Goal: Task Accomplishment & Management: Manage account settings

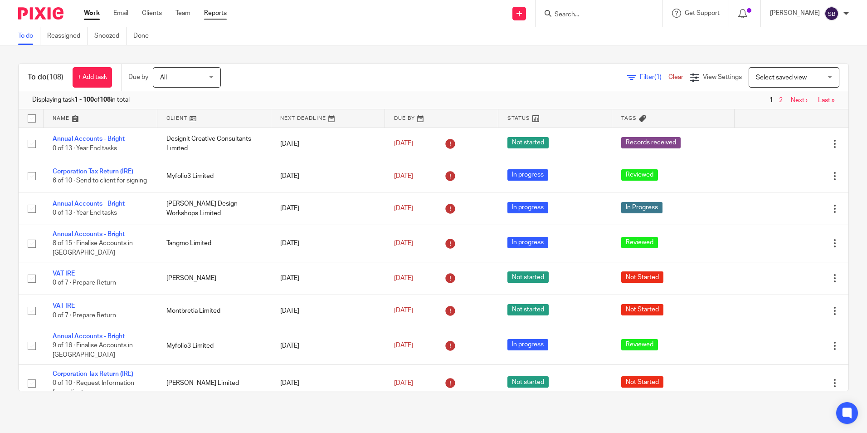
click at [217, 12] on link "Reports" at bounding box center [215, 13] width 23 height 9
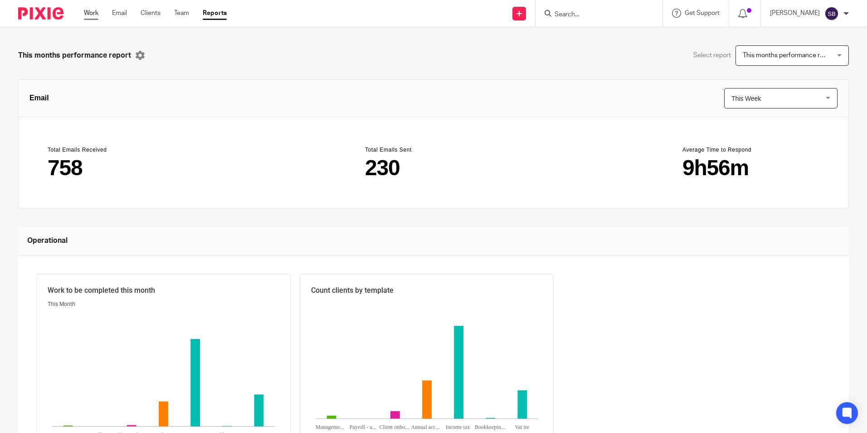
click at [96, 10] on link "Work" at bounding box center [91, 13] width 15 height 9
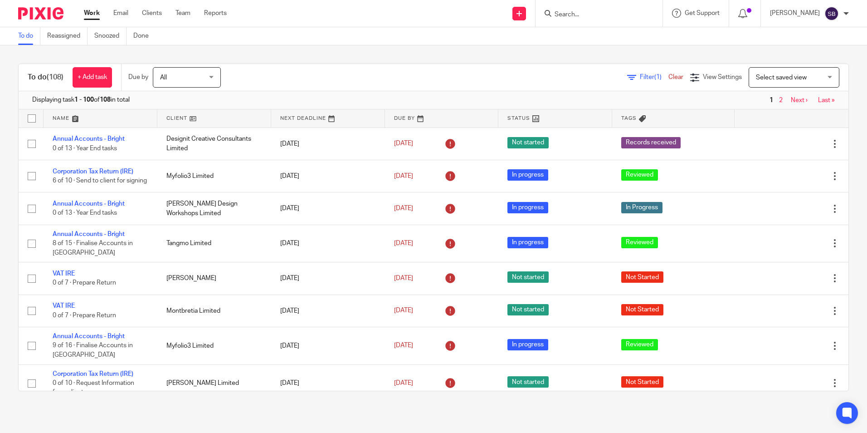
click at [655, 76] on span "(1)" at bounding box center [658, 77] width 7 height 6
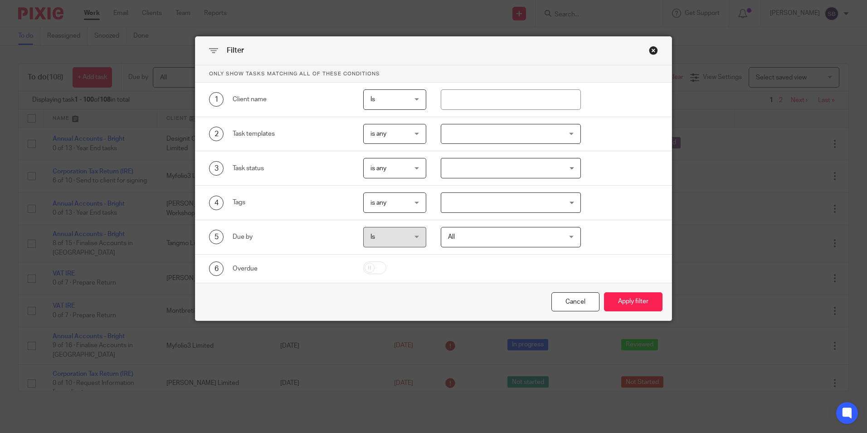
click at [462, 132] on div at bounding box center [511, 134] width 140 height 20
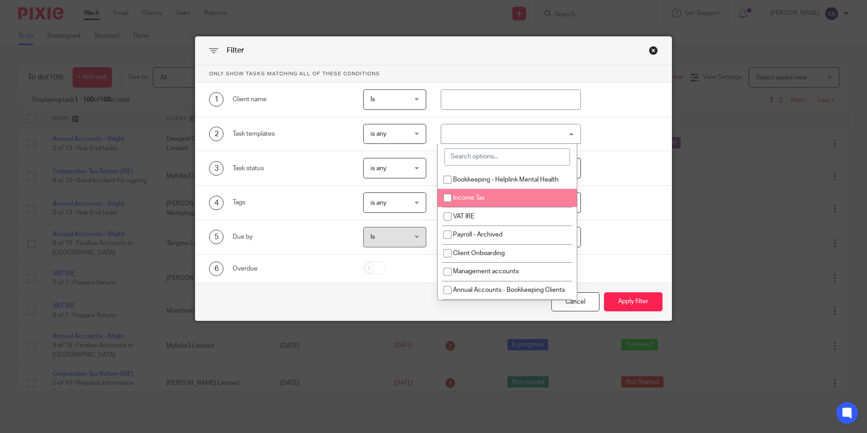
click at [451, 197] on input "checkbox" at bounding box center [447, 197] width 17 height 17
checkbox input "true"
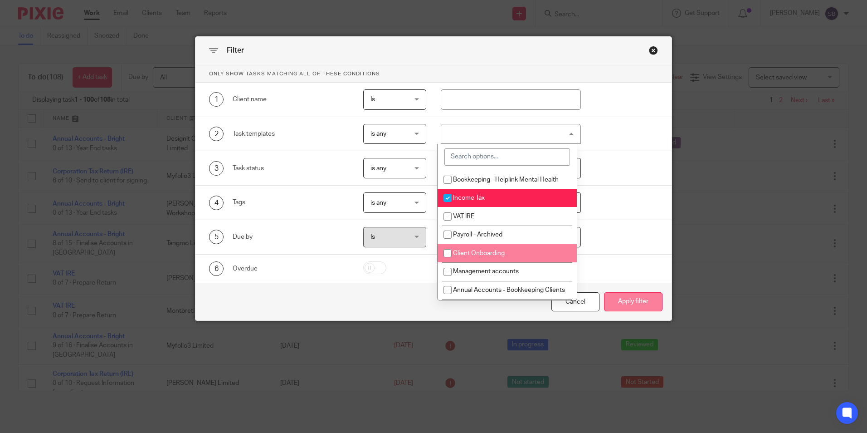
click at [632, 301] on button "Apply filter" at bounding box center [633, 302] width 59 height 20
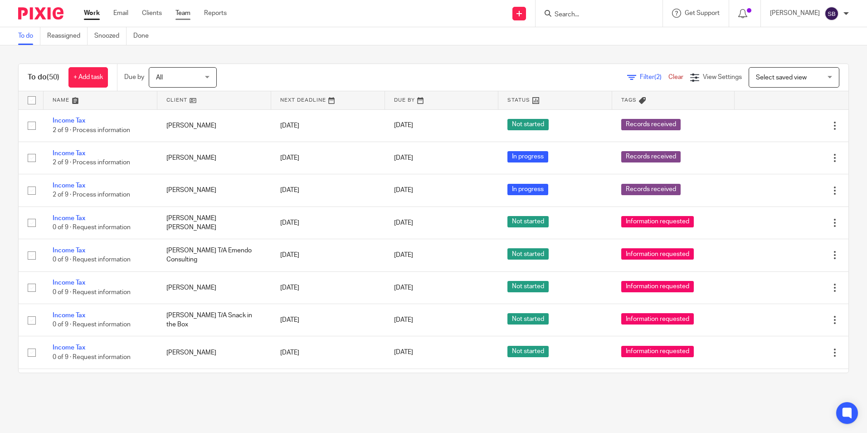
click at [186, 13] on link "Team" at bounding box center [183, 13] width 15 height 9
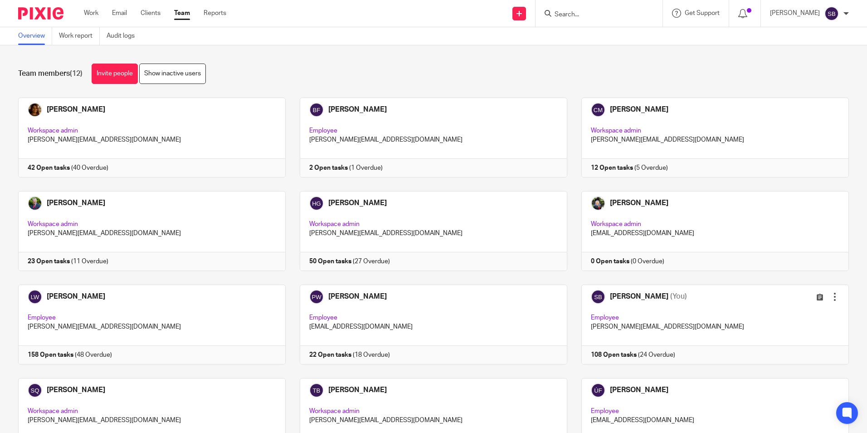
scroll to position [57, 0]
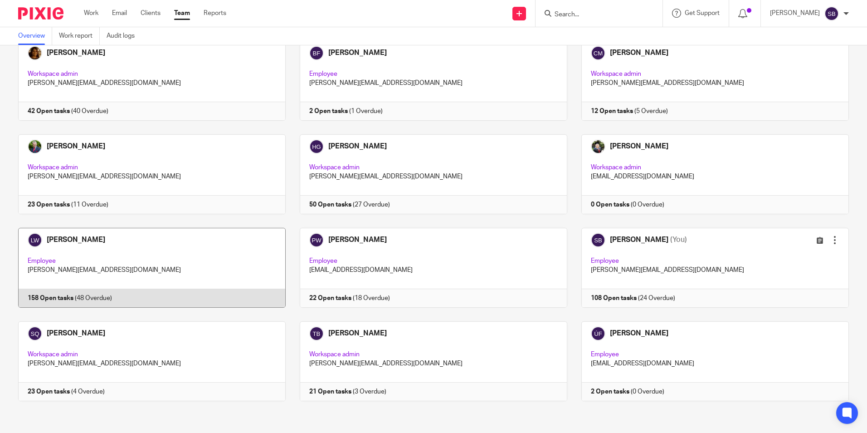
click at [71, 235] on link at bounding box center [145, 268] width 282 height 80
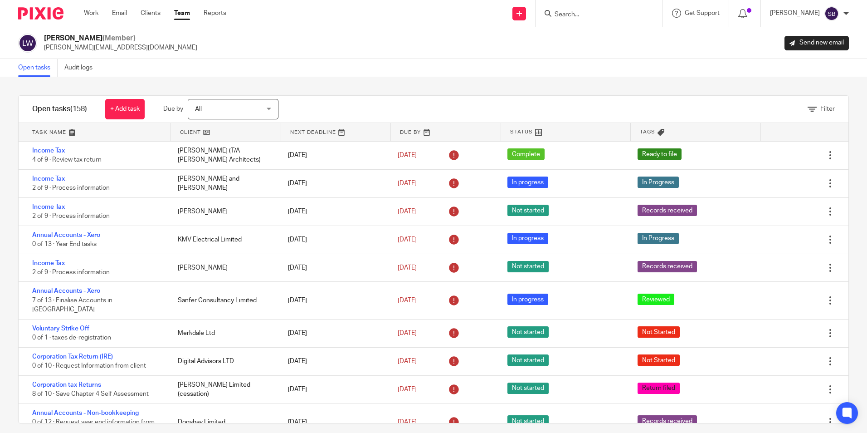
click at [612, 95] on div "Filter tasks Only show tasks matching all of these conditions 1 Client name Is …" at bounding box center [433, 255] width 867 height 356
click at [808, 108] on link "Filter" at bounding box center [821, 109] width 27 height 6
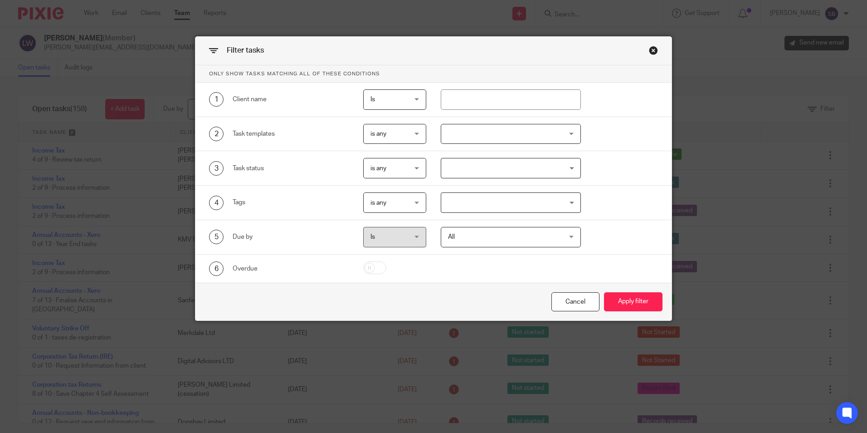
click at [465, 127] on div at bounding box center [511, 134] width 140 height 20
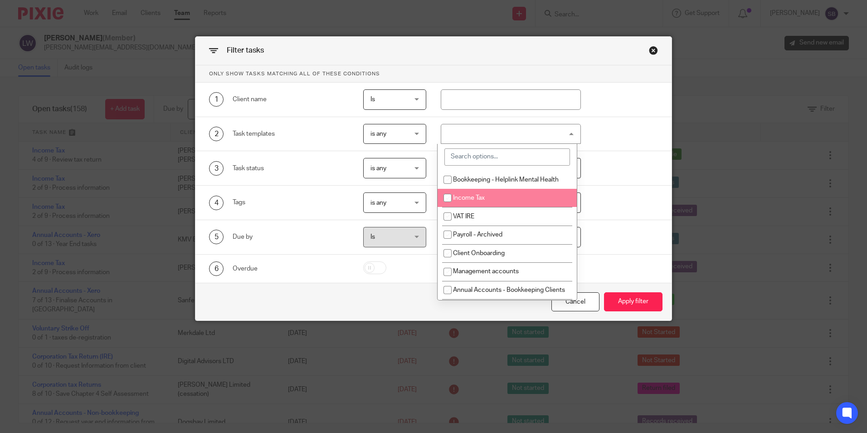
click at [449, 200] on input "checkbox" at bounding box center [447, 197] width 17 height 17
checkbox input "true"
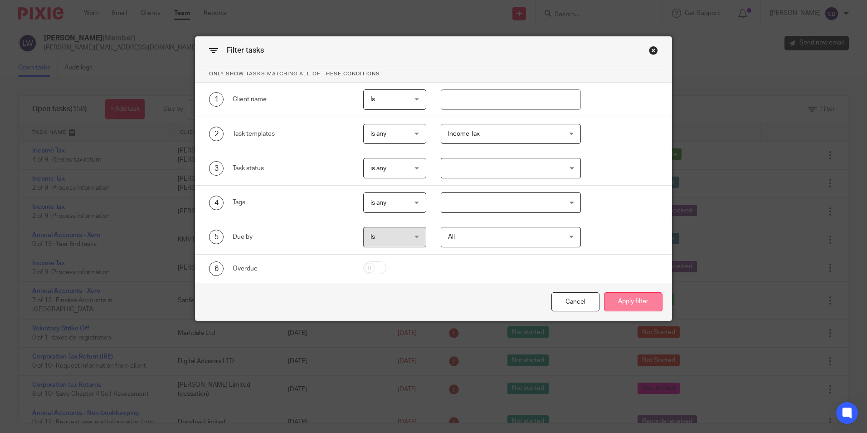
click at [636, 299] on button "Apply filter" at bounding box center [633, 302] width 59 height 20
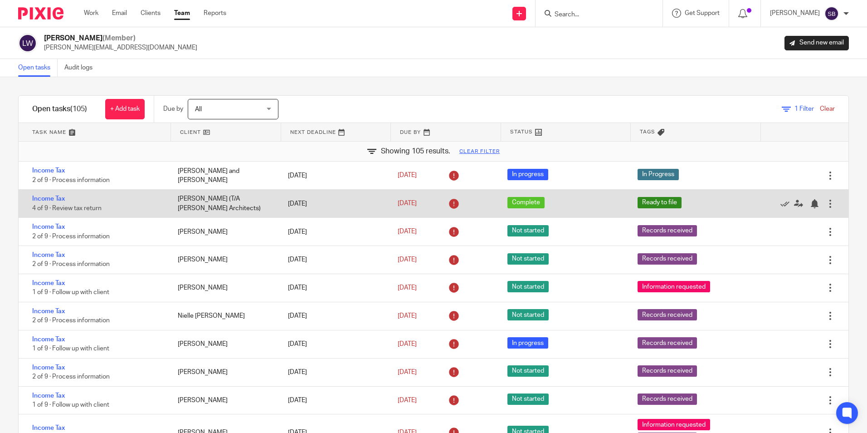
drag, startPoint x: 710, startPoint y: 197, endPoint x: 570, endPoint y: 204, distance: 140.4
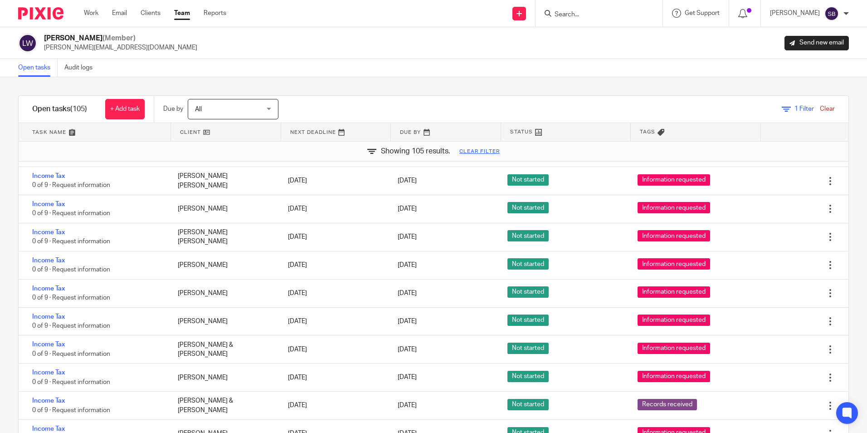
scroll to position [2188, 0]
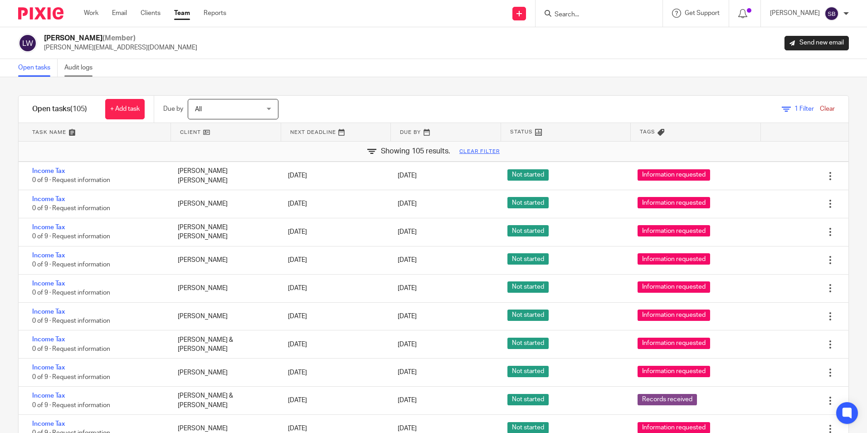
click at [82, 67] on link "Audit logs" at bounding box center [81, 68] width 35 height 18
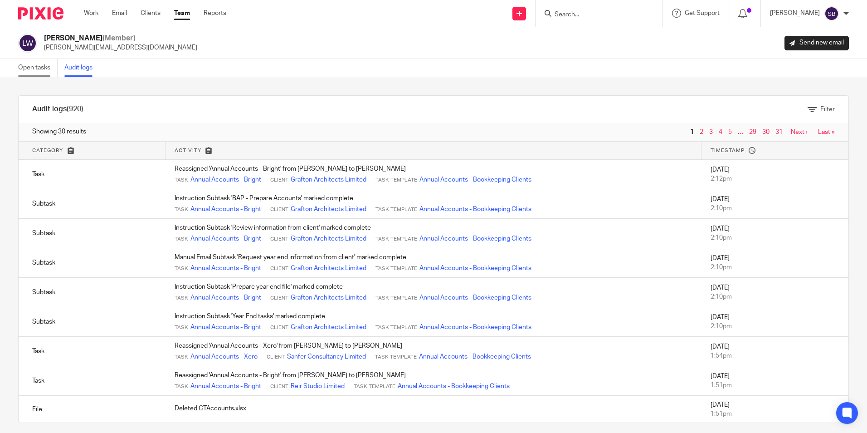
click at [34, 68] on link "Open tasks" at bounding box center [37, 68] width 39 height 18
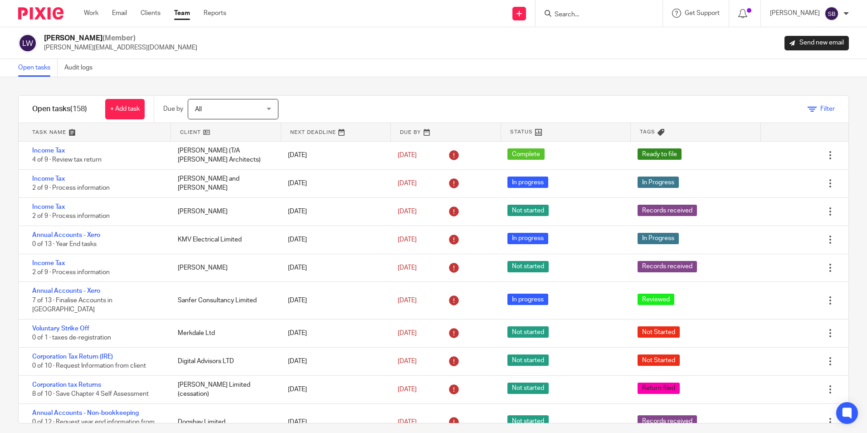
click at [821, 109] on span "Filter" at bounding box center [828, 109] width 15 height 6
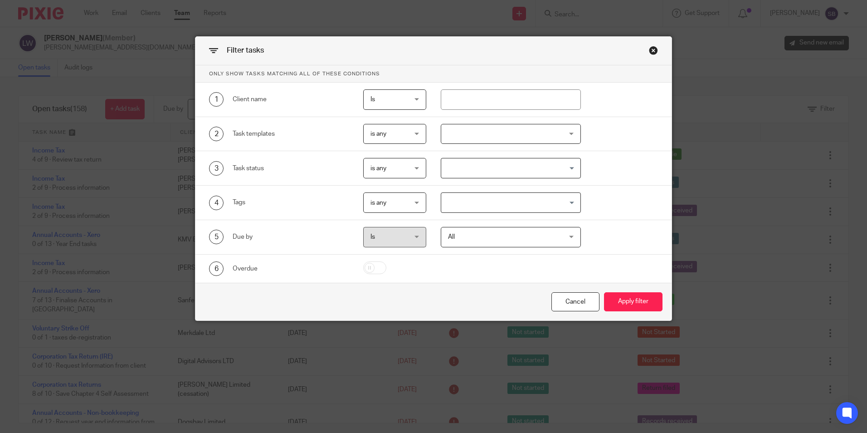
click at [465, 132] on div at bounding box center [511, 134] width 140 height 20
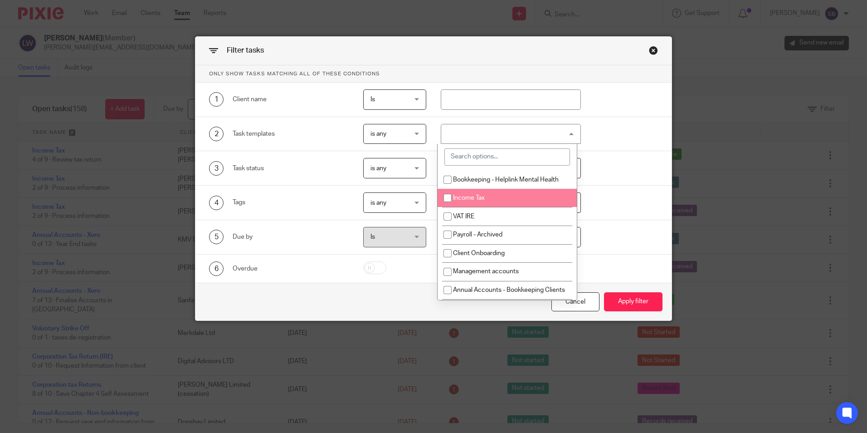
click at [448, 200] on input "checkbox" at bounding box center [447, 197] width 17 height 17
checkbox input "true"
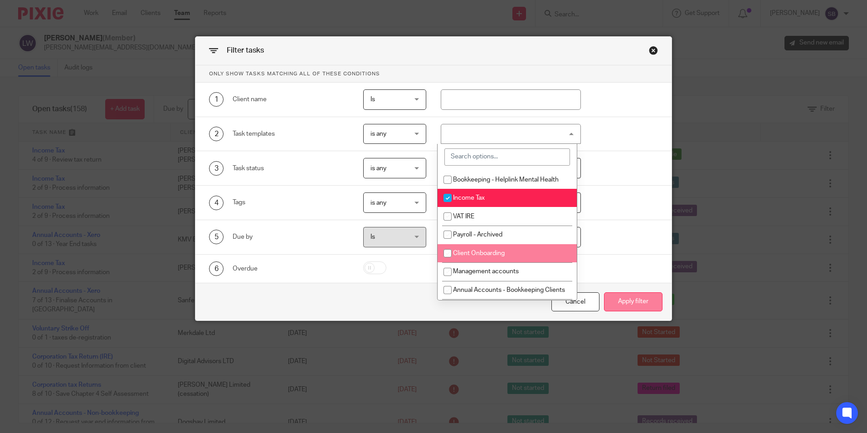
click at [639, 300] on button "Apply filter" at bounding box center [633, 302] width 59 height 20
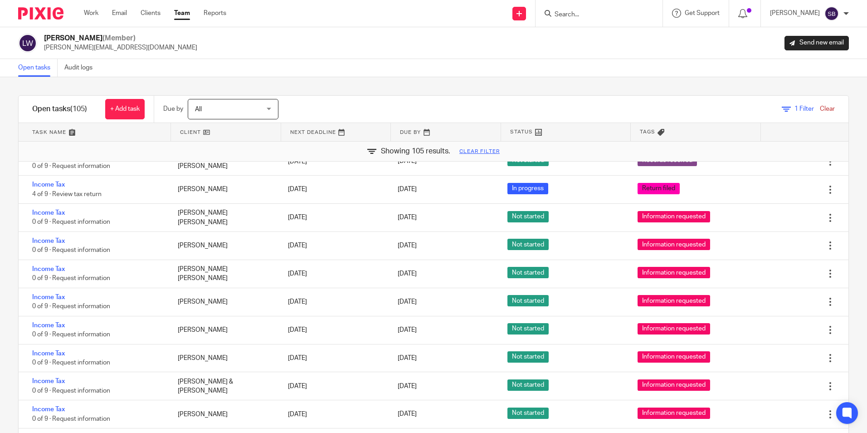
scroll to position [2198, 0]
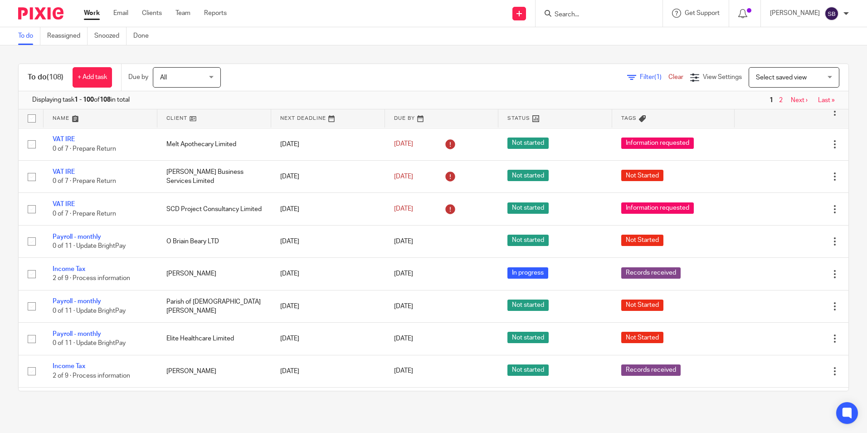
scroll to position [707, 0]
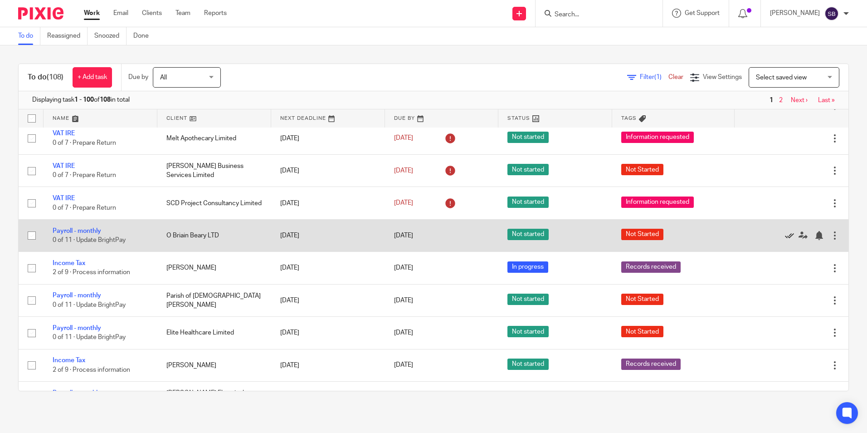
click at [785, 235] on icon at bounding box center [789, 235] width 9 height 9
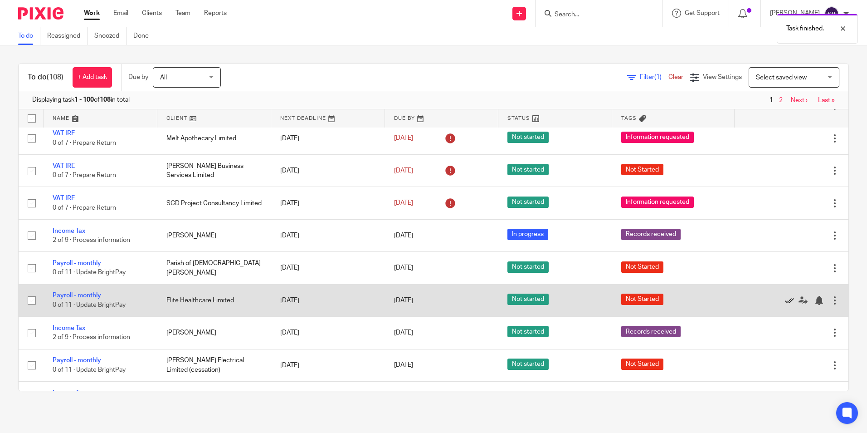
click at [785, 299] on icon at bounding box center [789, 300] width 9 height 9
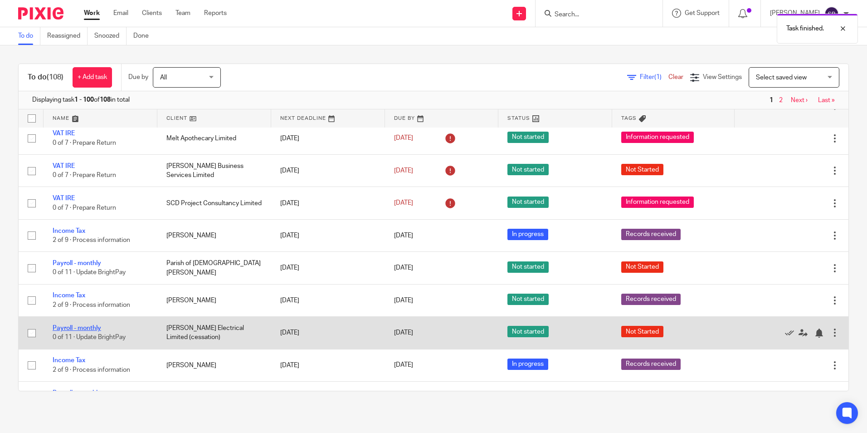
click at [89, 327] on link "Payroll - monthly" at bounding box center [77, 328] width 49 height 6
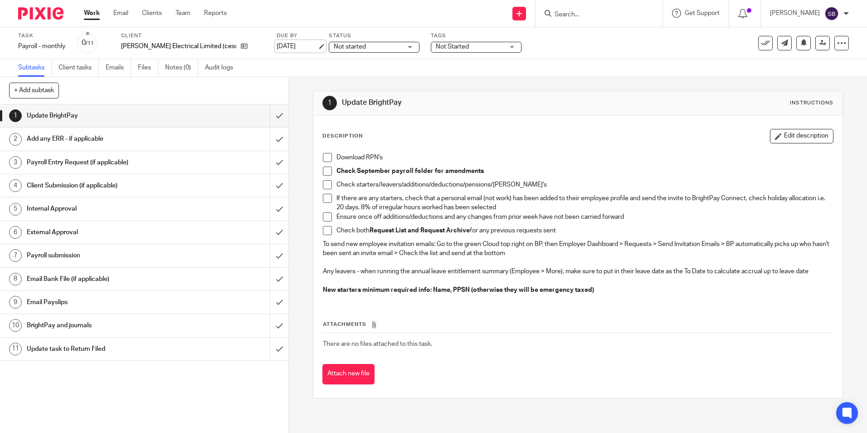
click at [297, 47] on link "[DATE]" at bounding box center [297, 47] width 41 height 10
click at [88, 13] on link "Work" at bounding box center [92, 13] width 16 height 9
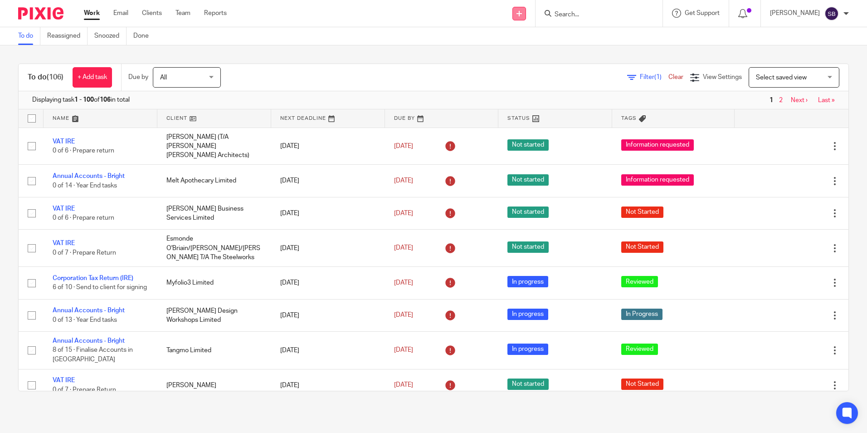
click at [522, 12] on icon at bounding box center [519, 13] width 5 height 5
click at [635, 35] on div "To do Reassigned Snoozed Done" at bounding box center [433, 36] width 867 height 18
click at [848, 11] on div at bounding box center [846, 13] width 5 height 5
click at [663, 109] on th "Tags" at bounding box center [673, 118] width 122 height 18
click at [579, 13] on input "Search" at bounding box center [595, 15] width 82 height 8
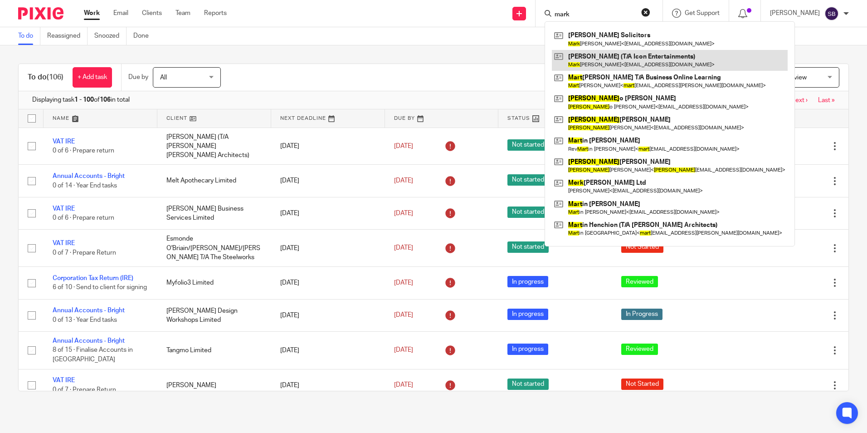
type input "mark"
click at [630, 62] on link at bounding box center [670, 60] width 236 height 21
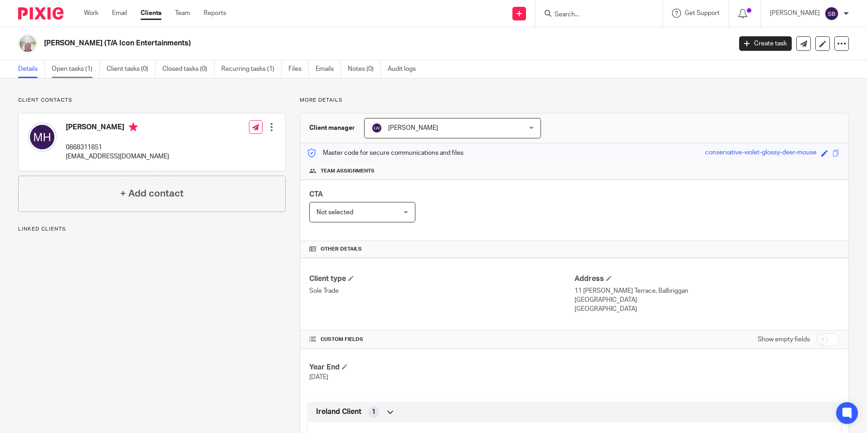
click at [74, 70] on link "Open tasks (1)" at bounding box center [76, 69] width 48 height 18
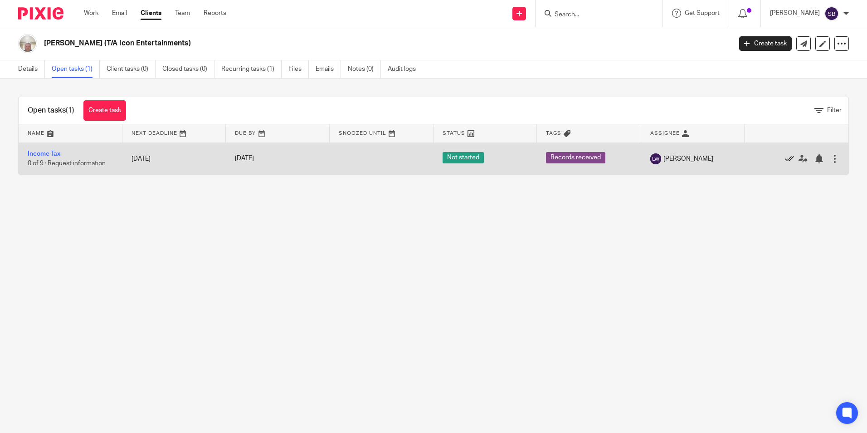
click at [785, 156] on icon at bounding box center [789, 158] width 9 height 9
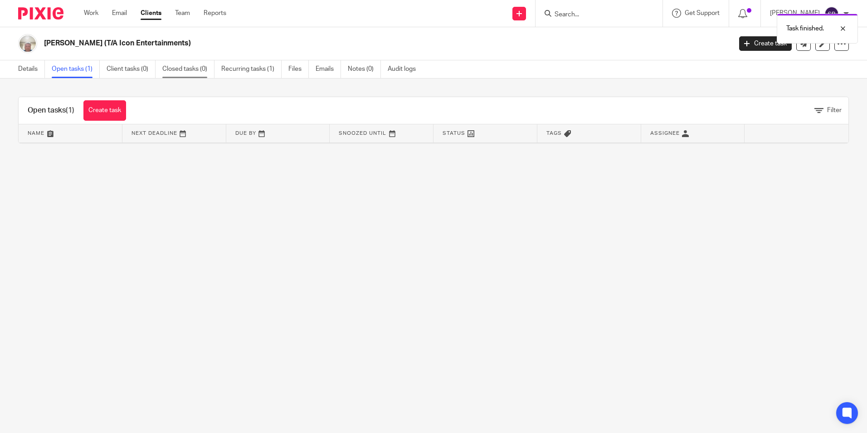
click at [187, 65] on link "Closed tasks (0)" at bounding box center [188, 69] width 52 height 18
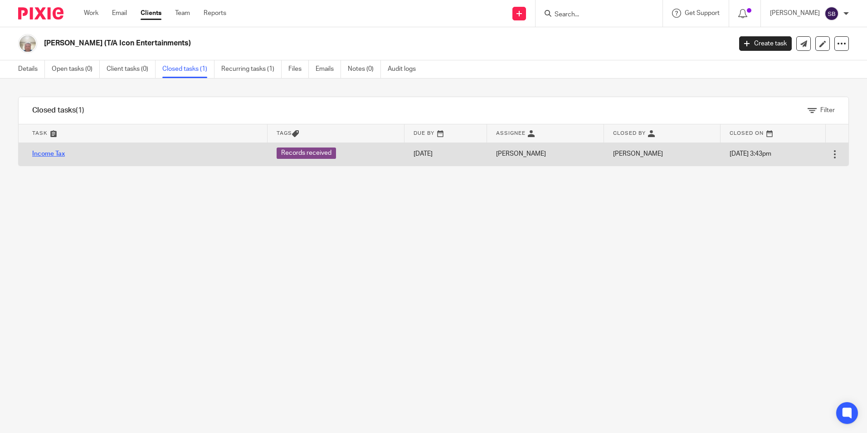
click at [55, 152] on link "Income Tax" at bounding box center [48, 154] width 33 height 6
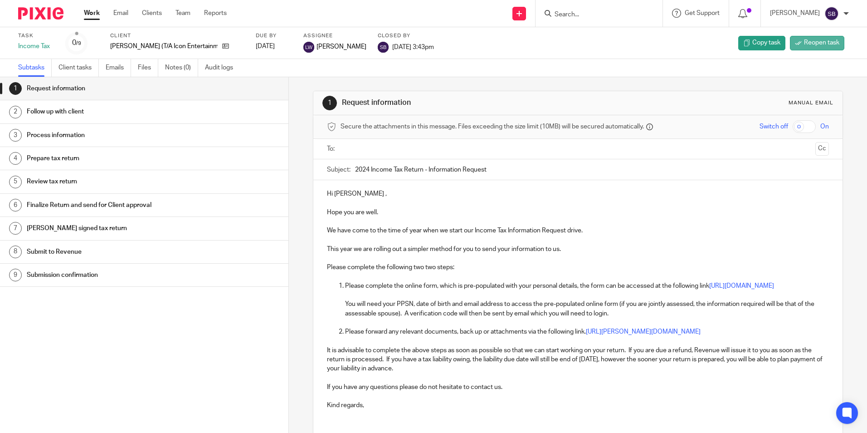
click at [804, 45] on span "Reopen task" at bounding box center [821, 42] width 35 height 9
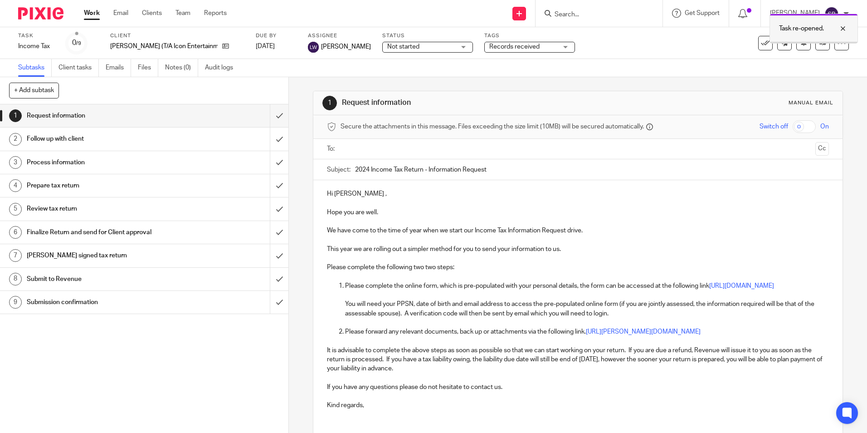
click at [818, 43] on div at bounding box center [814, 42] width 88 height 1
click at [820, 43] on icon at bounding box center [823, 42] width 7 height 7
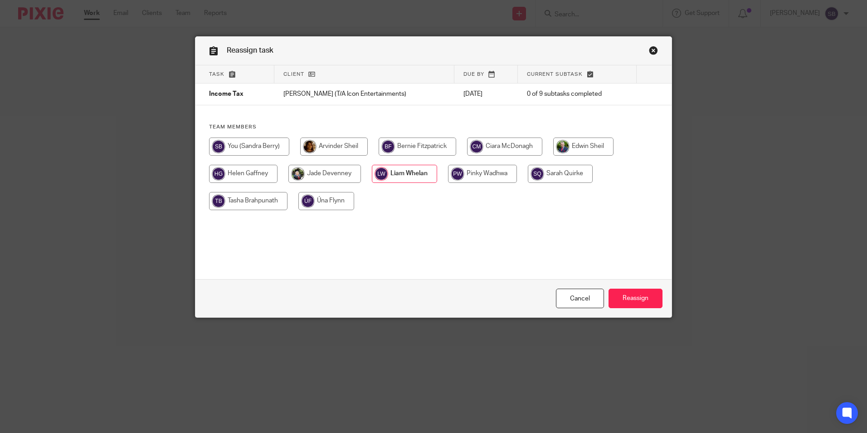
click at [241, 148] on input "radio" at bounding box center [249, 146] width 80 height 18
radio input "true"
click at [632, 301] on input "Reassign" at bounding box center [636, 299] width 54 height 20
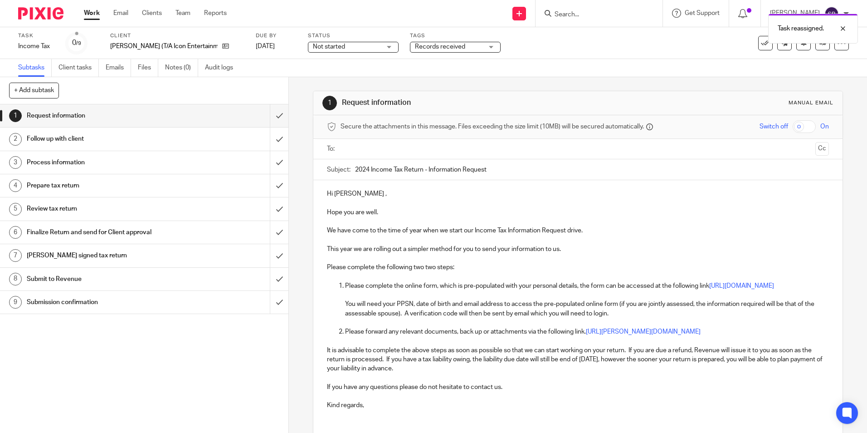
click at [93, 15] on link "Work" at bounding box center [92, 13] width 16 height 9
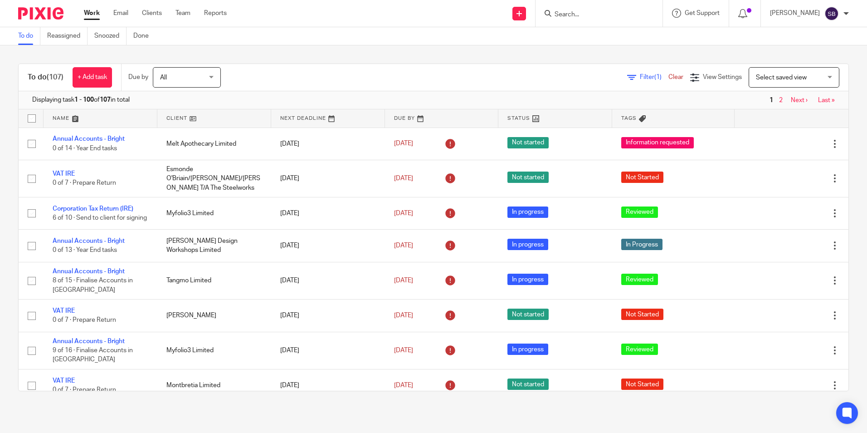
click at [575, 15] on input "Search" at bounding box center [595, 15] width 82 height 8
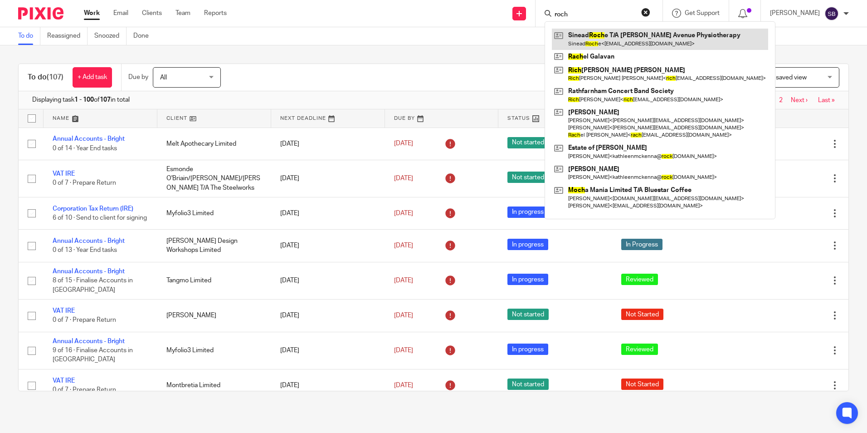
type input "roch"
click at [606, 39] on link at bounding box center [660, 39] width 216 height 21
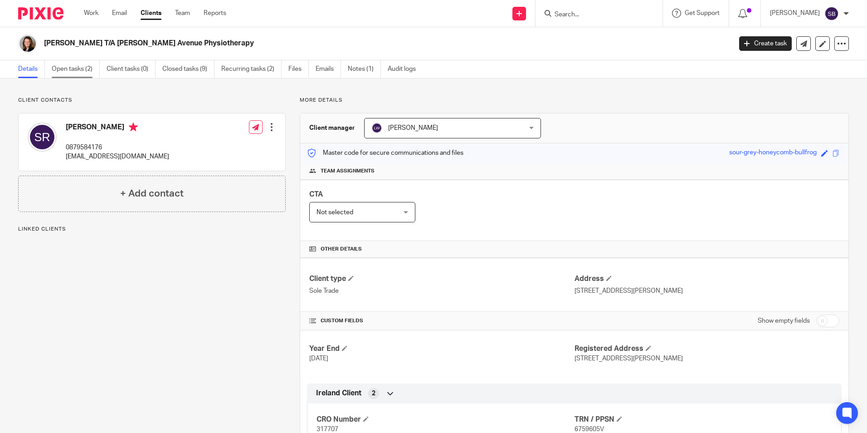
click at [71, 68] on link "Open tasks (2)" at bounding box center [76, 69] width 48 height 18
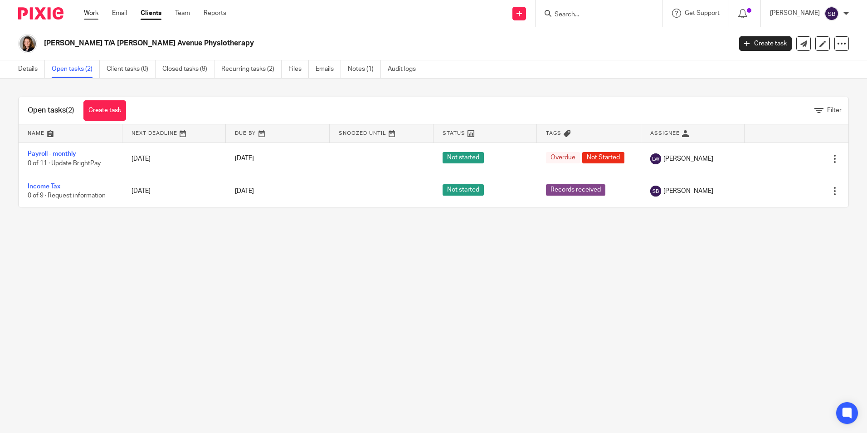
click at [88, 14] on link "Work" at bounding box center [91, 13] width 15 height 9
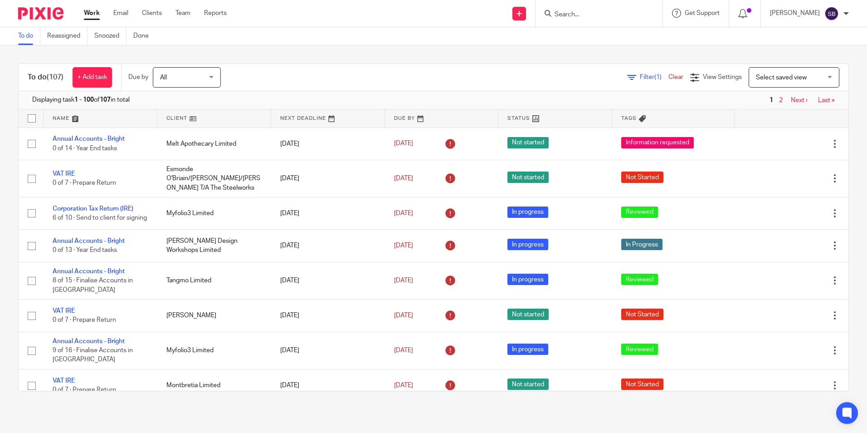
click at [572, 11] on input "Search" at bounding box center [595, 15] width 82 height 8
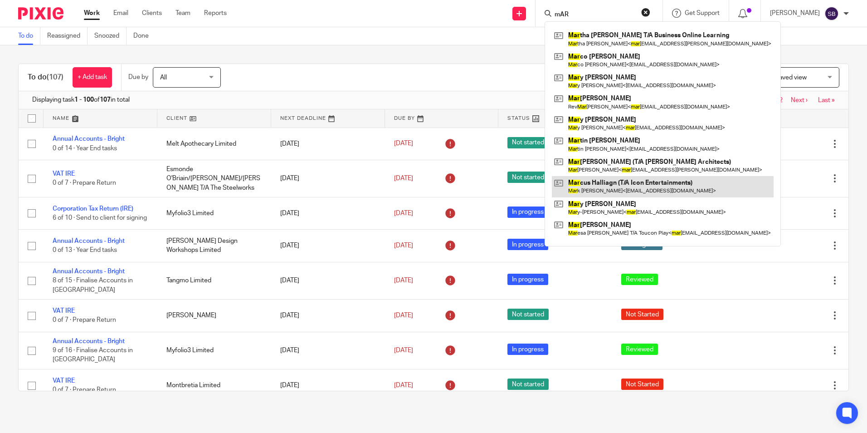
type input "mAR"
click at [632, 179] on link at bounding box center [663, 186] width 222 height 21
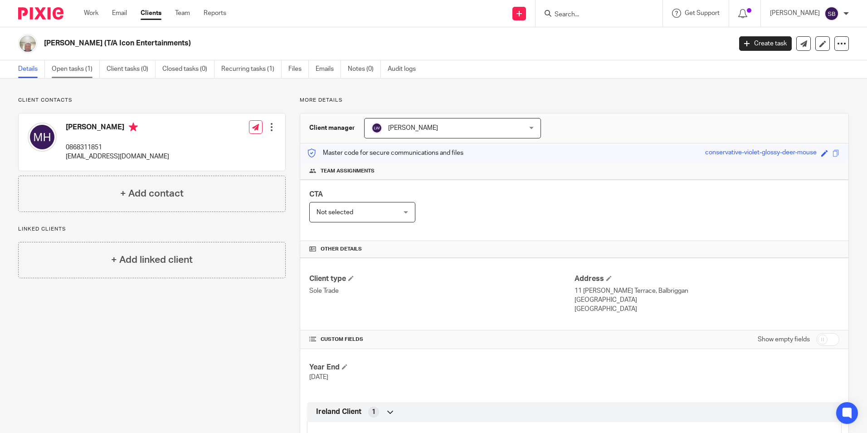
click at [78, 69] on link "Open tasks (1)" at bounding box center [76, 69] width 48 height 18
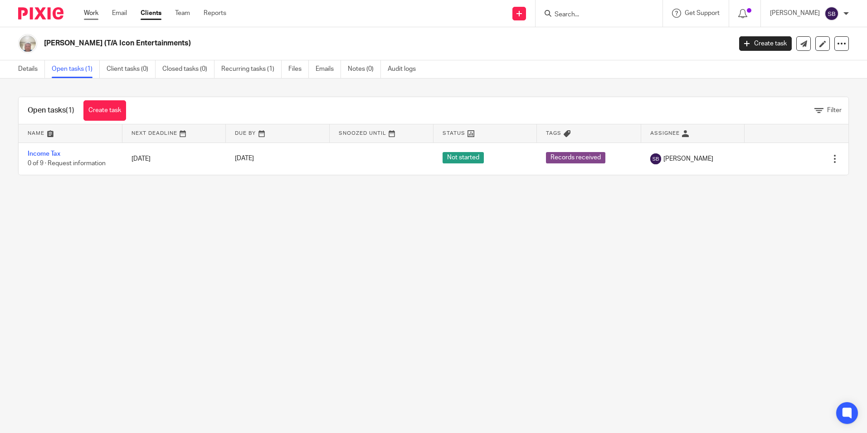
click at [91, 11] on link "Work" at bounding box center [91, 13] width 15 height 9
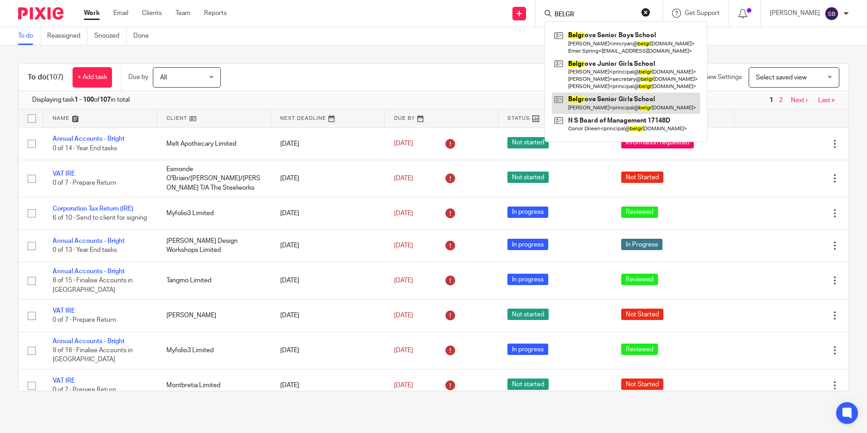
type input "BELGR"
click at [631, 100] on link at bounding box center [626, 103] width 148 height 21
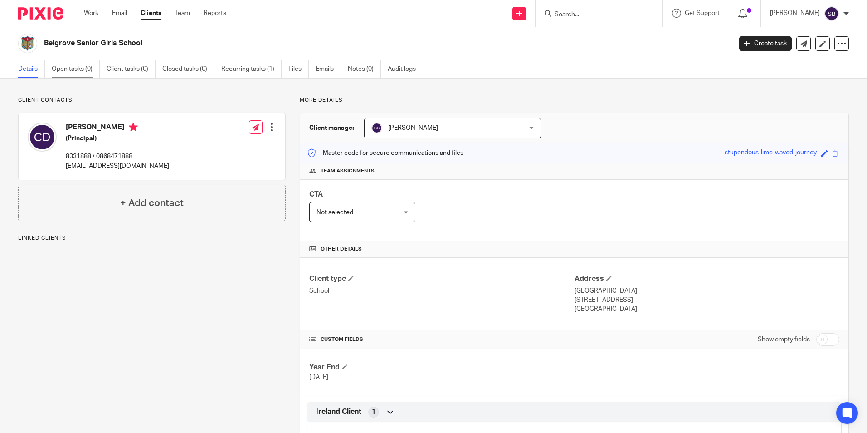
click at [81, 69] on link "Open tasks (0)" at bounding box center [76, 69] width 48 height 18
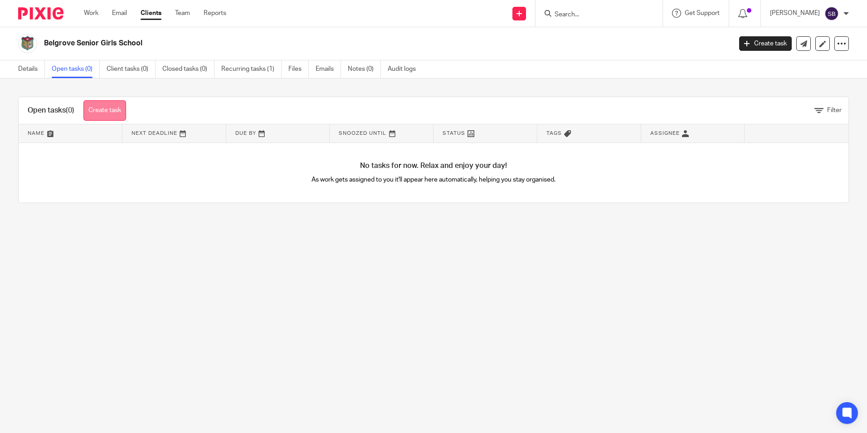
click at [109, 109] on link "Create task" at bounding box center [104, 110] width 43 height 20
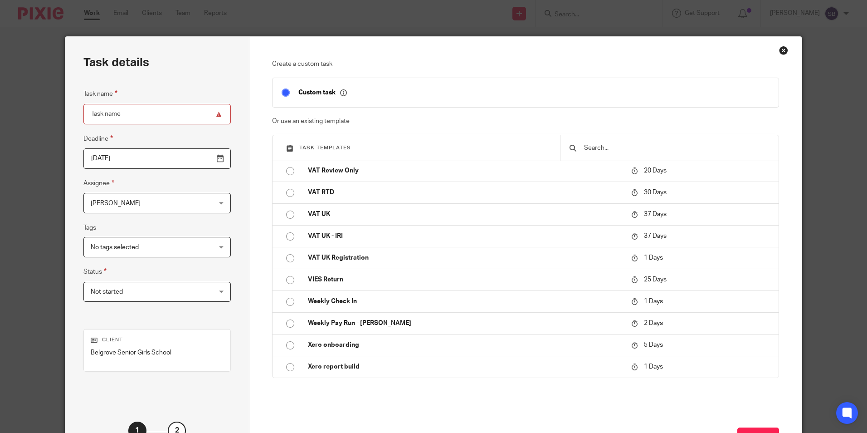
click at [142, 113] on input "Task name" at bounding box center [156, 114] width 147 height 20
type input "s"
type input "School accounts"
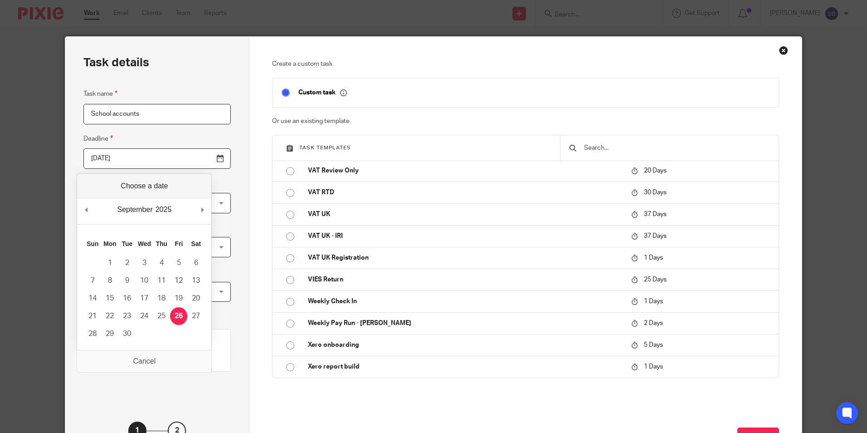
click at [199, 160] on input "[DATE]" at bounding box center [156, 158] width 147 height 20
type input "[DATE]"
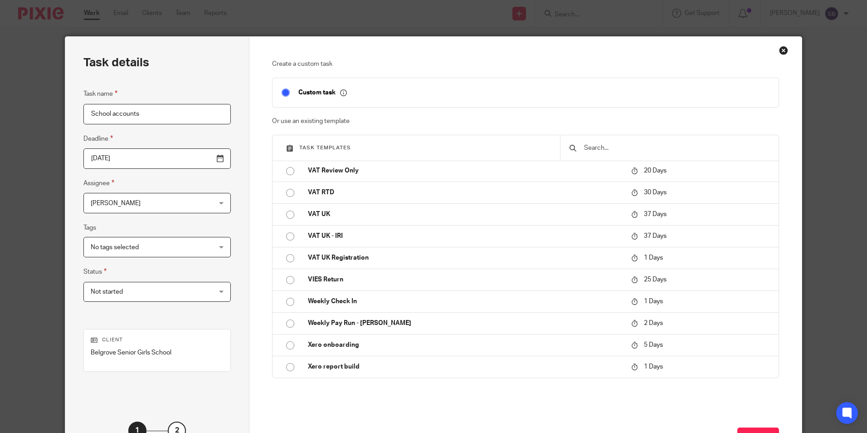
drag, startPoint x: 860, startPoint y: 257, endPoint x: 861, endPoint y: 316, distance: 59.4
click at [861, 316] on div "Task details Task name School accounts Deadline [DATE] Assignee [PERSON_NAME] […" at bounding box center [433, 216] width 867 height 433
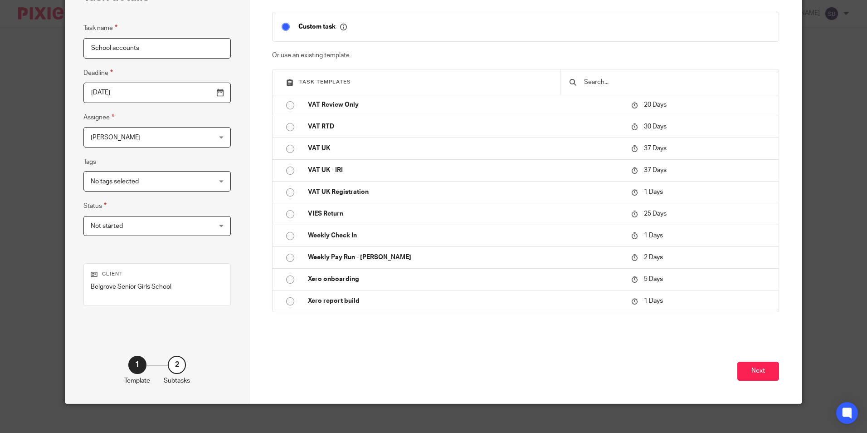
scroll to position [66, 0]
click at [755, 374] on button "Next" at bounding box center [759, 371] width 42 height 20
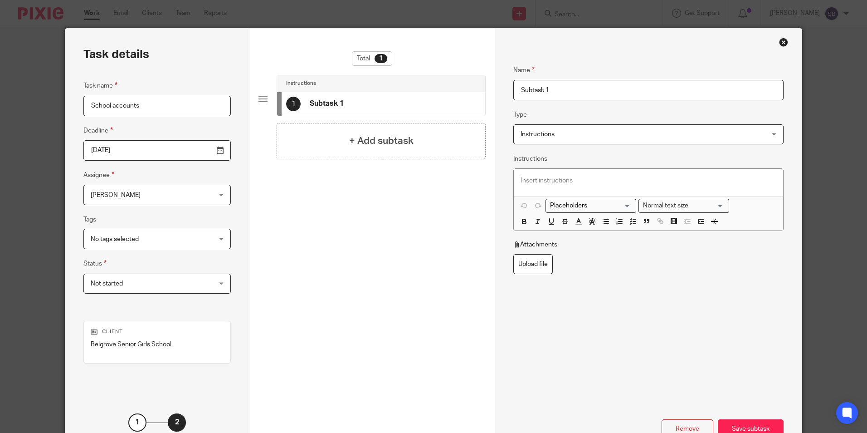
scroll to position [0, 0]
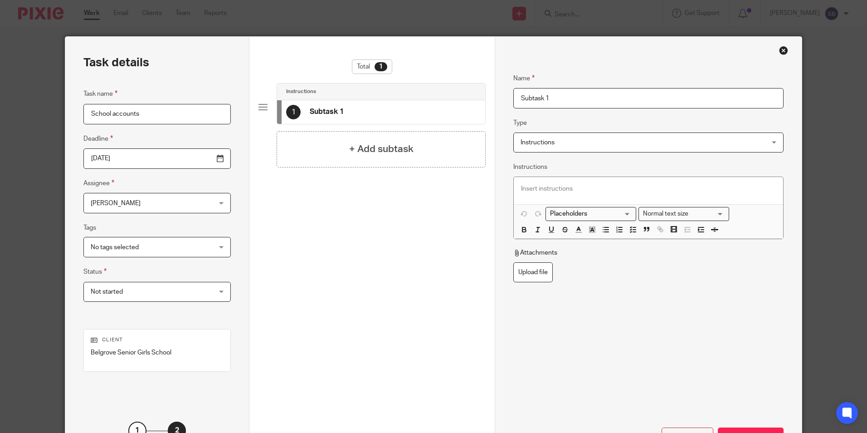
click at [783, 48] on div "Close this dialog window" at bounding box center [783, 50] width 9 height 9
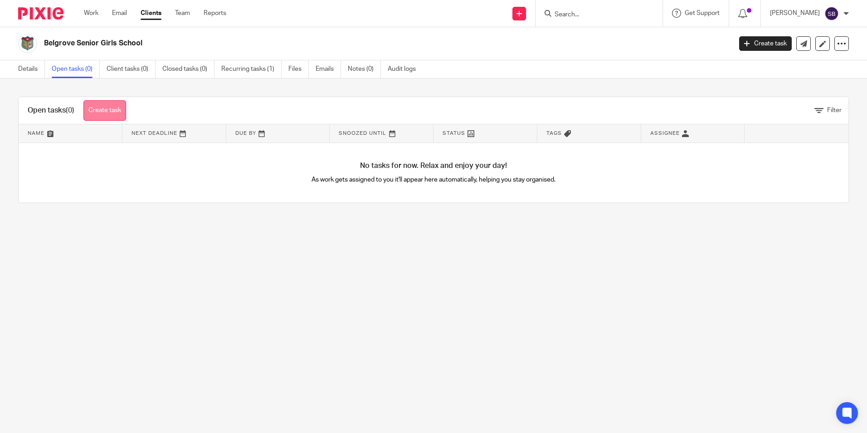
click at [107, 107] on link "Create task" at bounding box center [104, 110] width 43 height 20
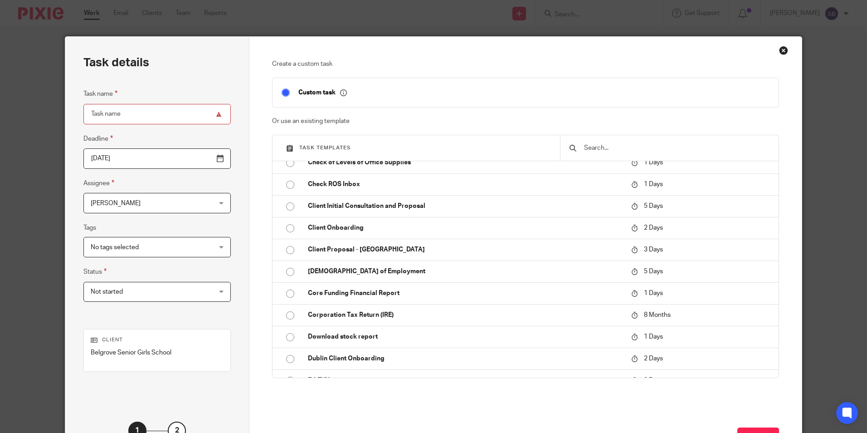
scroll to position [79, 0]
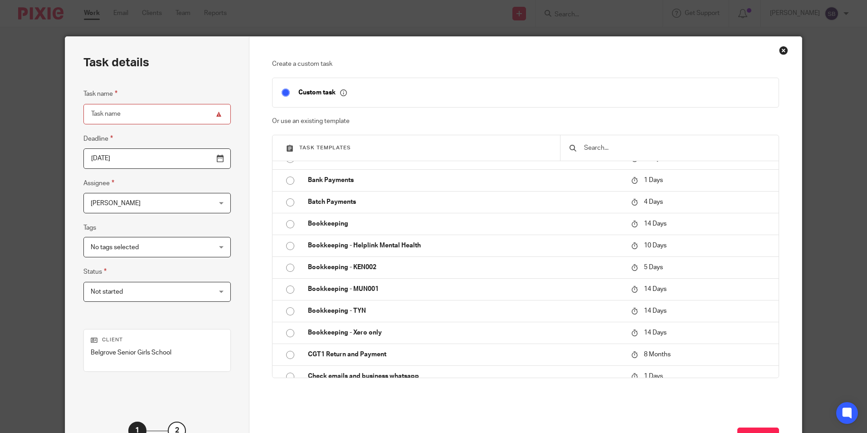
drag, startPoint x: 860, startPoint y: 186, endPoint x: 827, endPoint y: 250, distance: 72.2
click at [859, 290] on div "Task details Task name Deadline [DATE] Assignee [PERSON_NAME] [PERSON_NAME] Cli…" at bounding box center [433, 216] width 867 height 433
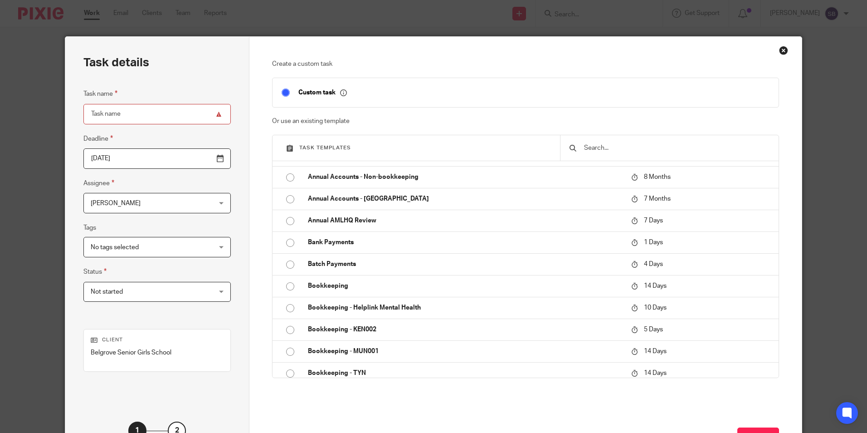
scroll to position [0, 0]
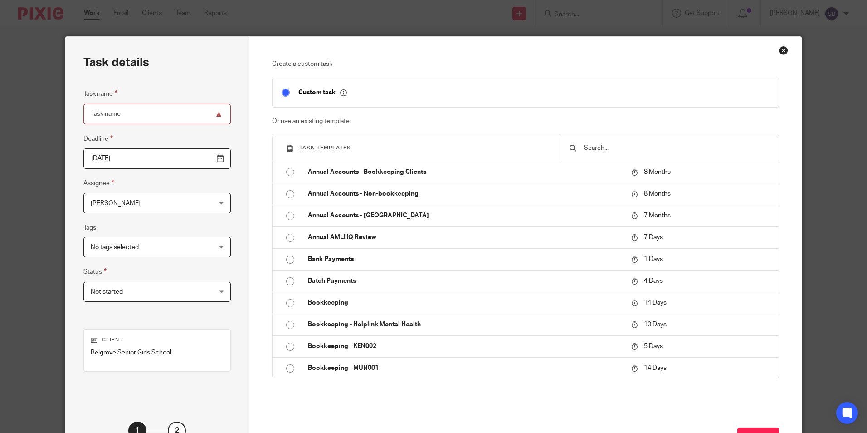
click at [126, 113] on input "Task name" at bounding box center [156, 114] width 147 height 20
click at [199, 115] on input "Task name" at bounding box center [156, 114] width 147 height 20
click at [136, 113] on input "Task name" at bounding box center [156, 114] width 147 height 20
type input "School accounts"
click at [199, 158] on input "[DATE]" at bounding box center [156, 158] width 147 height 20
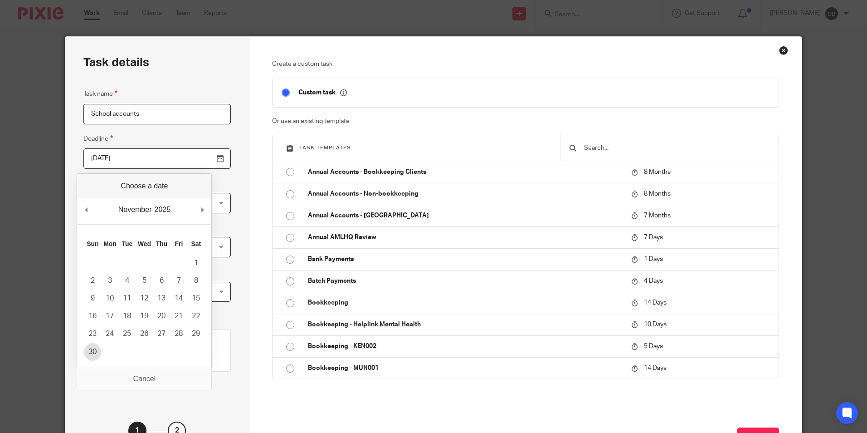
type input "[DATE]"
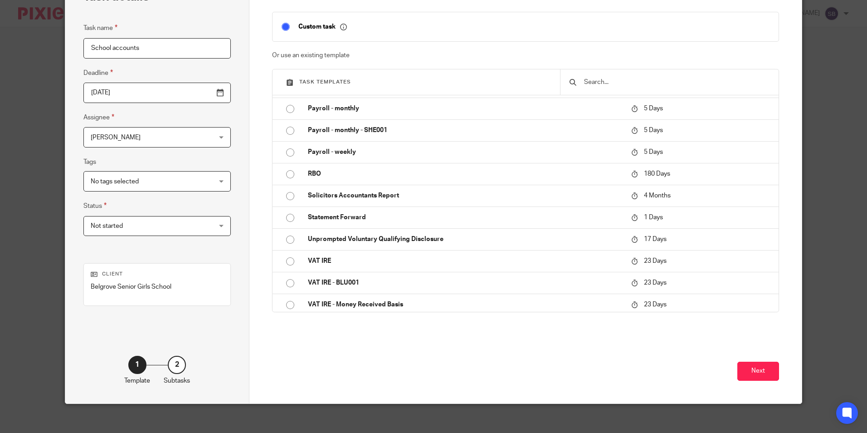
scroll to position [66, 0]
click at [751, 368] on button "Next" at bounding box center [759, 371] width 42 height 20
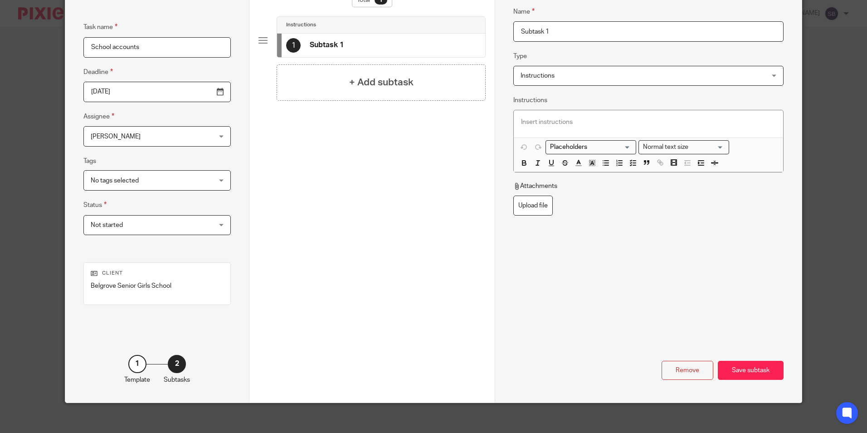
scroll to position [73, 0]
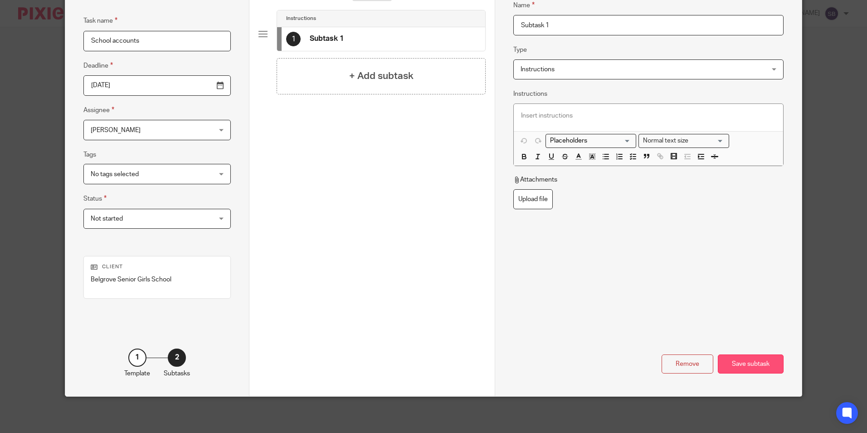
click at [744, 364] on div "Save subtask" at bounding box center [751, 364] width 66 height 20
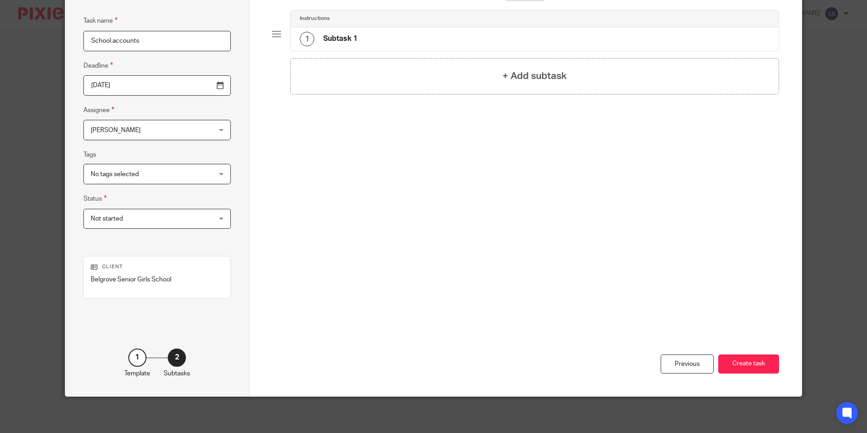
scroll to position [0, 0]
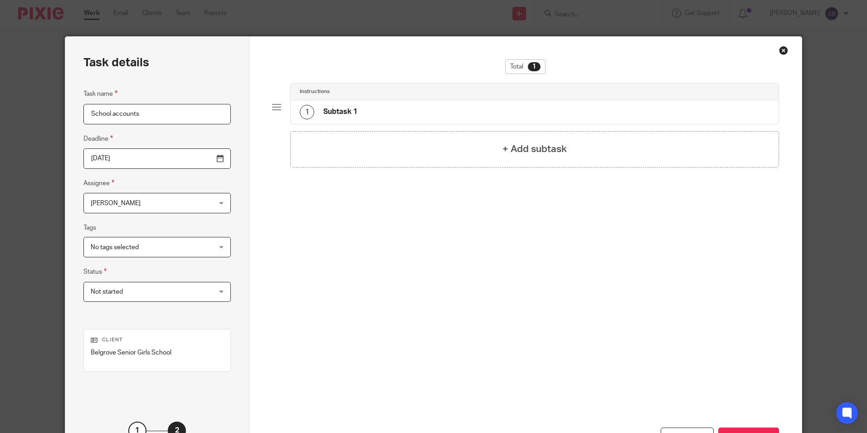
click at [782, 48] on div "Close this dialog window" at bounding box center [783, 50] width 9 height 9
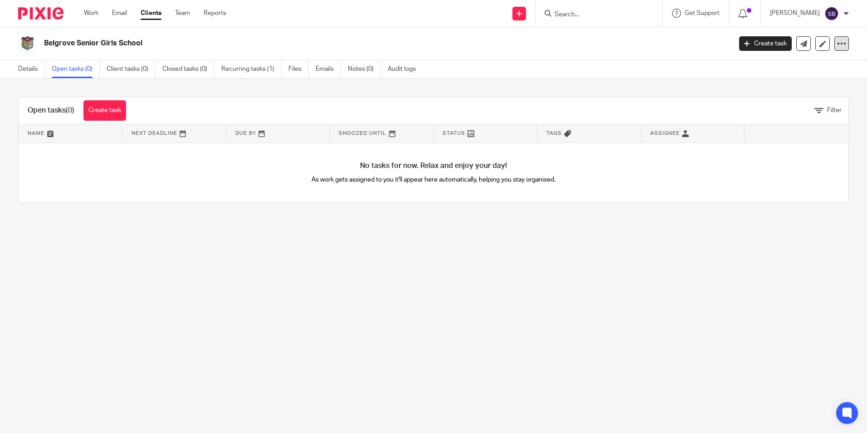
click at [837, 44] on icon at bounding box center [841, 43] width 9 height 9
click at [247, 69] on link "Recurring tasks (1)" at bounding box center [251, 69] width 60 height 18
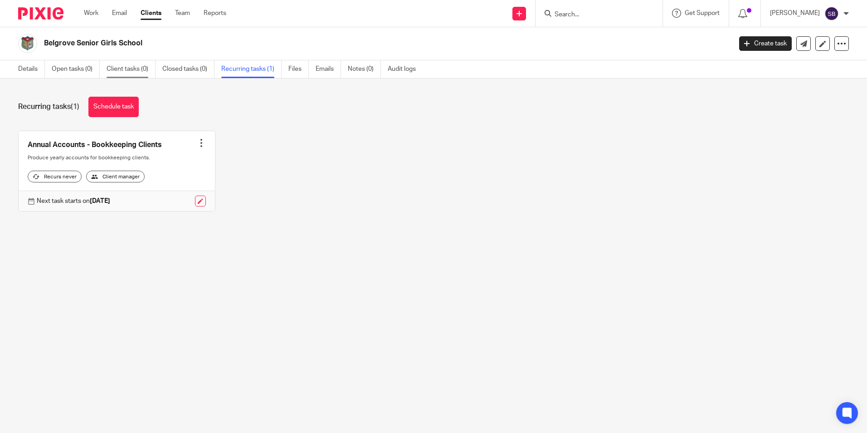
click at [111, 67] on link "Client tasks (0)" at bounding box center [131, 69] width 49 height 18
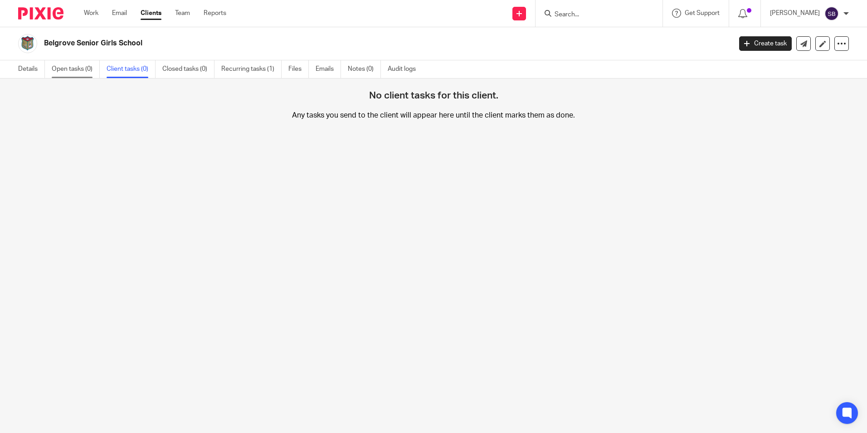
click at [66, 67] on link "Open tasks (0)" at bounding box center [76, 69] width 48 height 18
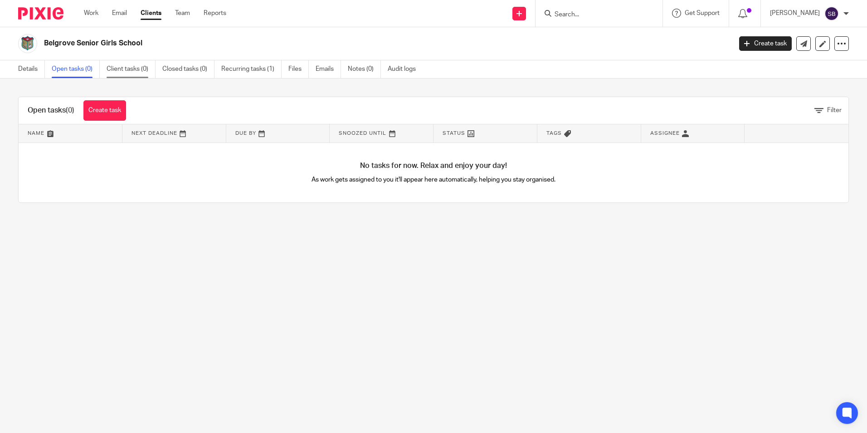
click at [127, 68] on link "Client tasks (0)" at bounding box center [131, 69] width 49 height 18
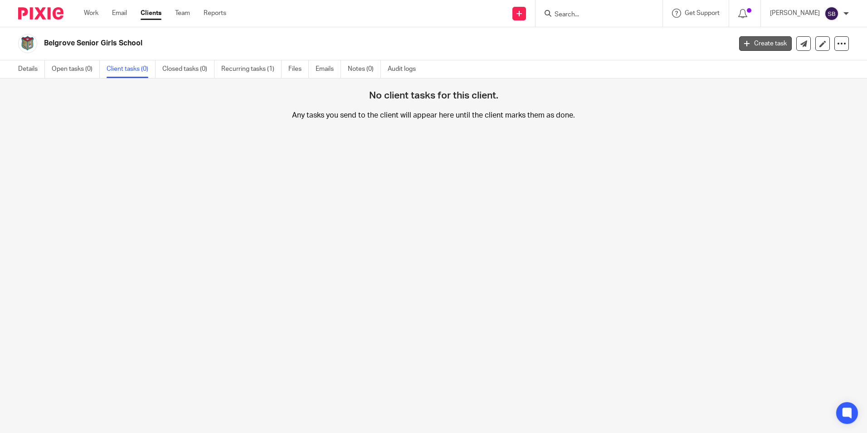
click at [759, 40] on link "Create task" at bounding box center [765, 43] width 53 height 15
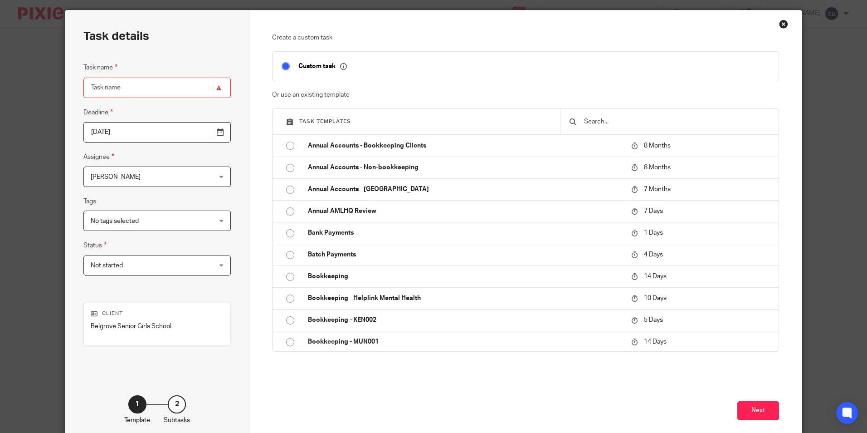
scroll to position [28, 0]
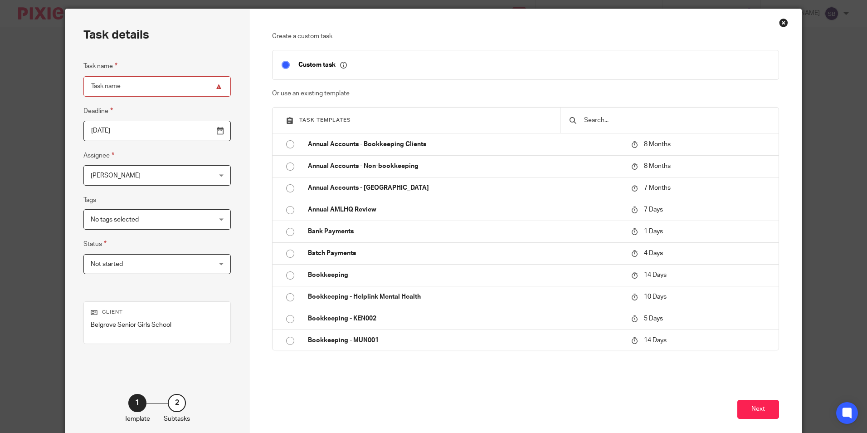
click at [309, 121] on span "Task templates" at bounding box center [325, 119] width 52 height 5
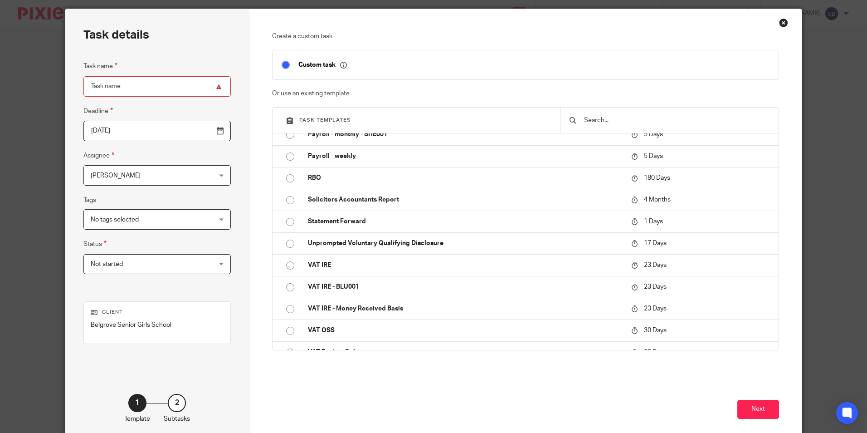
scroll to position [808, 0]
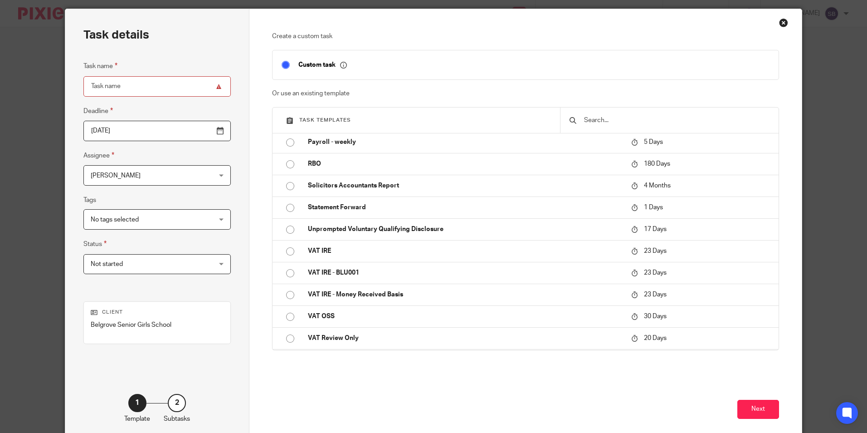
click at [583, 122] on input "text" at bounding box center [676, 120] width 186 height 10
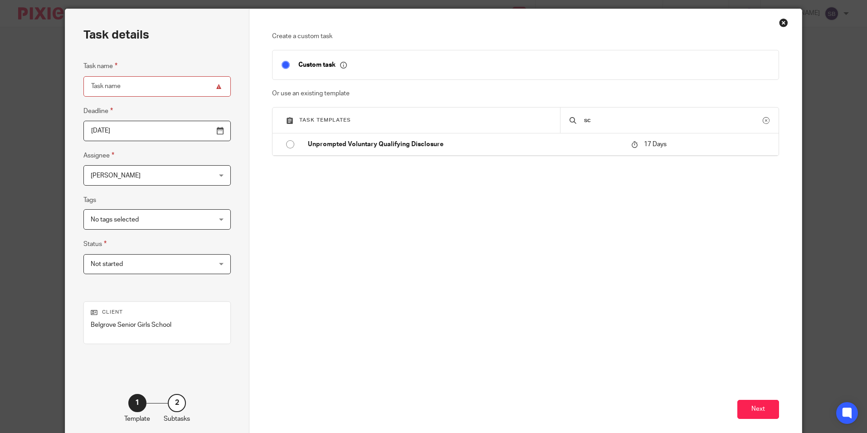
scroll to position [0, 0]
type input "school"
click at [310, 64] on p "Custom task" at bounding box center [323, 65] width 49 height 8
click at [779, 22] on div "Close this dialog window" at bounding box center [783, 22] width 9 height 9
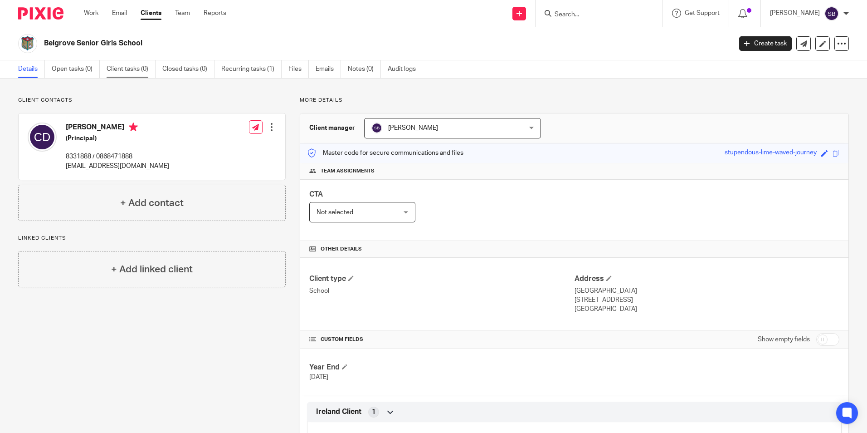
click at [118, 66] on link "Client tasks (0)" at bounding box center [131, 69] width 49 height 18
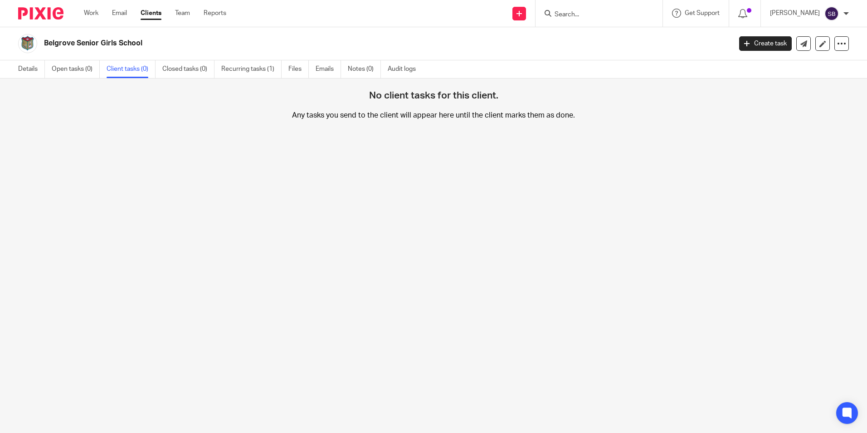
click at [845, 12] on div at bounding box center [846, 13] width 5 height 5
click at [746, 39] on link "Create task" at bounding box center [765, 43] width 53 height 15
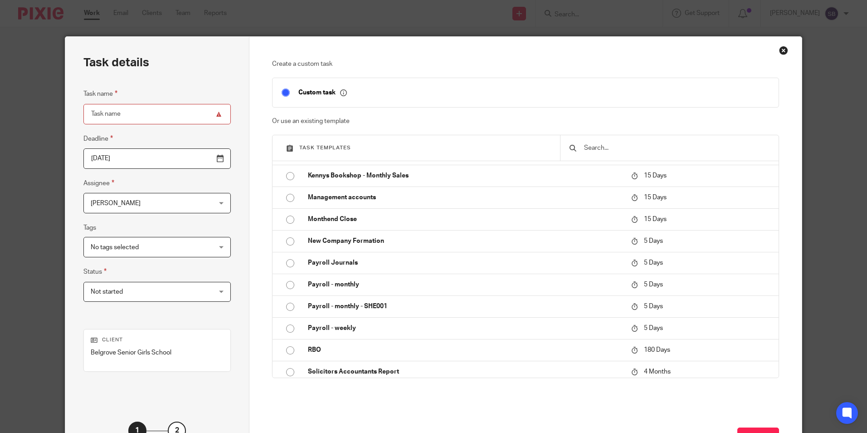
scroll to position [670, 0]
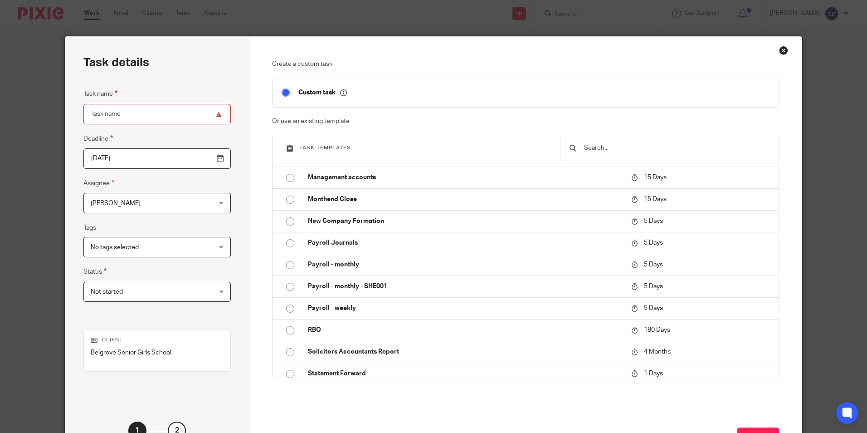
click at [137, 116] on input "Task name" at bounding box center [156, 114] width 147 height 20
type input "School accounts"
click at [196, 158] on input "2025-09-26" at bounding box center [156, 158] width 147 height 20
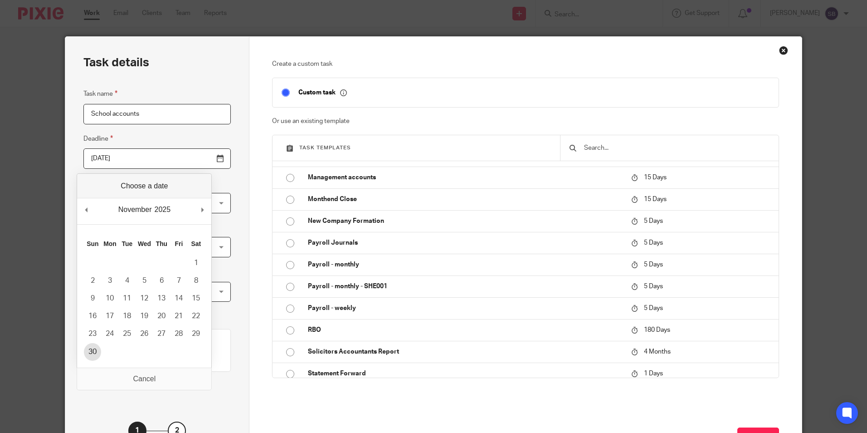
type input "2025-11-30"
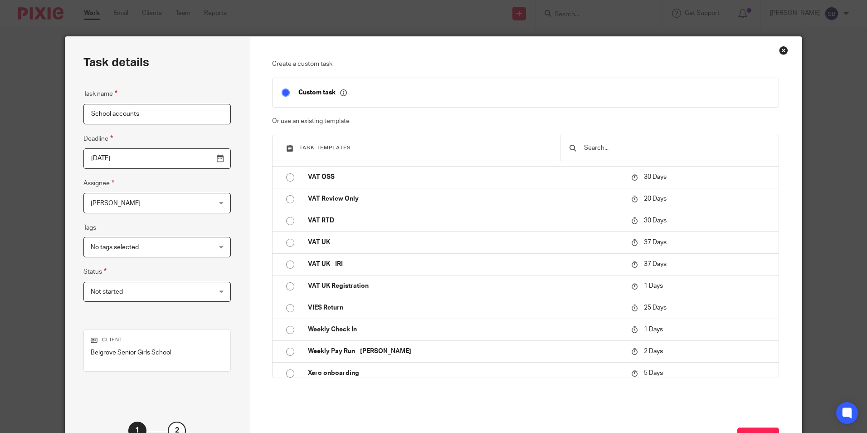
scroll to position [73, 0]
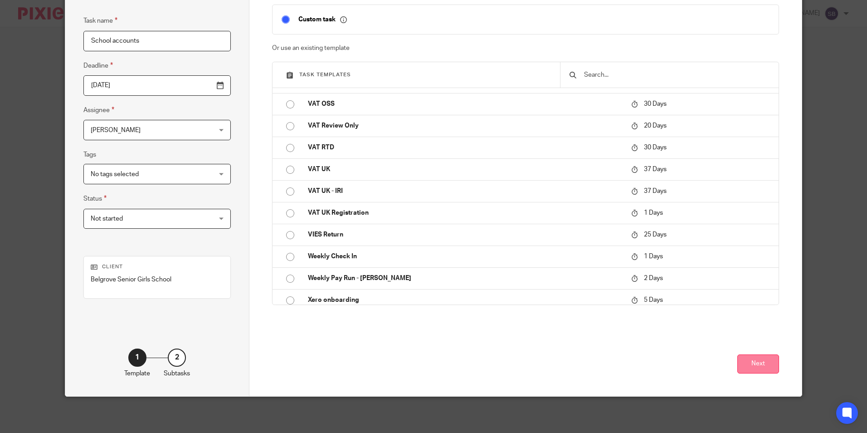
click at [753, 361] on button "Next" at bounding box center [759, 364] width 42 height 20
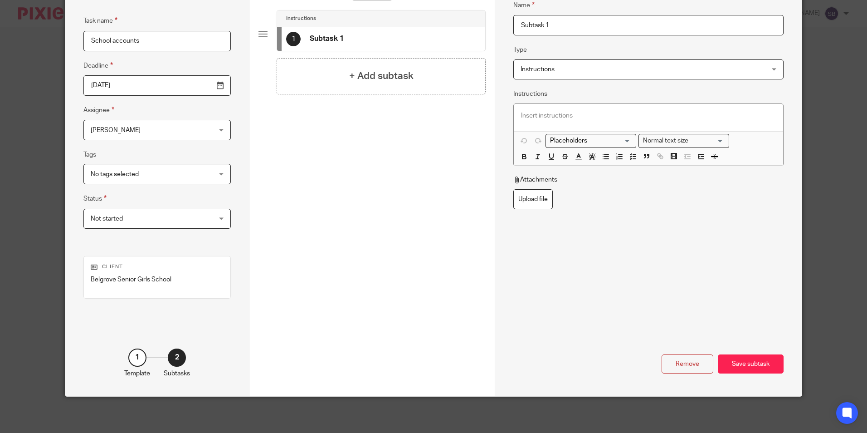
click at [174, 357] on div "2" at bounding box center [177, 357] width 18 height 18
click at [131, 356] on div "1" at bounding box center [137, 357] width 18 height 18
click at [752, 362] on div "Save subtask" at bounding box center [751, 364] width 66 height 20
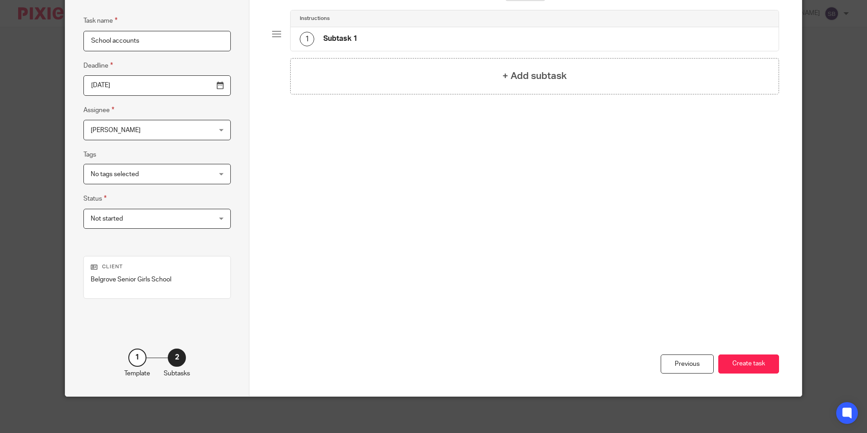
click at [752, 362] on button "Create task" at bounding box center [749, 364] width 61 height 20
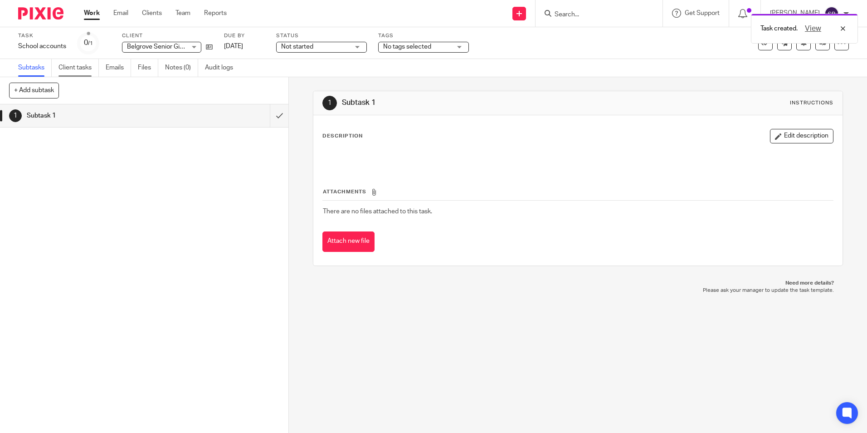
click at [88, 67] on link "Client tasks" at bounding box center [79, 68] width 40 height 18
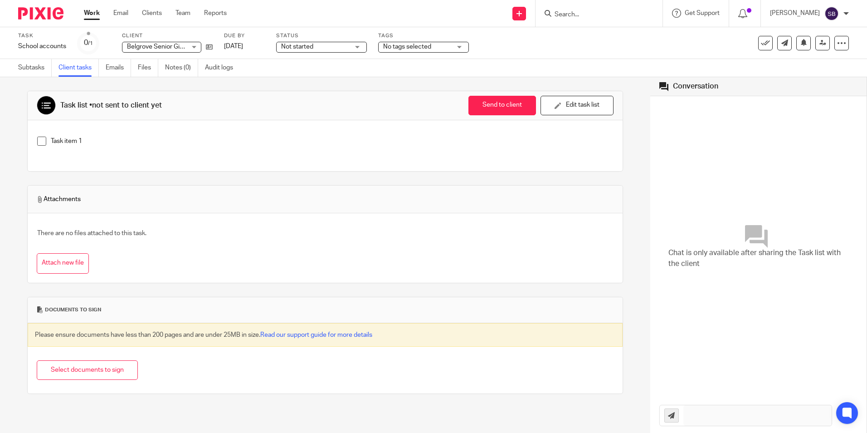
click at [81, 67] on link "Client tasks" at bounding box center [79, 68] width 40 height 18
click at [31, 66] on link "Subtasks" at bounding box center [35, 68] width 34 height 18
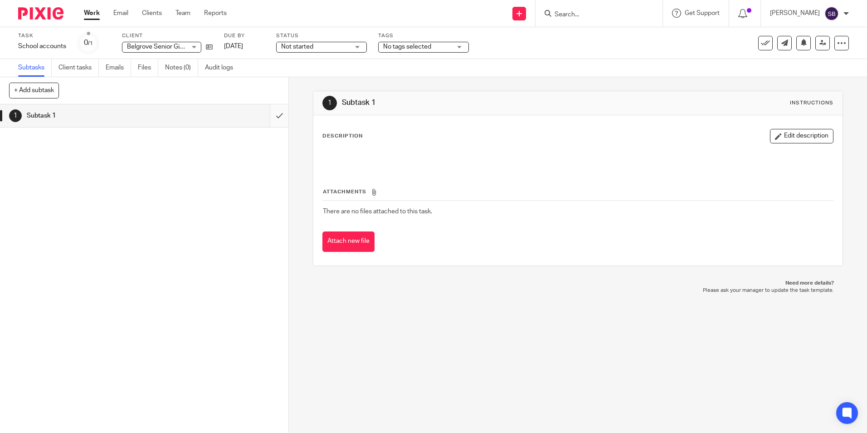
drag, startPoint x: 54, startPoint y: 114, endPoint x: 269, endPoint y: 117, distance: 215.5
click at [269, 117] on input "submit" at bounding box center [144, 115] width 289 height 23
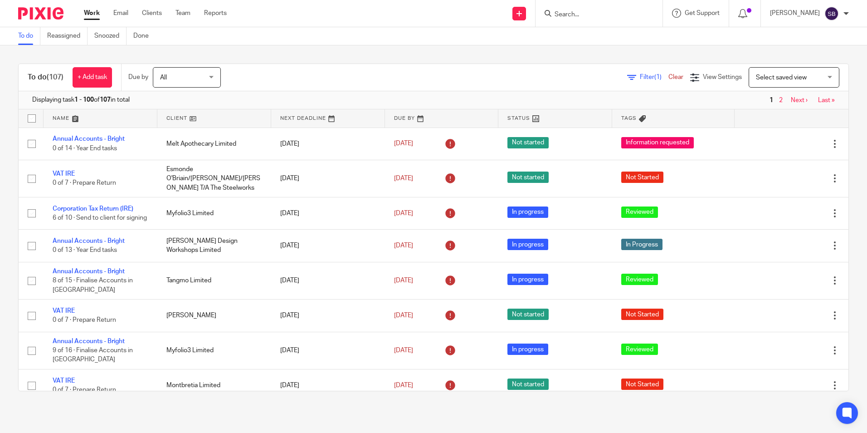
click at [574, 15] on input "Search" at bounding box center [595, 15] width 82 height 8
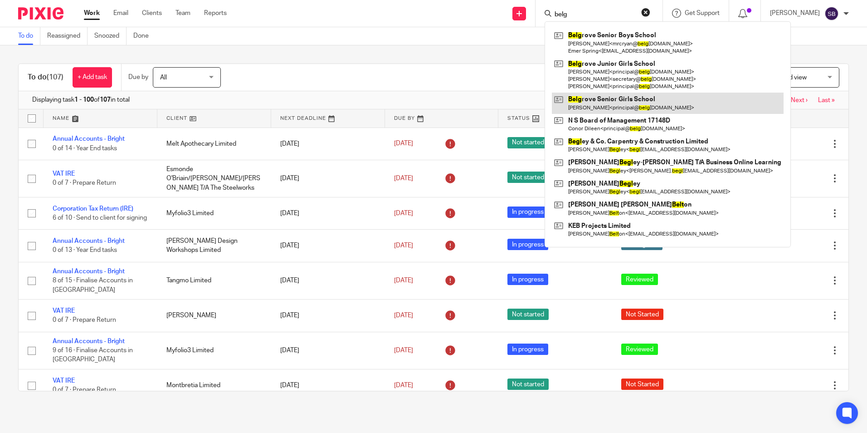
type input "belg"
click at [641, 96] on link at bounding box center [668, 103] width 232 height 21
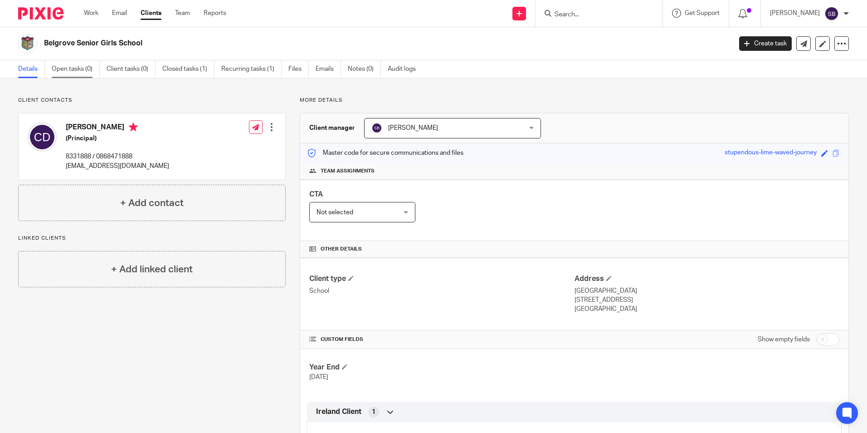
click at [74, 67] on link "Open tasks (0)" at bounding box center [76, 69] width 48 height 18
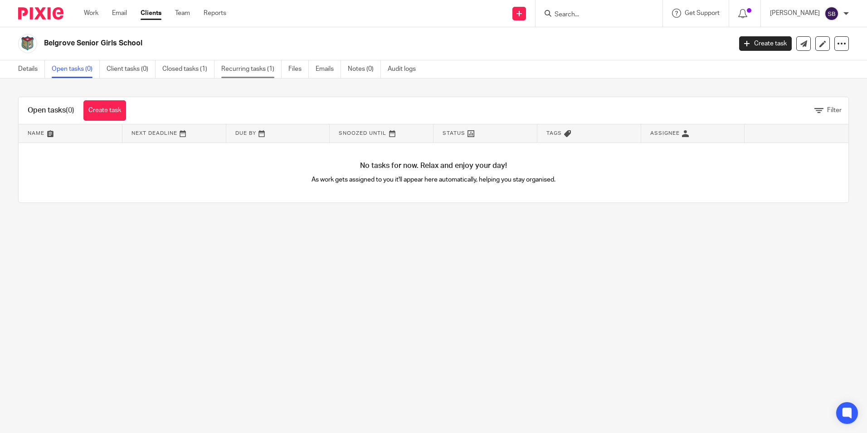
click at [250, 67] on link "Recurring tasks (1)" at bounding box center [251, 69] width 60 height 18
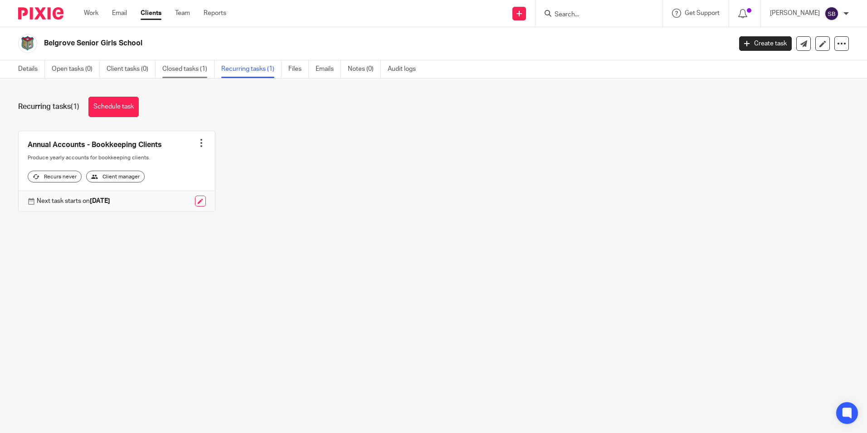
click at [172, 69] on link "Closed tasks (1)" at bounding box center [188, 69] width 52 height 18
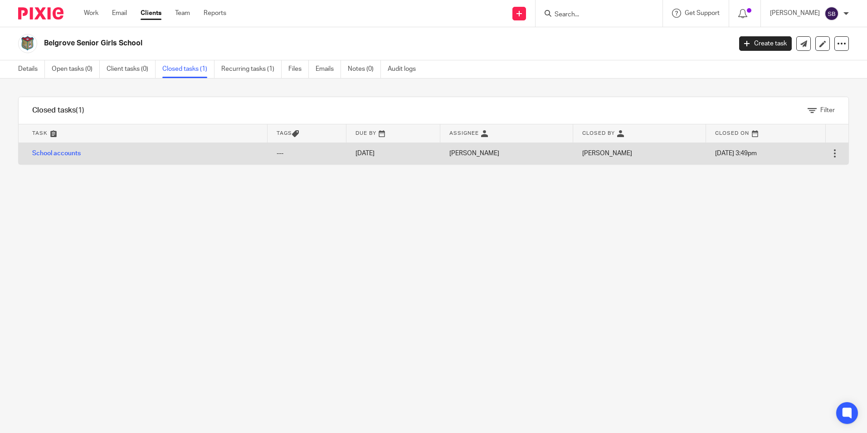
click at [831, 150] on div at bounding box center [835, 153] width 9 height 9
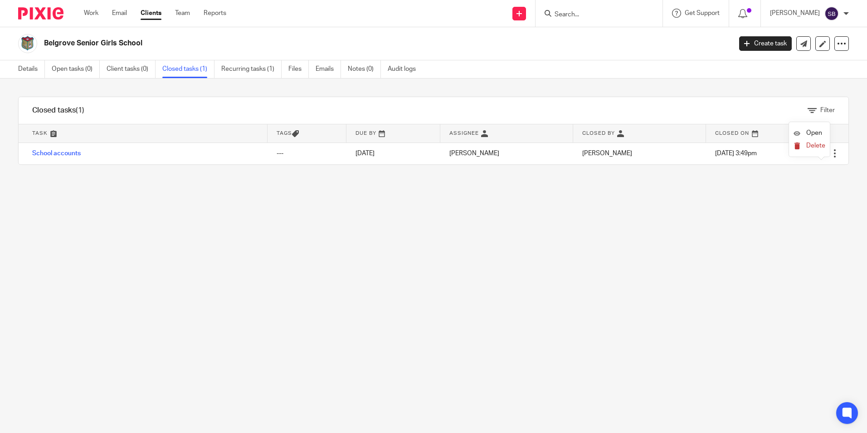
click at [819, 144] on span "Delete" at bounding box center [816, 145] width 19 height 6
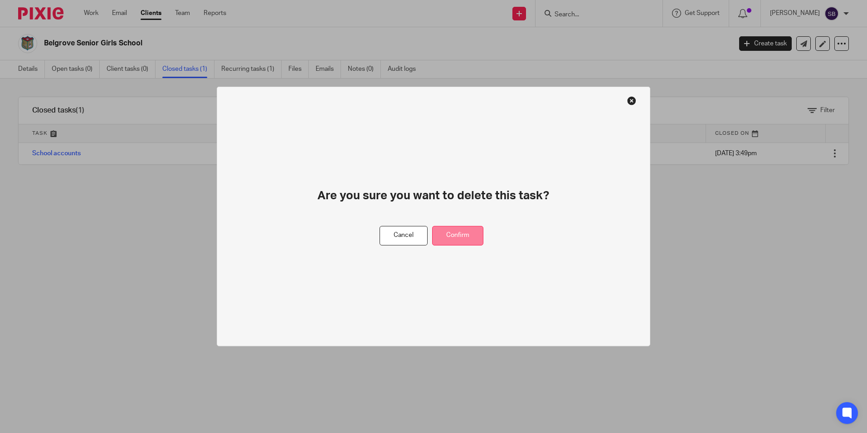
click at [461, 235] on button "Confirm" at bounding box center [457, 236] width 51 height 20
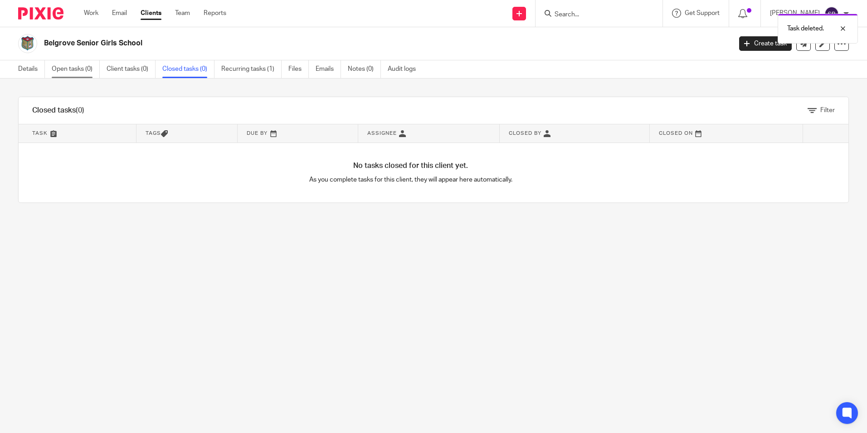
click at [75, 67] on link "Open tasks (0)" at bounding box center [76, 69] width 48 height 18
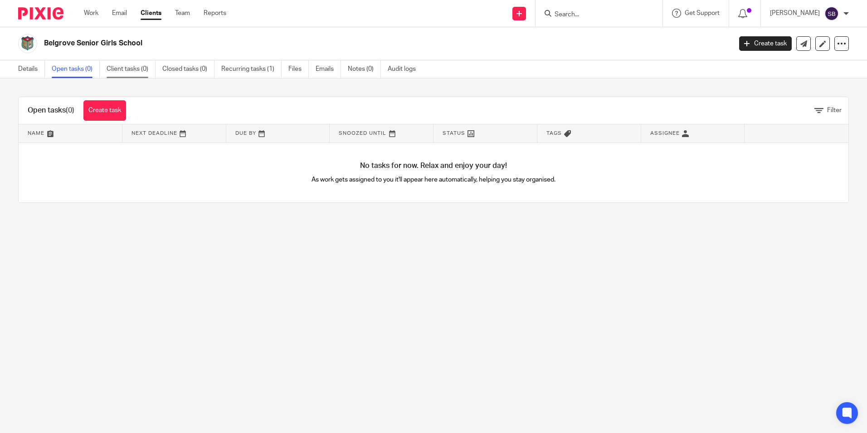
click at [136, 70] on link "Client tasks (0)" at bounding box center [131, 69] width 49 height 18
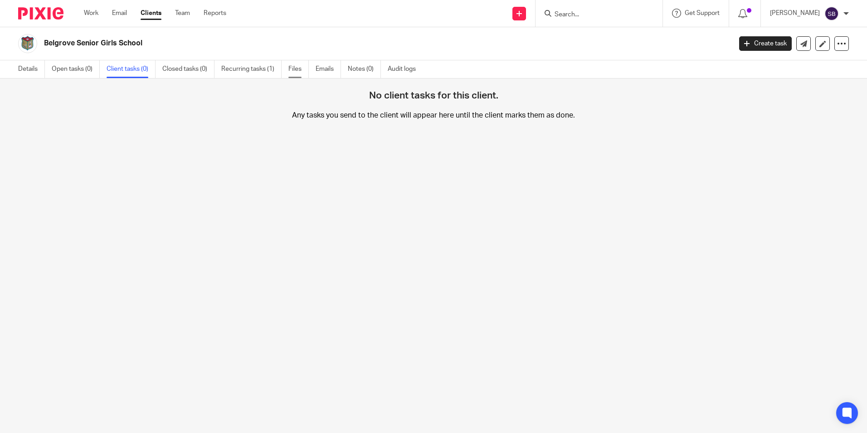
click at [299, 67] on link "Files" at bounding box center [299, 69] width 20 height 18
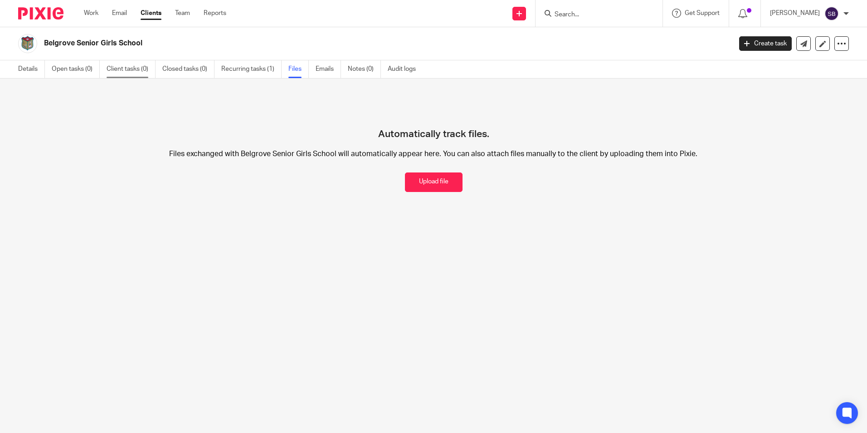
click at [129, 66] on link "Client tasks (0)" at bounding box center [131, 69] width 49 height 18
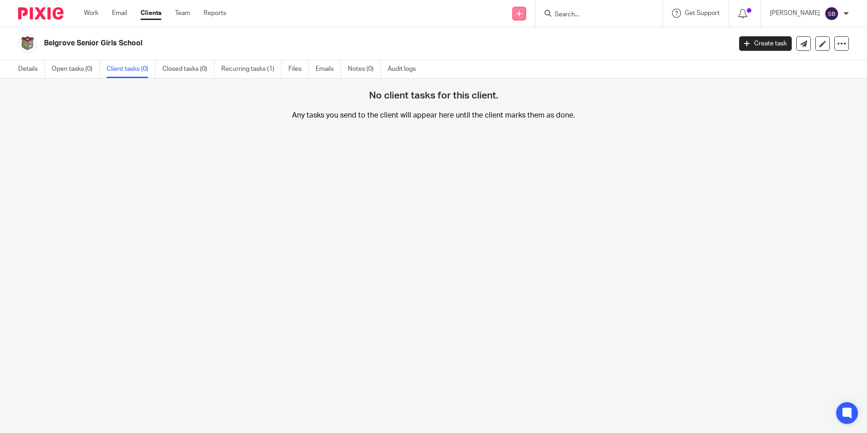
click at [522, 13] on icon at bounding box center [519, 13] width 5 height 5
click at [530, 51] on link "Create task" at bounding box center [532, 55] width 64 height 13
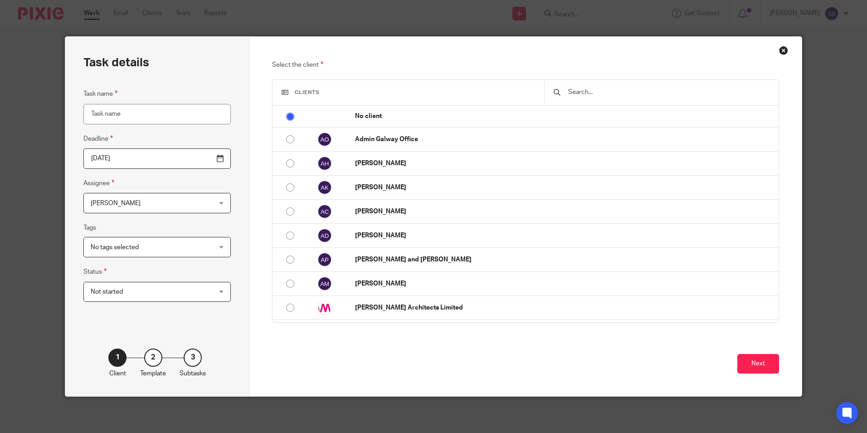
click at [121, 114] on input "Task name" at bounding box center [156, 114] width 147 height 20
type input "School accounts"
click at [200, 157] on input "2025-09-26" at bounding box center [156, 158] width 147 height 20
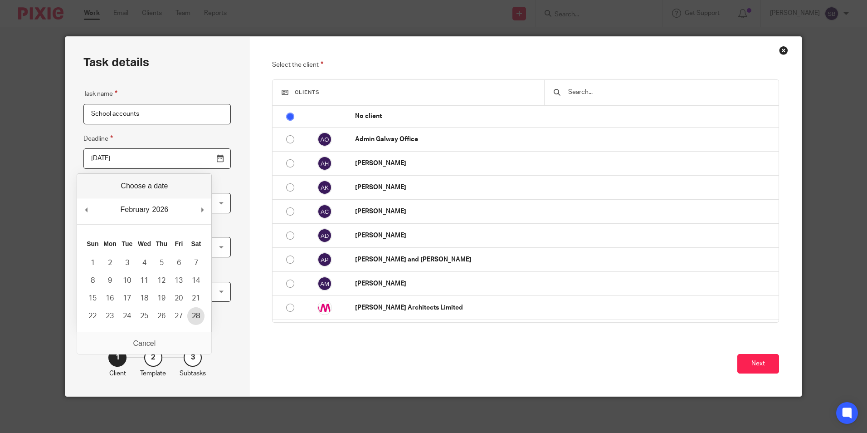
type input "2026-02-28"
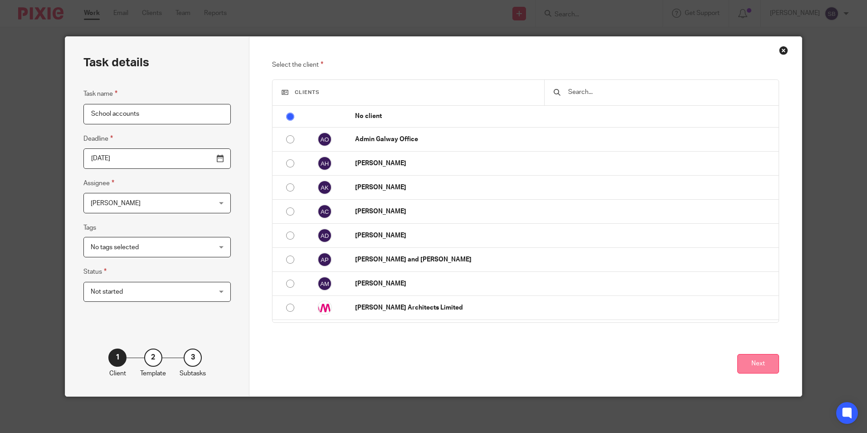
click at [755, 364] on button "Next" at bounding box center [759, 364] width 42 height 20
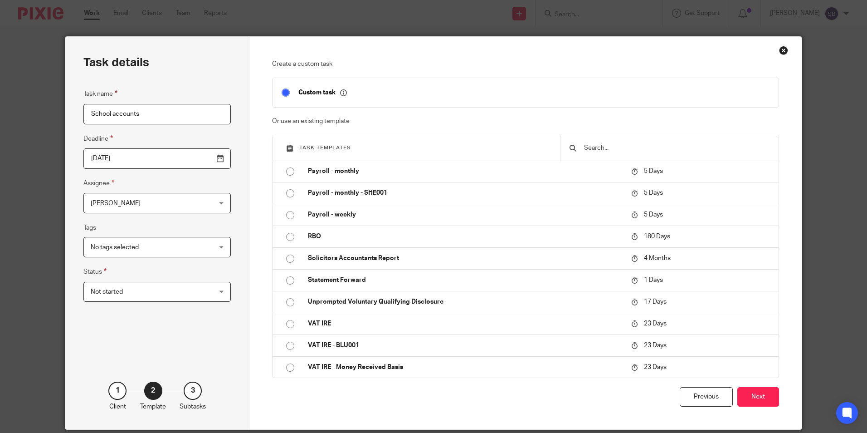
scroll to position [800, 0]
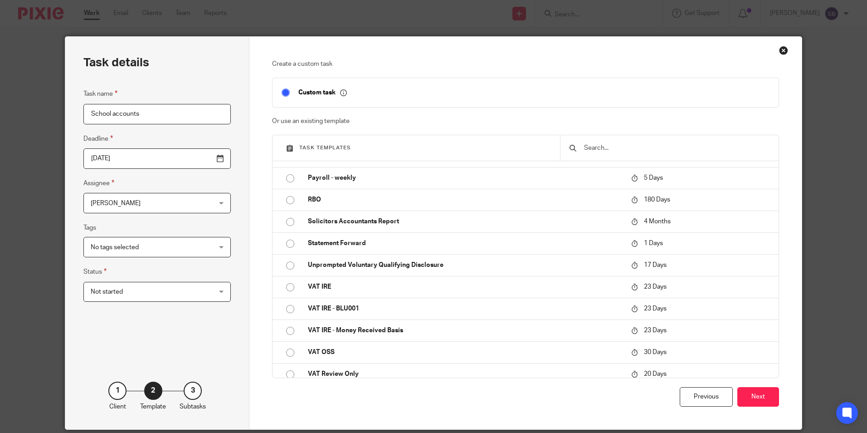
click at [189, 390] on div "3" at bounding box center [193, 391] width 18 height 18
click at [763, 393] on button "Next" at bounding box center [759, 397] width 42 height 20
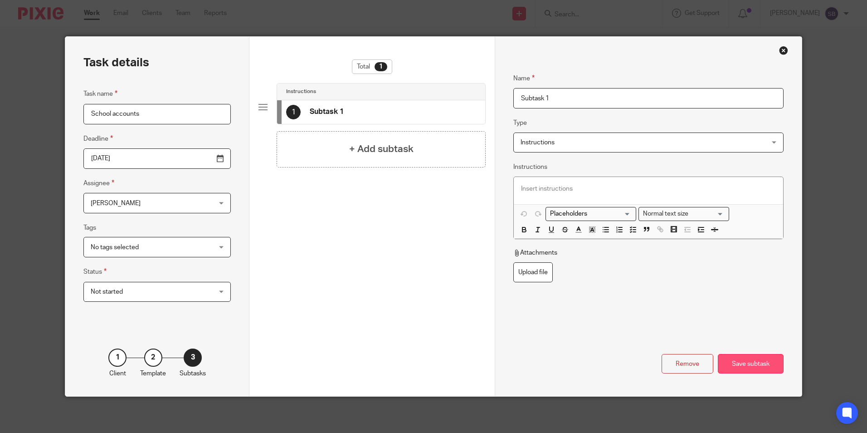
click at [744, 365] on div "Save subtask" at bounding box center [751, 364] width 66 height 20
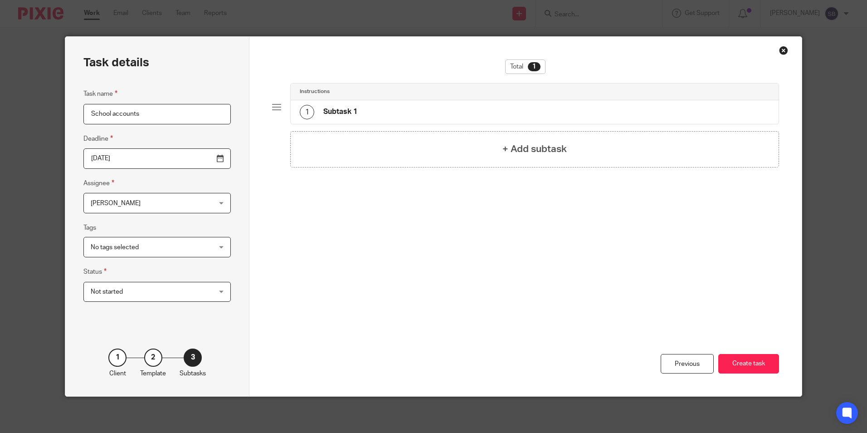
click at [744, 365] on button "Create task" at bounding box center [749, 364] width 61 height 20
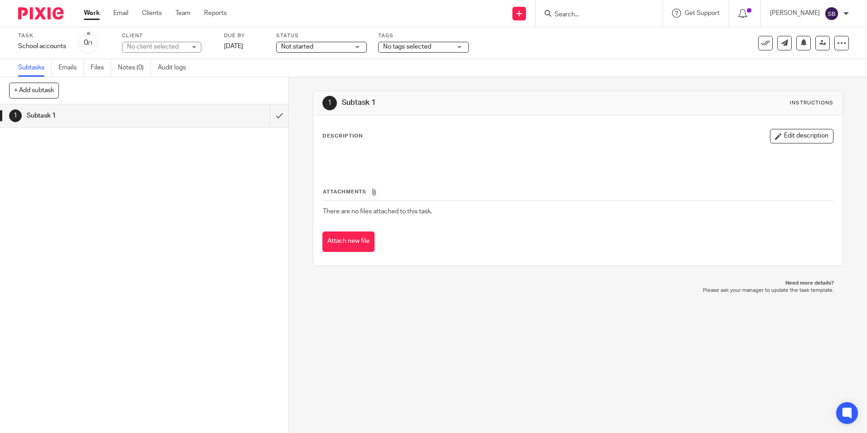
click at [36, 66] on link "Subtasks" at bounding box center [35, 68] width 34 height 18
drag, startPoint x: 53, startPoint y: 112, endPoint x: 838, endPoint y: 42, distance: 788.4
click at [838, 42] on icon at bounding box center [841, 43] width 9 height 9
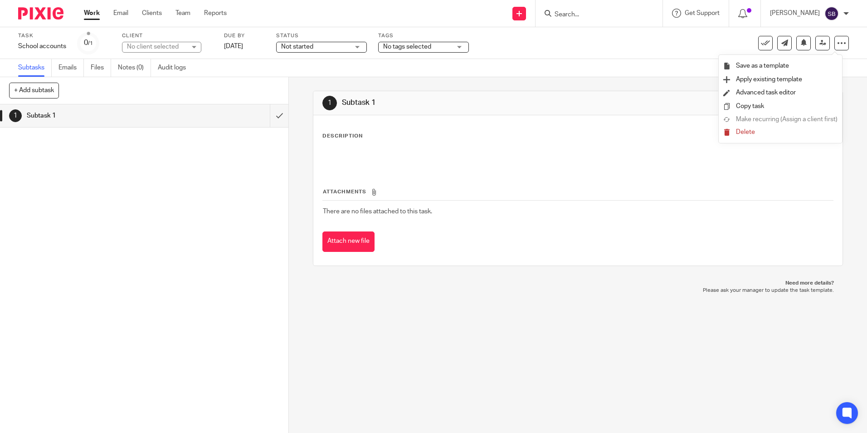
click at [738, 134] on span "Delete" at bounding box center [745, 132] width 19 height 6
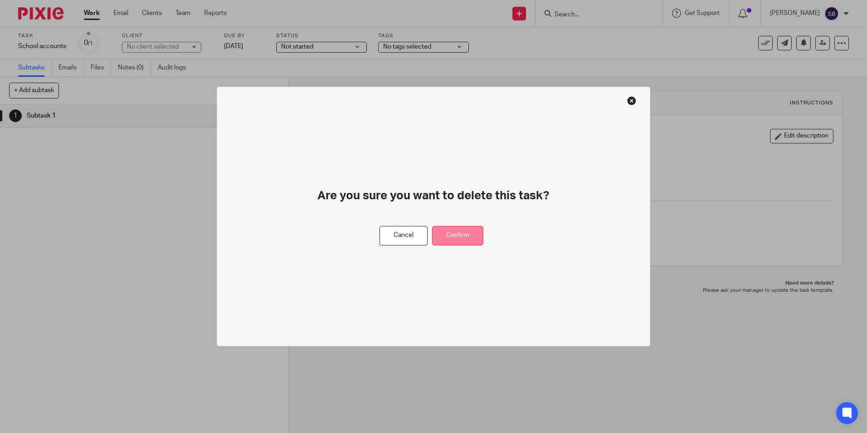
click at [459, 231] on button "Confirm" at bounding box center [457, 236] width 51 height 20
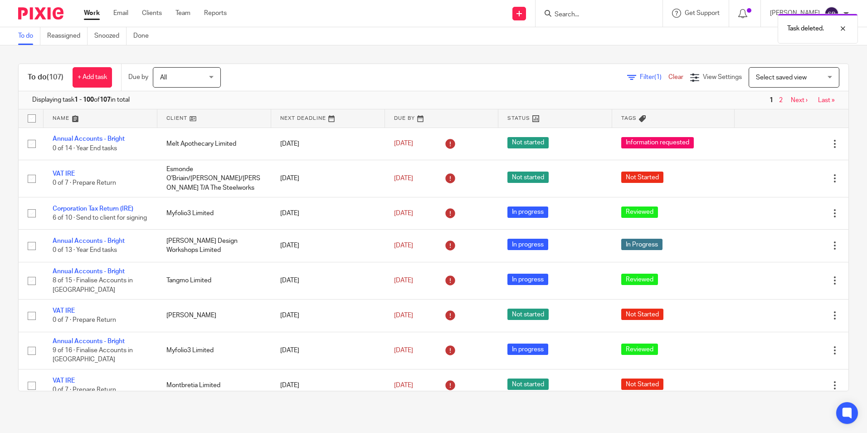
click at [94, 12] on link "Work" at bounding box center [92, 13] width 16 height 9
click at [584, 8] on form at bounding box center [602, 13] width 97 height 11
click at [569, 11] on input "Search" at bounding box center [595, 15] width 82 height 8
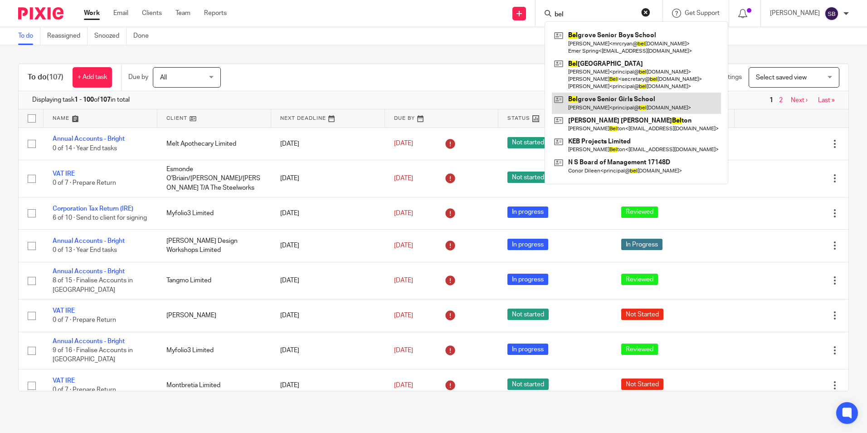
type input "bel"
click at [635, 100] on link at bounding box center [636, 103] width 169 height 21
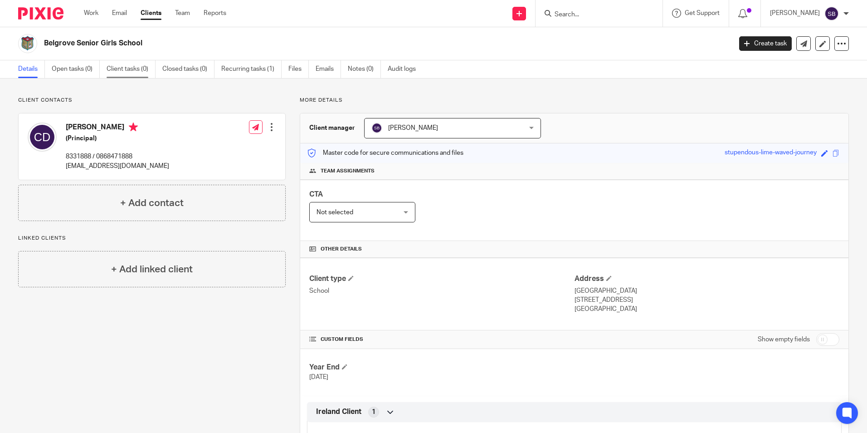
click at [122, 69] on link "Client tasks (0)" at bounding box center [131, 69] width 49 height 18
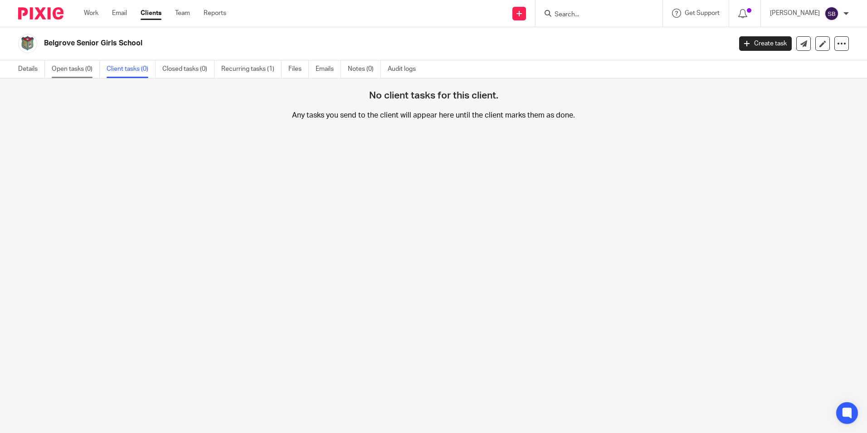
click at [75, 68] on link "Open tasks (0)" at bounding box center [76, 69] width 48 height 18
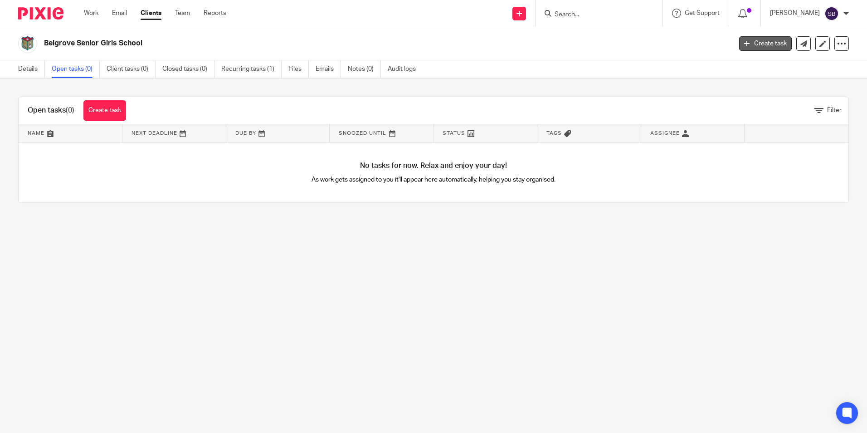
click at [759, 44] on link "Create task" at bounding box center [765, 43] width 53 height 15
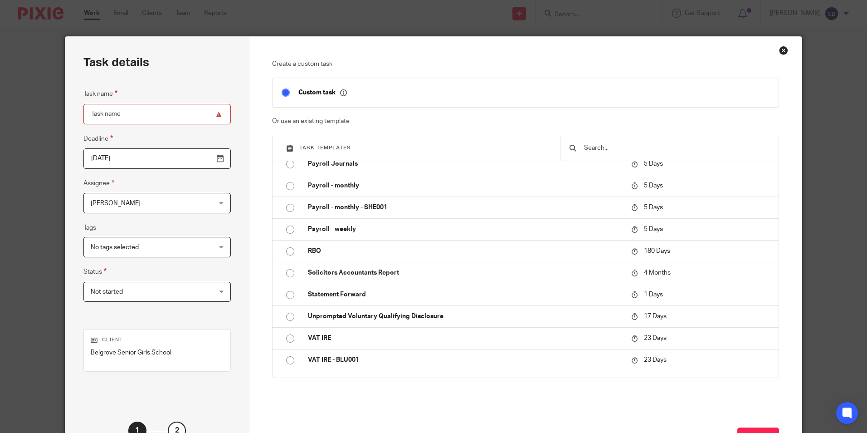
click at [779, 50] on div "Close this dialog window" at bounding box center [783, 50] width 9 height 9
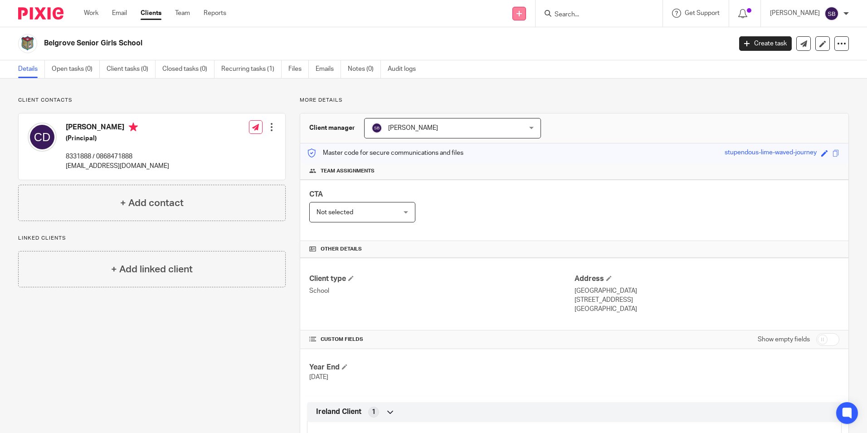
click at [522, 13] on icon at bounding box center [519, 13] width 5 height 5
click at [764, 70] on div "Details Open tasks (0) Client tasks (0) Closed tasks (0) Recurring tasks (1) Fi…" at bounding box center [433, 69] width 867 height 18
click at [837, 44] on icon at bounding box center [841, 43] width 9 height 9
click at [74, 65] on link "Open tasks (0)" at bounding box center [76, 69] width 48 height 18
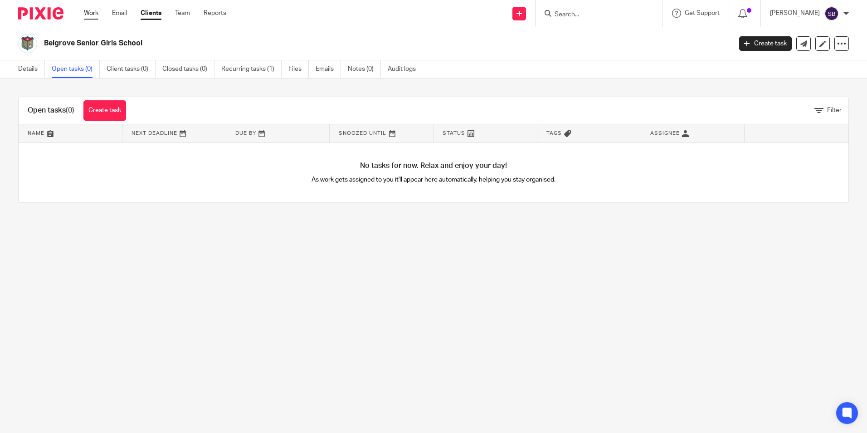
click at [93, 10] on link "Work" at bounding box center [91, 13] width 15 height 9
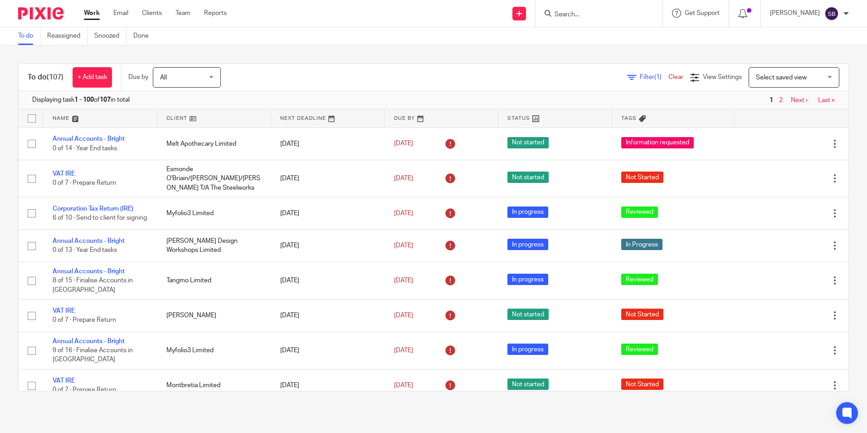
click at [574, 13] on input "Search" at bounding box center [595, 15] width 82 height 8
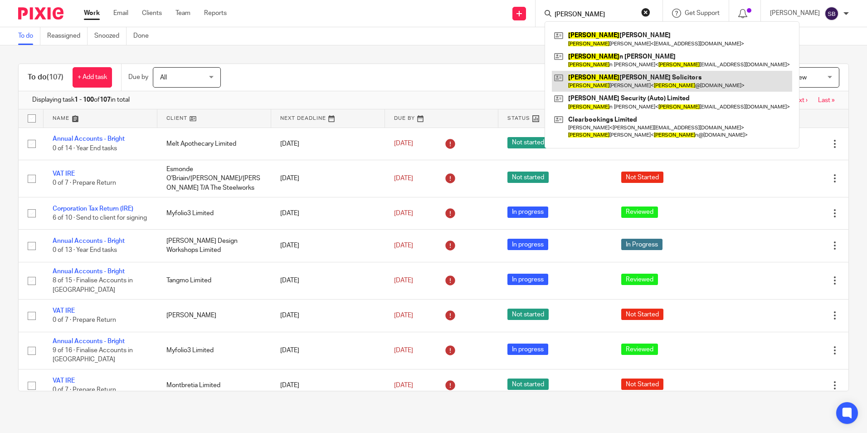
type input "ciara"
click at [608, 78] on link at bounding box center [672, 81] width 240 height 21
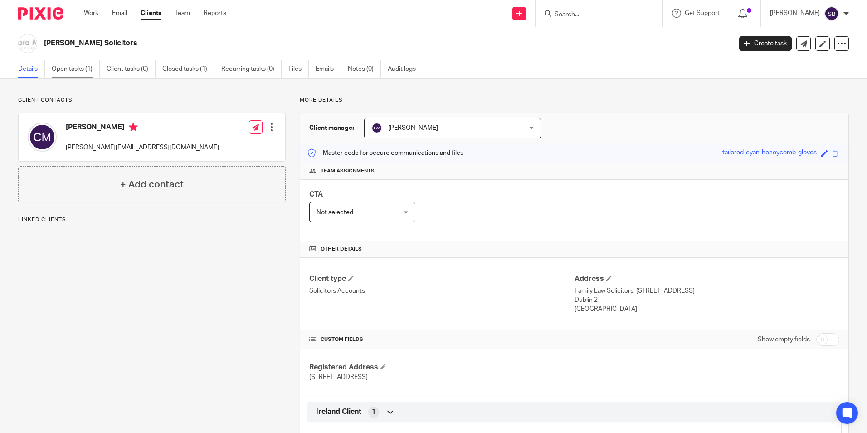
click at [68, 69] on link "Open tasks (1)" at bounding box center [76, 69] width 48 height 18
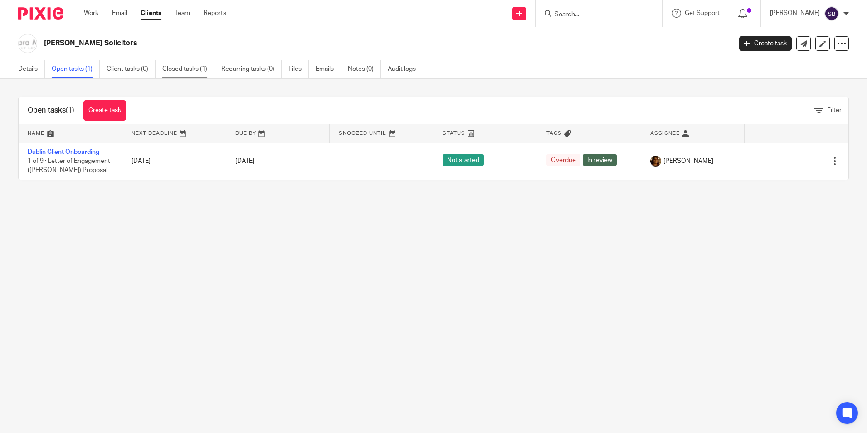
click at [206, 65] on link "Closed tasks (1)" at bounding box center [188, 69] width 52 height 18
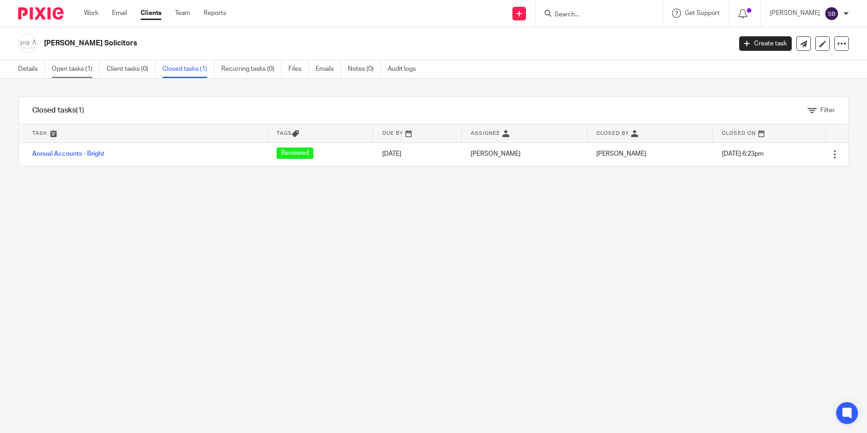
click at [59, 66] on link "Open tasks (1)" at bounding box center [76, 69] width 48 height 18
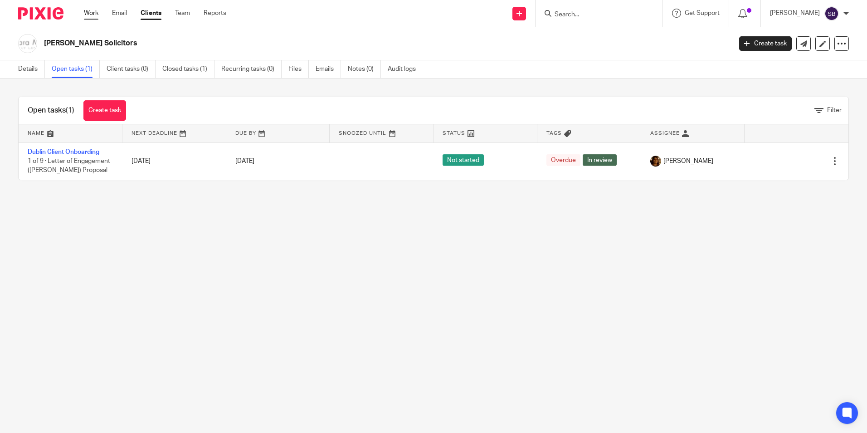
click at [91, 10] on link "Work" at bounding box center [91, 13] width 15 height 9
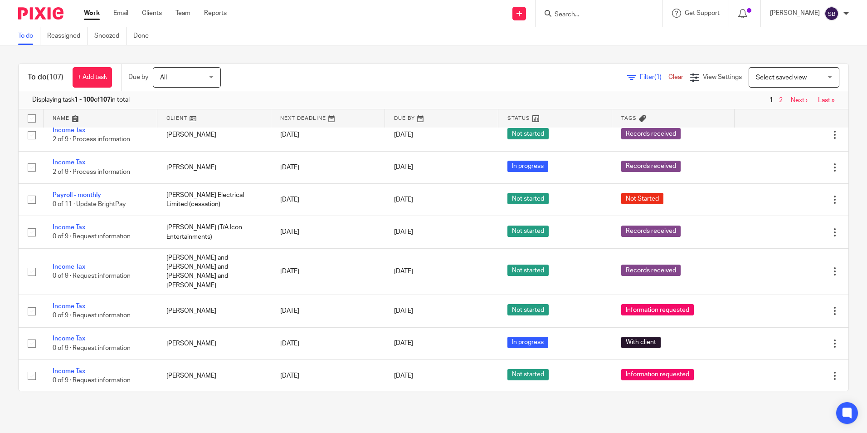
scroll to position [923, 0]
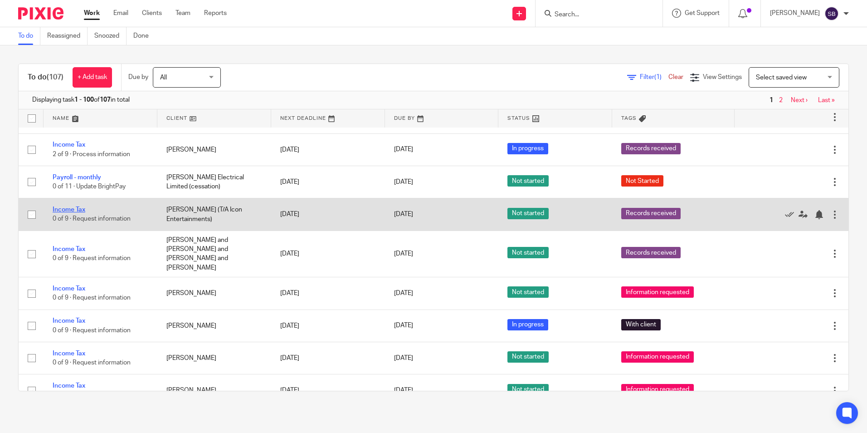
click at [77, 210] on link "Income Tax" at bounding box center [69, 209] width 33 height 6
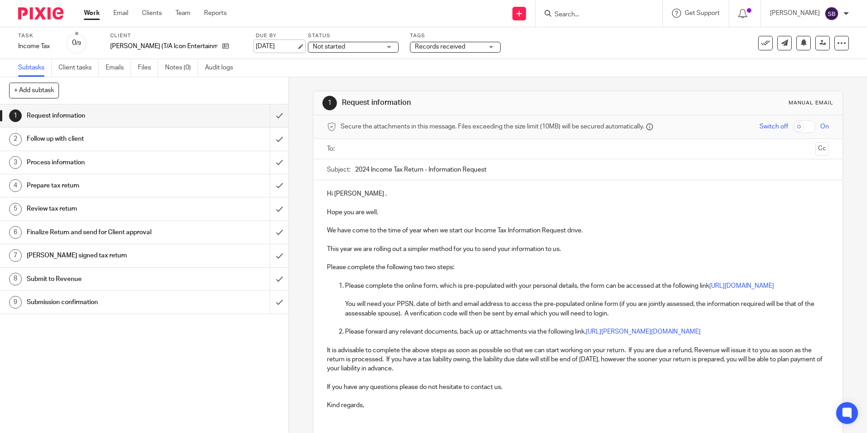
click at [286, 45] on link "[DATE]" at bounding box center [276, 47] width 41 height 10
click at [94, 12] on link "Work" at bounding box center [92, 13] width 16 height 9
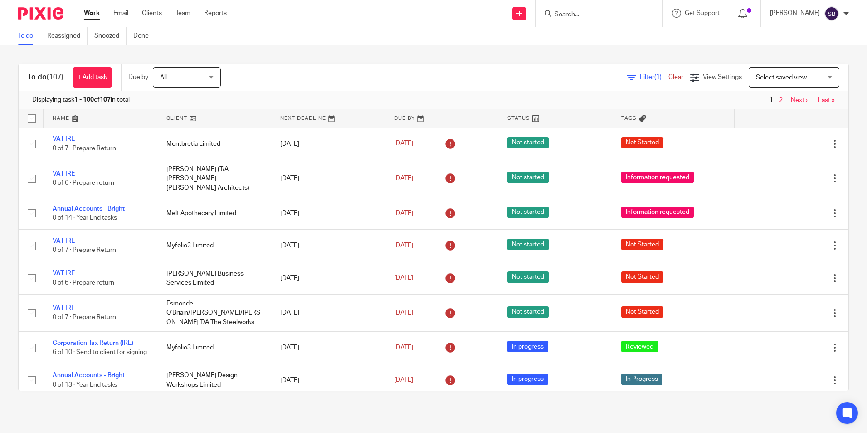
click at [574, 12] on input "Search" at bounding box center [595, 15] width 82 height 8
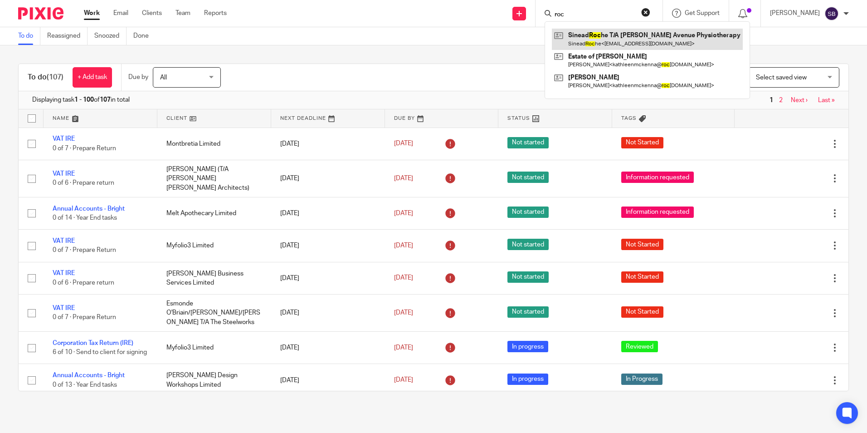
type input "roc"
click at [609, 42] on link at bounding box center [647, 39] width 191 height 21
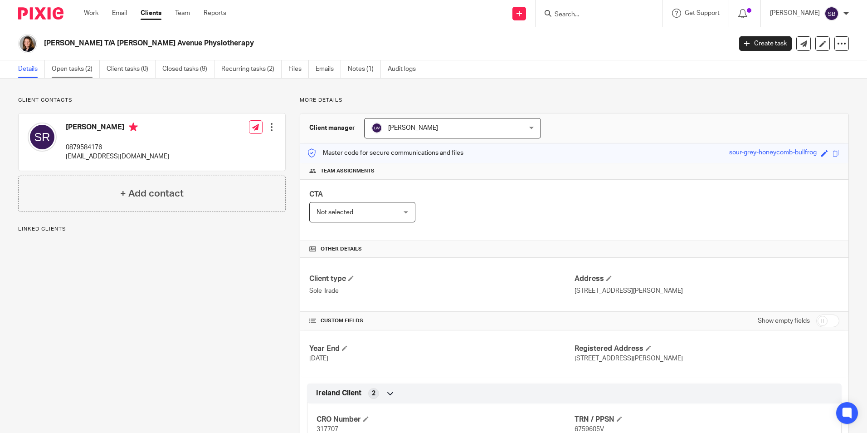
click at [81, 68] on link "Open tasks (2)" at bounding box center [76, 69] width 48 height 18
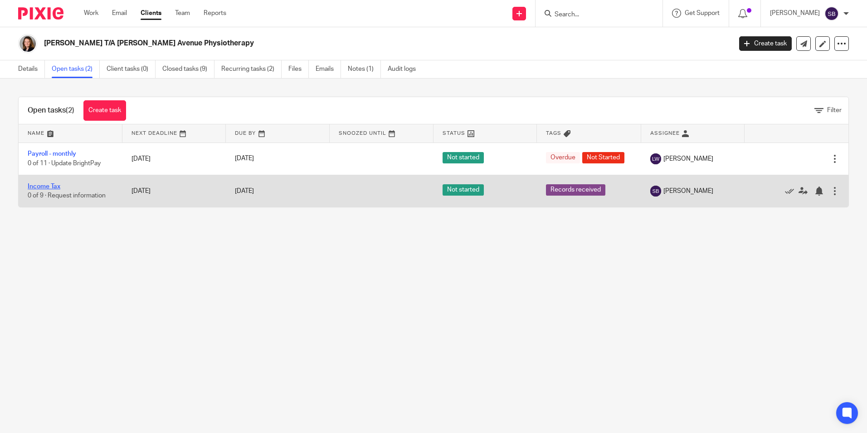
click at [54, 184] on link "Income Tax" at bounding box center [44, 186] width 33 height 6
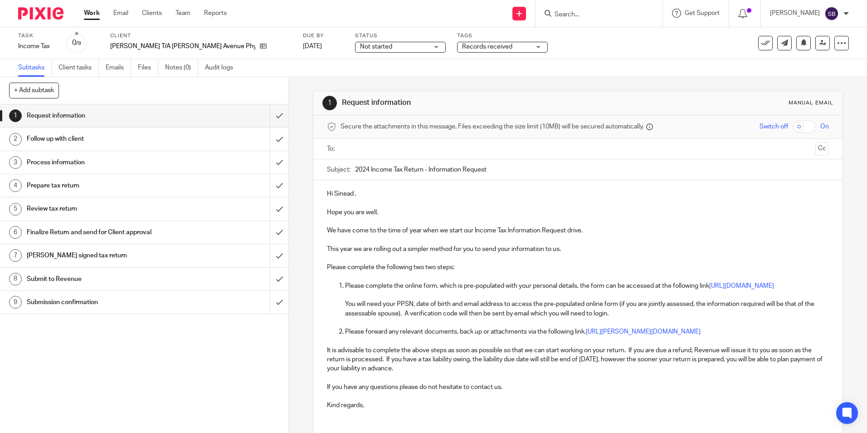
click at [311, 45] on div "Task Income Tax Save Income Tax 0 /9 Client Sinead Roche T/A Collins Avenue Phy…" at bounding box center [364, 43] width 693 height 22
click at [315, 45] on link "[DATE]" at bounding box center [323, 47] width 41 height 10
click at [90, 12] on link "Work" at bounding box center [92, 13] width 16 height 9
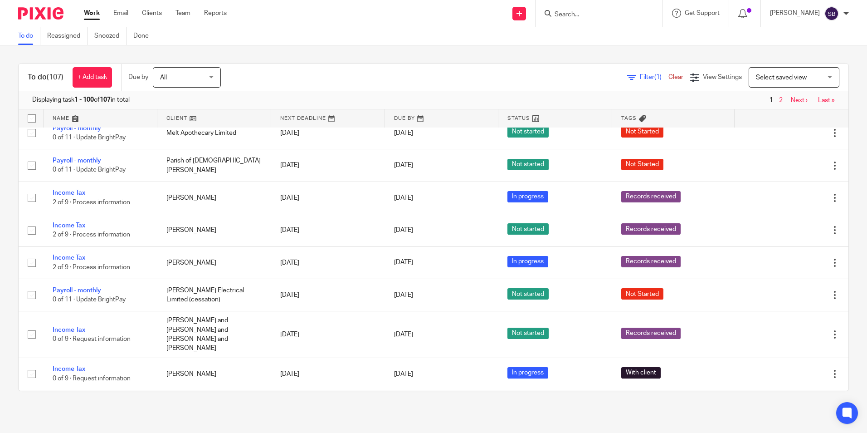
scroll to position [839, 0]
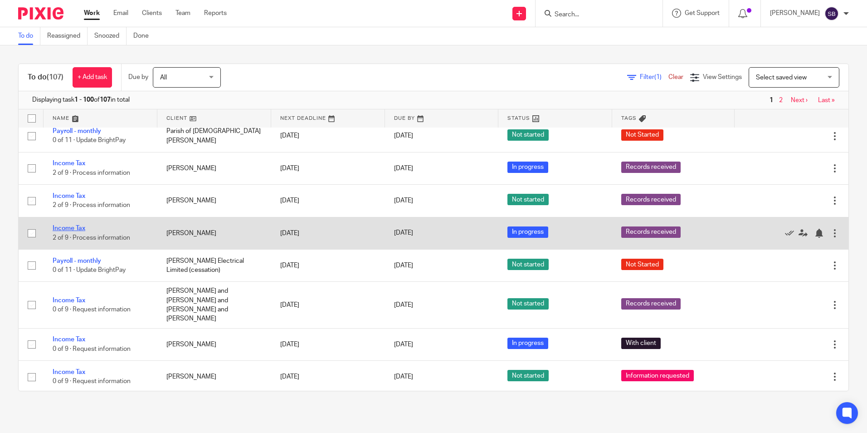
click at [77, 228] on link "Income Tax" at bounding box center [69, 228] width 33 height 6
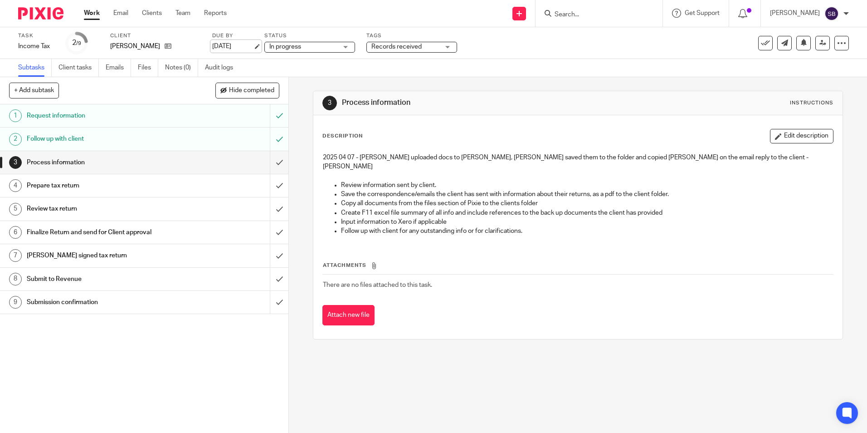
click at [250, 45] on link "[DATE]" at bounding box center [232, 47] width 41 height 10
click at [91, 11] on link "Work" at bounding box center [92, 13] width 16 height 9
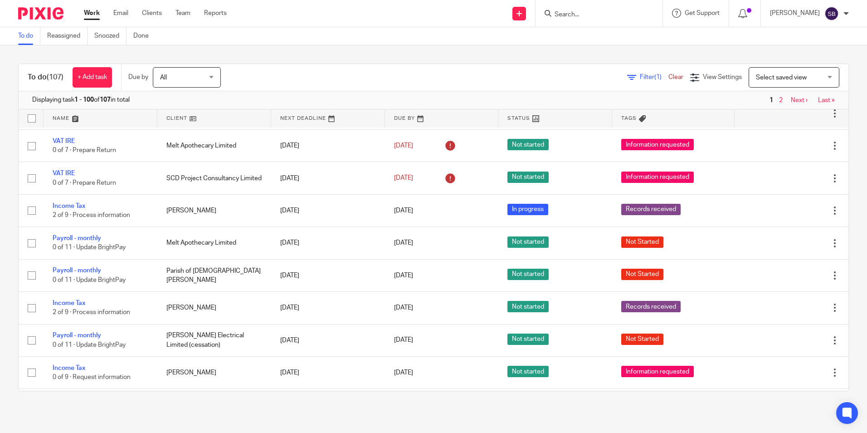
scroll to position [768, 0]
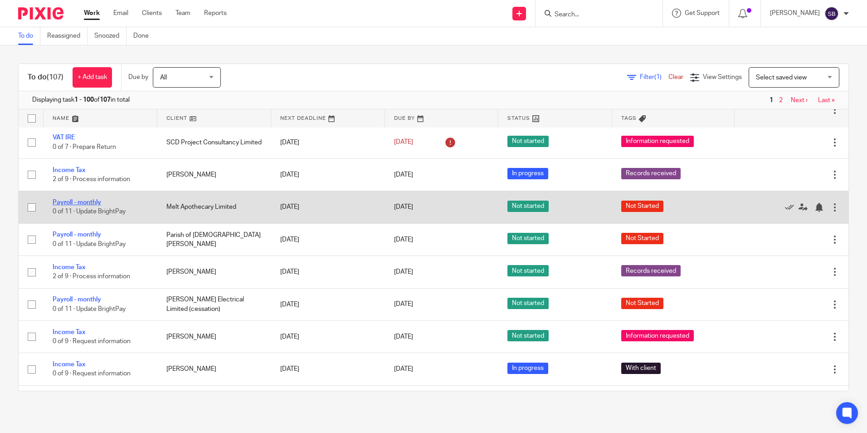
click at [84, 202] on link "Payroll - monthly" at bounding box center [77, 202] width 49 height 6
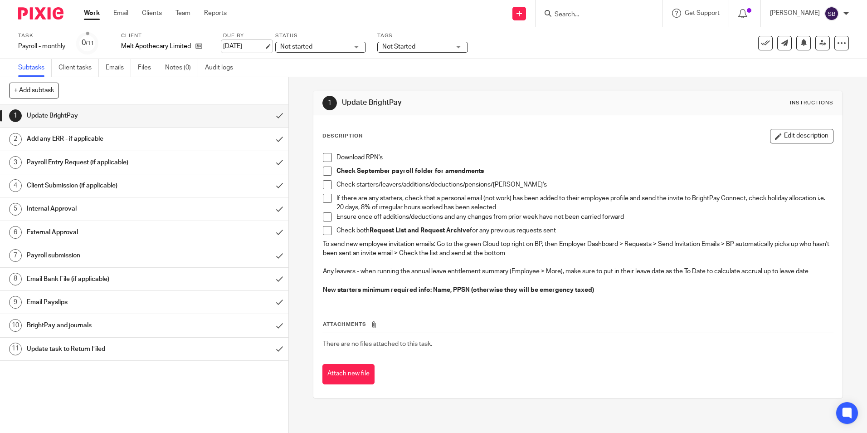
click at [264, 45] on link "[DATE]" at bounding box center [243, 47] width 41 height 10
click at [93, 12] on link "Work" at bounding box center [92, 13] width 16 height 9
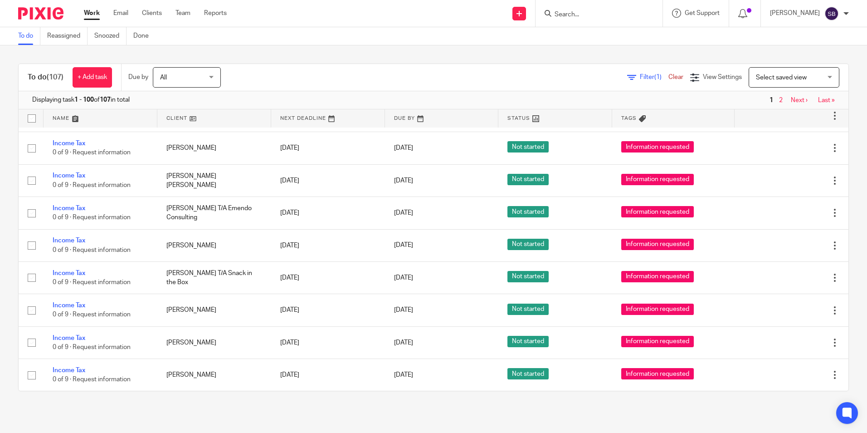
scroll to position [1048, 0]
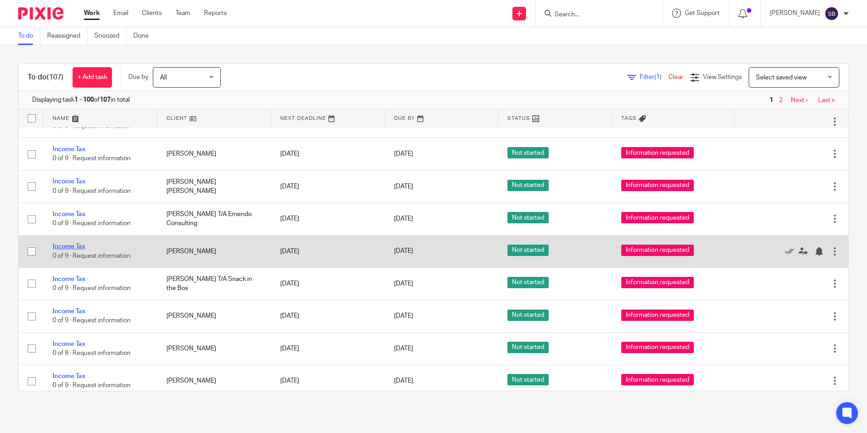
click at [71, 246] on link "Income Tax" at bounding box center [69, 246] width 33 height 6
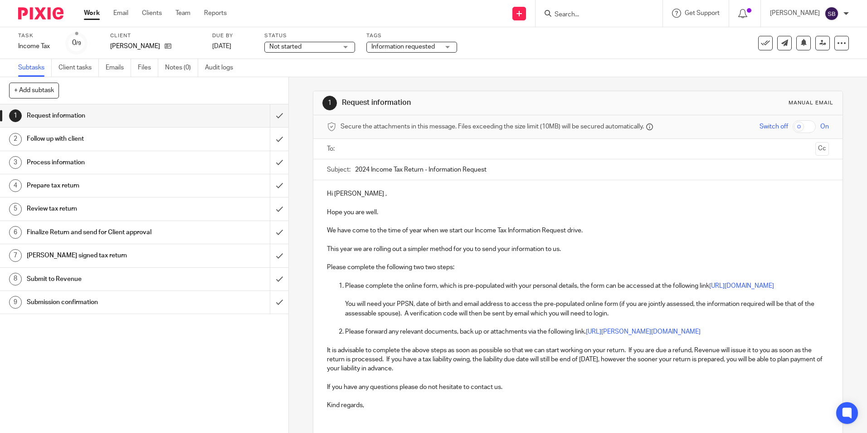
click at [345, 44] on div "Not started Not started" at bounding box center [309, 47] width 91 height 11
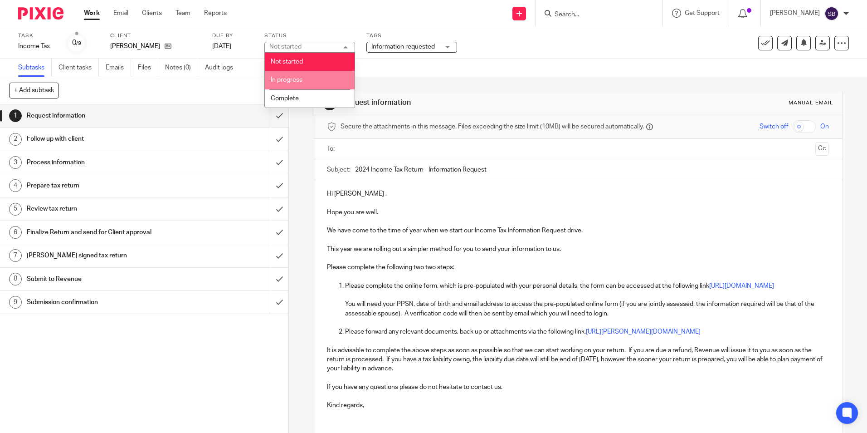
click at [289, 80] on span "In progress" at bounding box center [287, 80] width 32 height 6
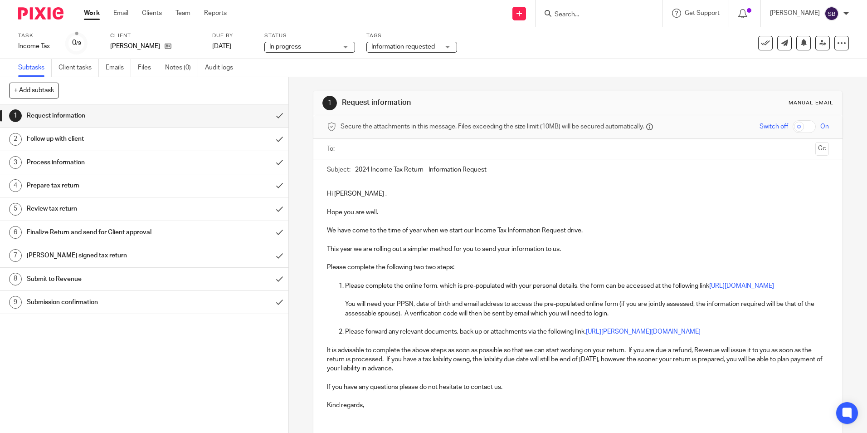
click at [449, 46] on div "Information requested" at bounding box center [412, 47] width 91 height 11
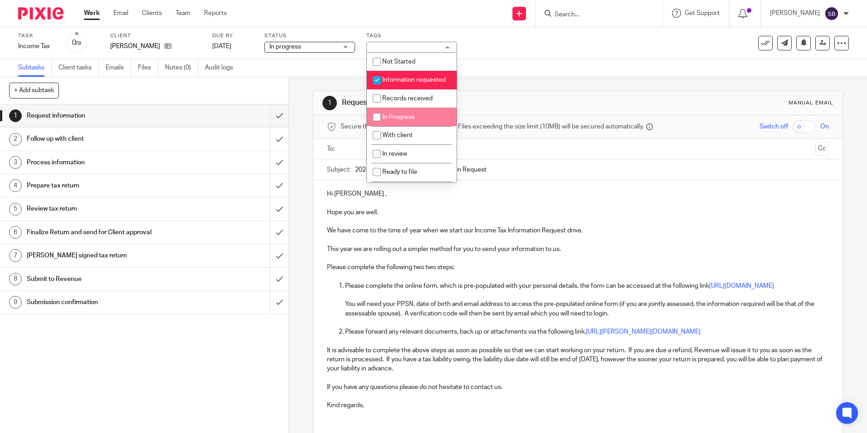
click at [377, 124] on input "checkbox" at bounding box center [376, 116] width 17 height 17
checkbox input "true"
click at [378, 78] on input "checkbox" at bounding box center [376, 80] width 17 height 17
checkbox input "false"
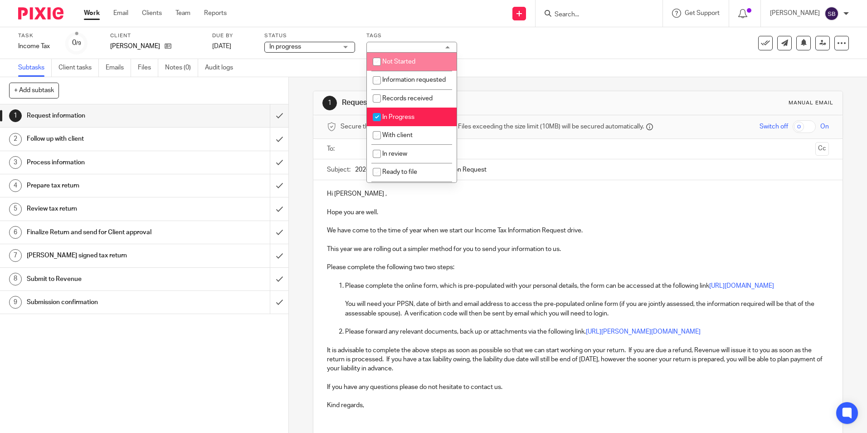
click at [90, 14] on link "Work" at bounding box center [92, 13] width 16 height 9
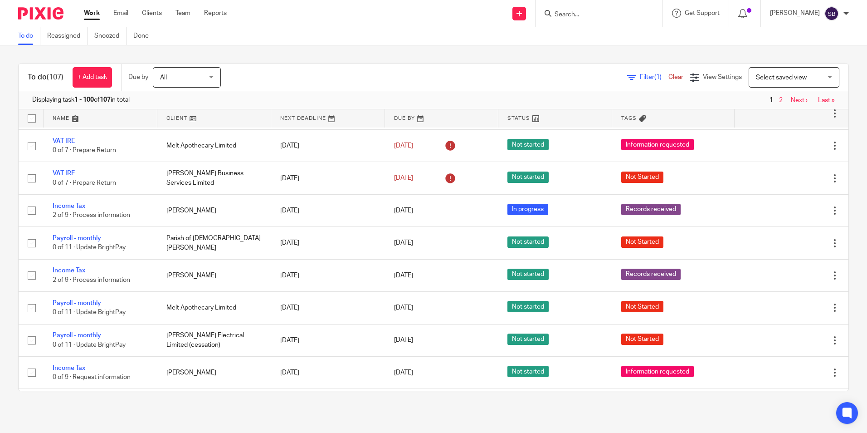
scroll to position [738, 0]
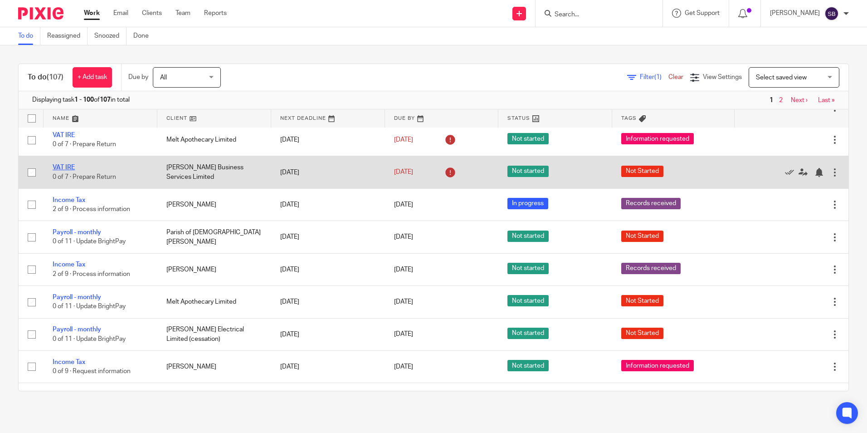
click at [70, 165] on link "VAT IRE" at bounding box center [64, 167] width 22 height 6
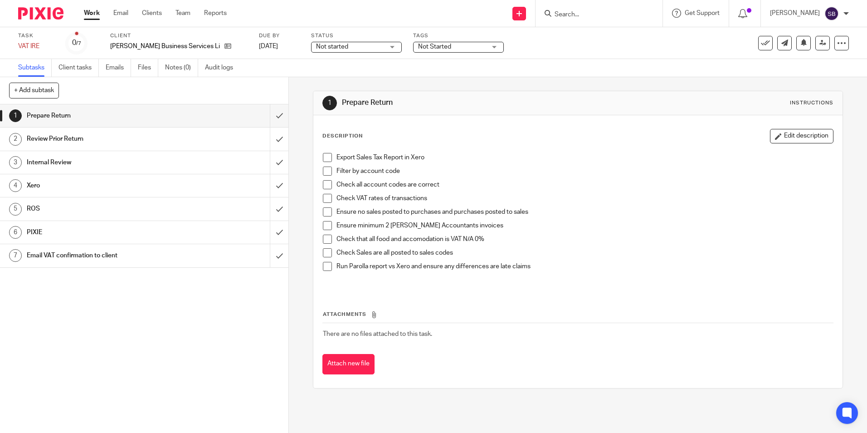
click at [487, 48] on div "Not Started" at bounding box center [458, 47] width 91 height 11
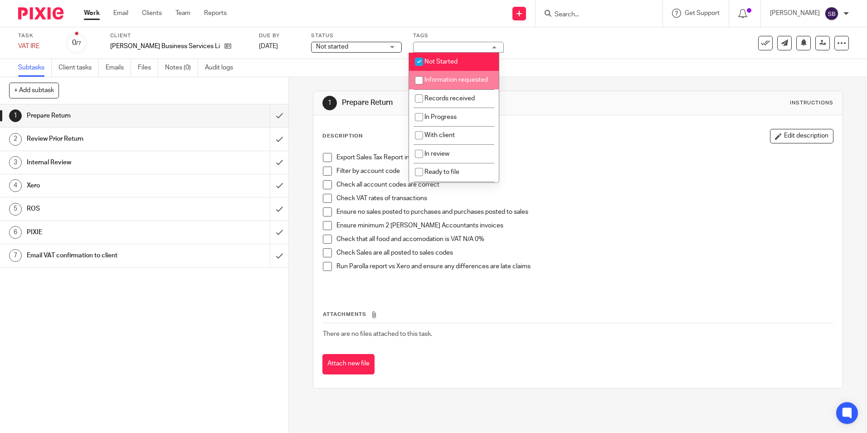
click at [423, 83] on input "checkbox" at bounding box center [419, 80] width 17 height 17
checkbox input "true"
click at [419, 62] on input "checkbox" at bounding box center [419, 61] width 17 height 17
checkbox input "false"
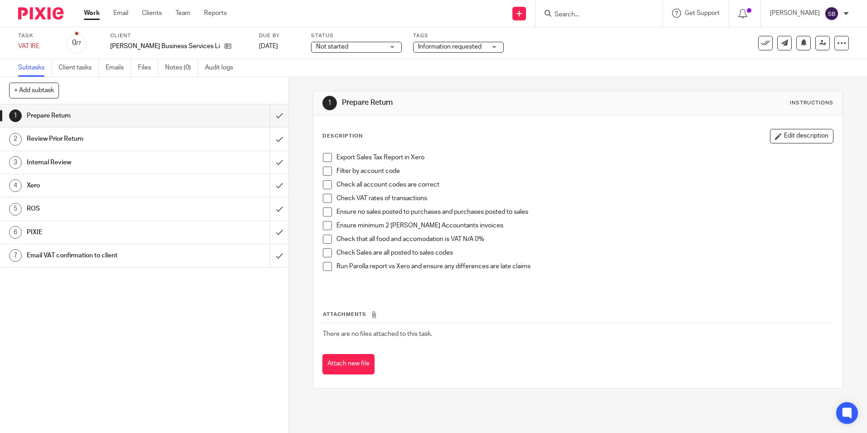
click at [90, 8] on div "Work Email Clients Team Reports Work Email Clients Team Reports Settings" at bounding box center [158, 13] width 166 height 27
click at [94, 13] on link "Work" at bounding box center [92, 13] width 16 height 9
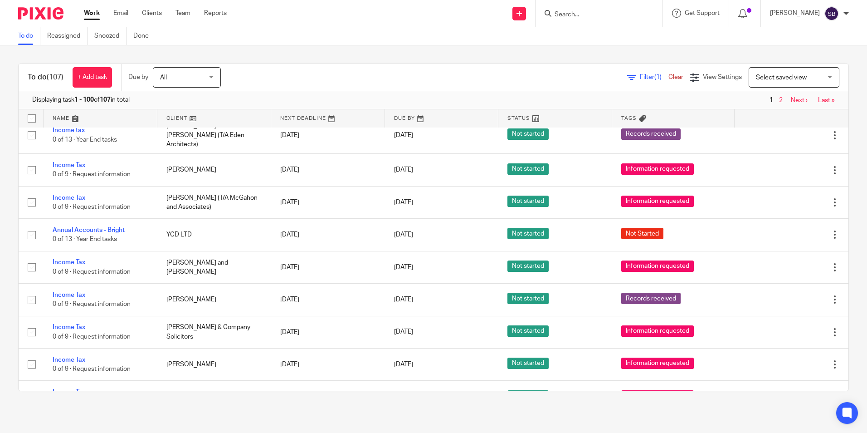
scroll to position [1399, 0]
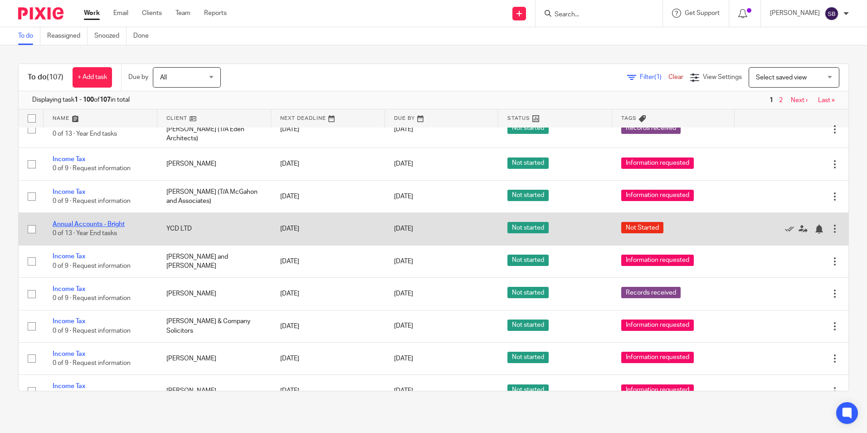
click at [88, 221] on link "Annual Accounts - Bright" at bounding box center [89, 224] width 72 height 6
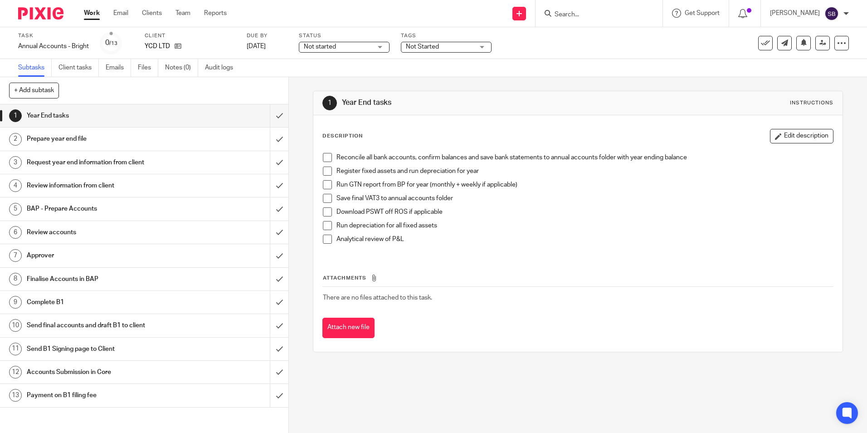
click at [381, 48] on div "Not started Not started" at bounding box center [344, 47] width 91 height 11
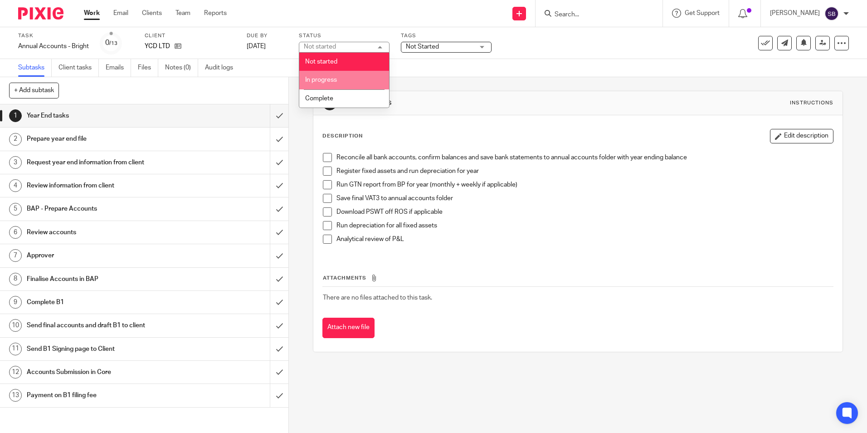
click at [333, 78] on span "In progress" at bounding box center [321, 80] width 32 height 6
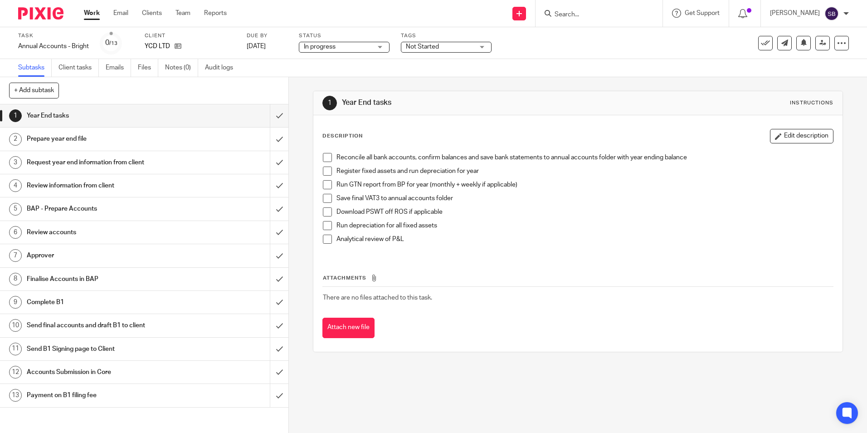
click at [481, 45] on div "Not Started" at bounding box center [446, 47] width 91 height 11
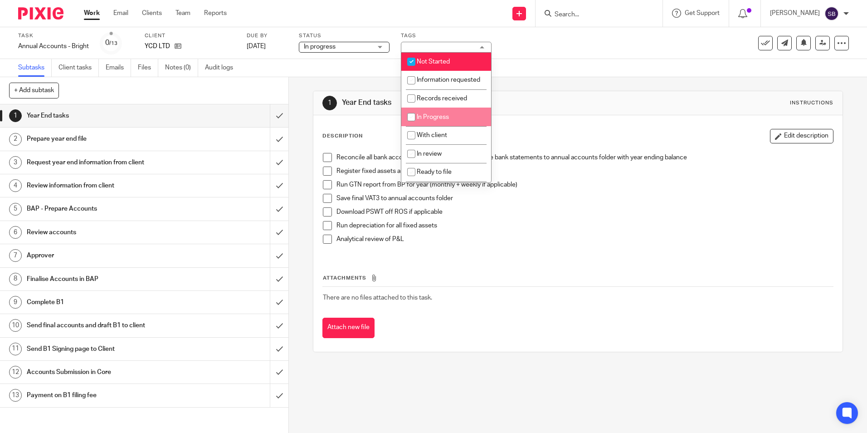
click at [412, 126] on input "checkbox" at bounding box center [411, 116] width 17 height 17
checkbox input "true"
click at [411, 60] on input "checkbox" at bounding box center [411, 61] width 17 height 17
checkbox input "false"
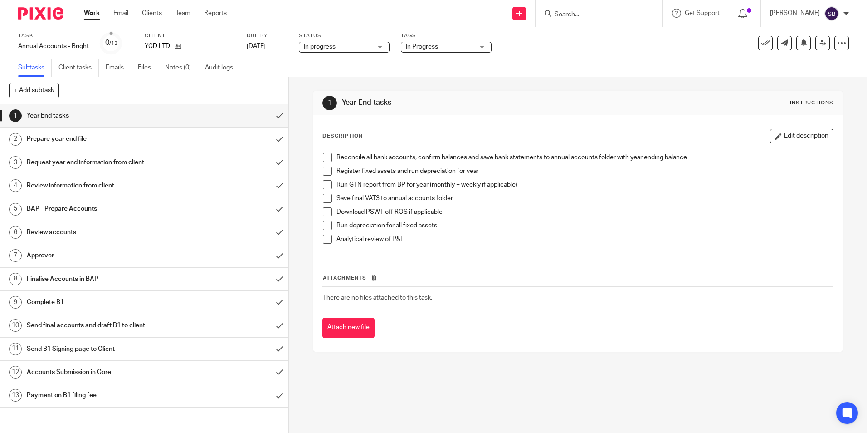
click at [95, 12] on link "Work" at bounding box center [92, 13] width 16 height 9
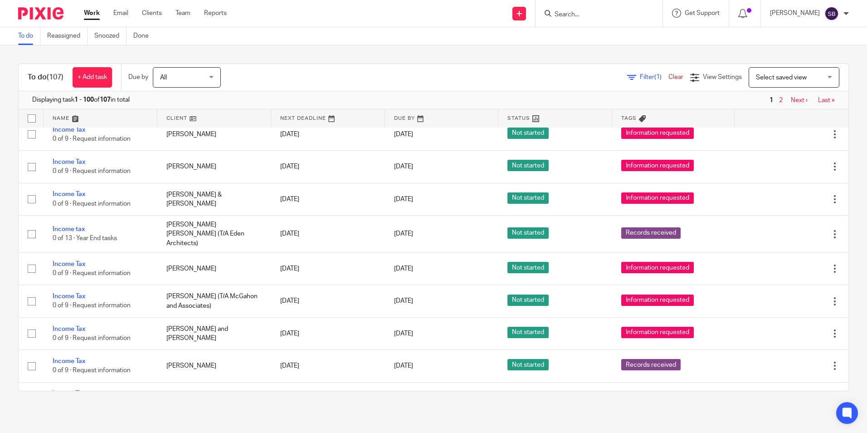
scroll to position [1351, 0]
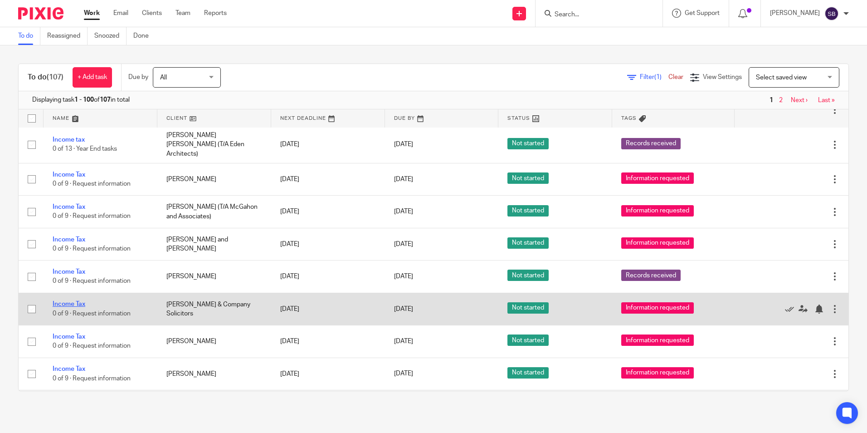
click at [71, 301] on link "Income Tax" at bounding box center [69, 304] width 33 height 6
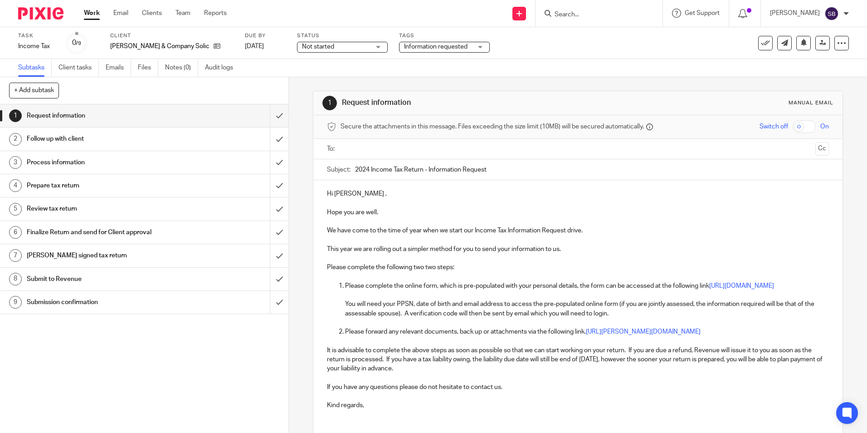
click at [372, 45] on div "Not started Not started" at bounding box center [342, 47] width 91 height 11
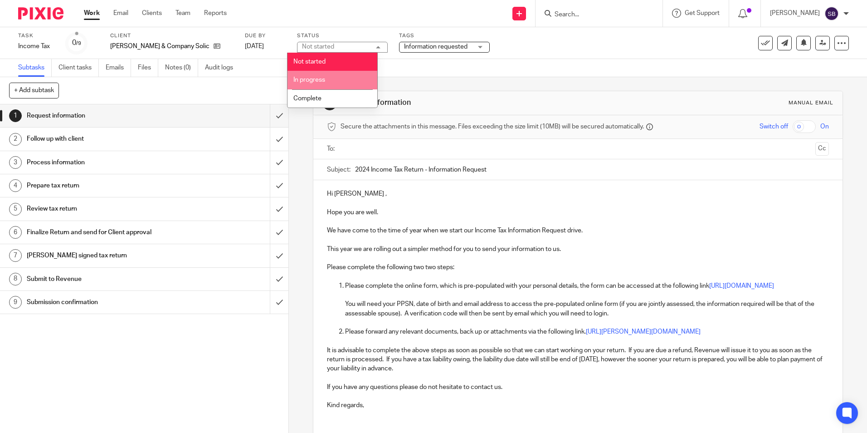
click at [310, 80] on span "In progress" at bounding box center [310, 80] width 32 height 6
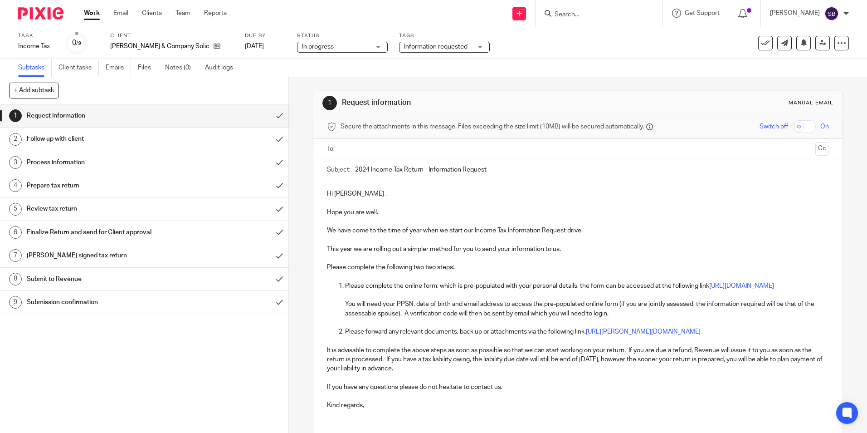
click at [91, 11] on link "Work" at bounding box center [92, 13] width 16 height 9
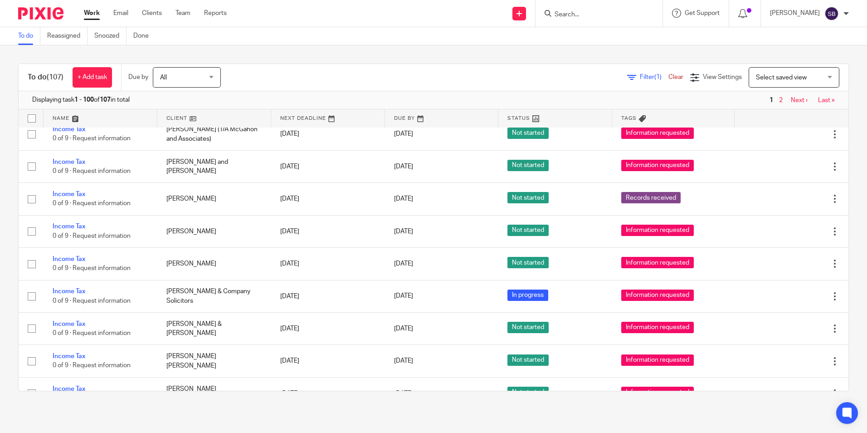
scroll to position [1435, 0]
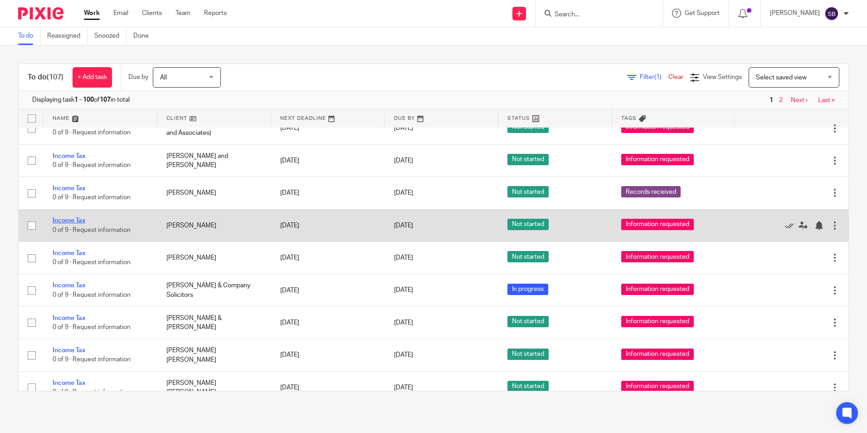
click at [76, 217] on link "Income Tax" at bounding box center [69, 220] width 33 height 6
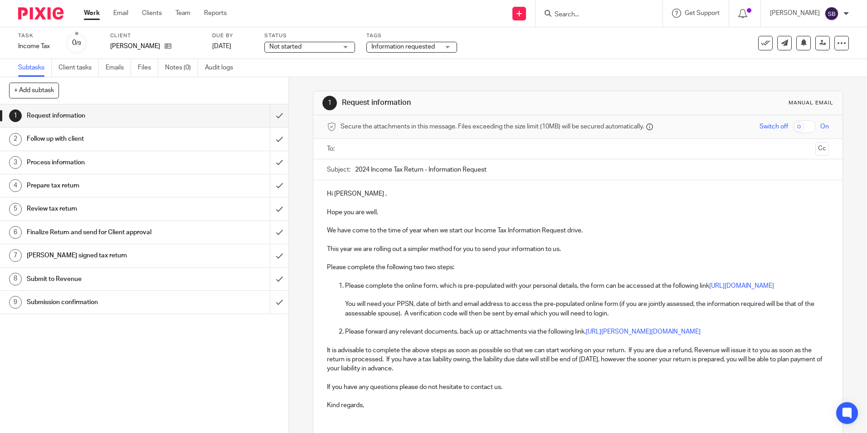
click at [348, 46] on div "Not started Not started" at bounding box center [309, 47] width 91 height 11
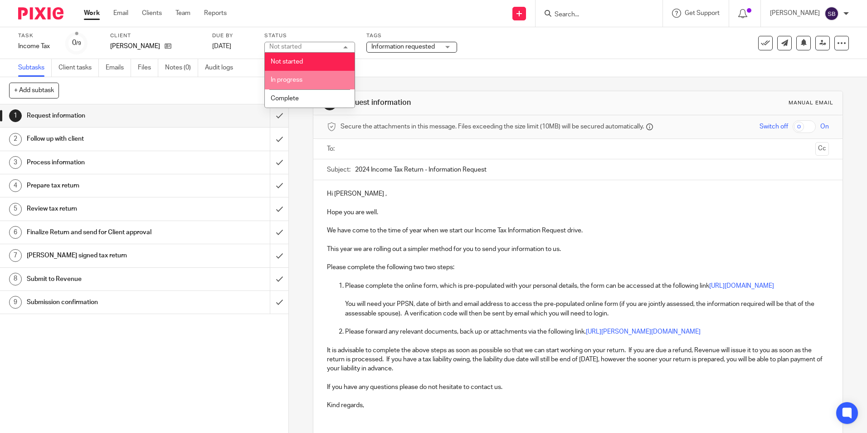
click at [298, 77] on span "In progress" at bounding box center [287, 80] width 32 height 6
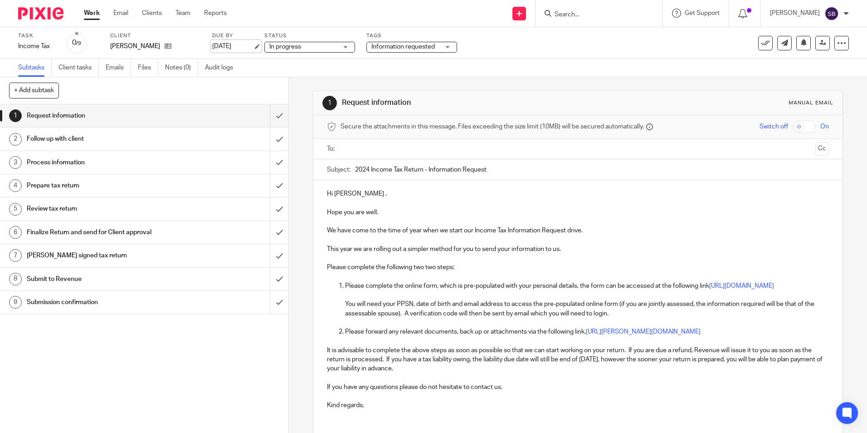
click at [253, 45] on link "[DATE]" at bounding box center [232, 47] width 41 height 10
click at [93, 13] on link "Work" at bounding box center [92, 13] width 16 height 9
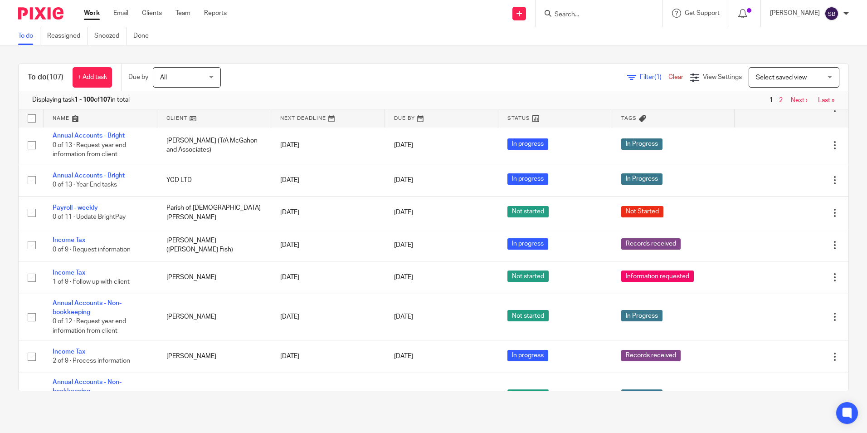
scroll to position [2429, 0]
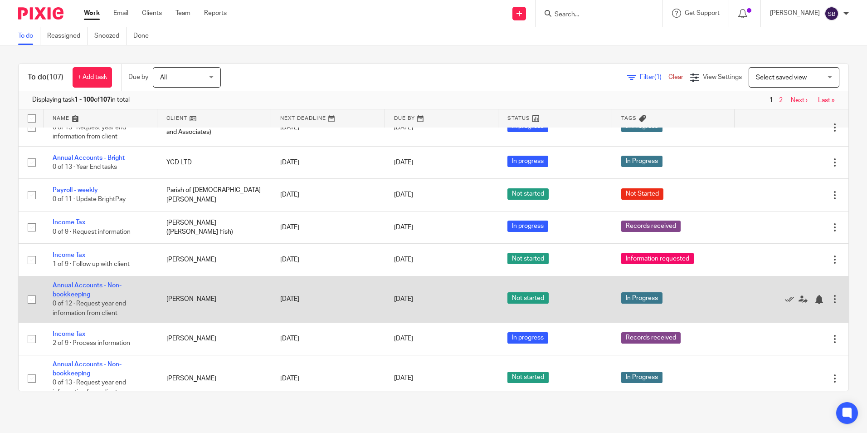
click at [86, 282] on link "Annual Accounts - Non-bookkeeping" at bounding box center [87, 289] width 69 height 15
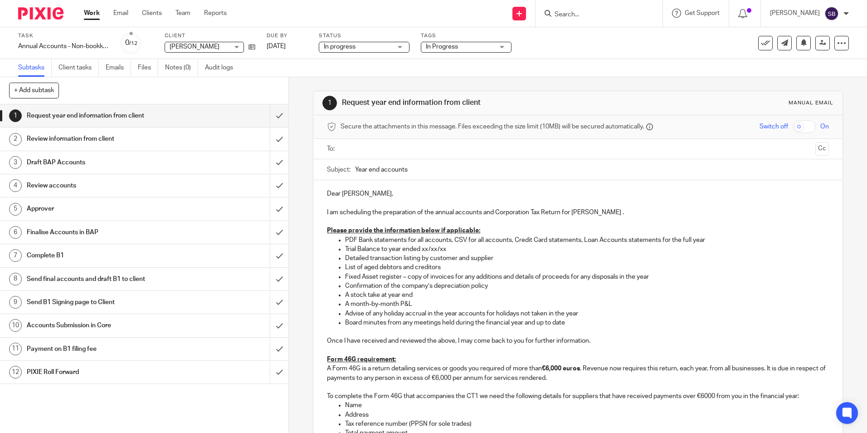
click at [96, 11] on link "Work" at bounding box center [92, 13] width 16 height 9
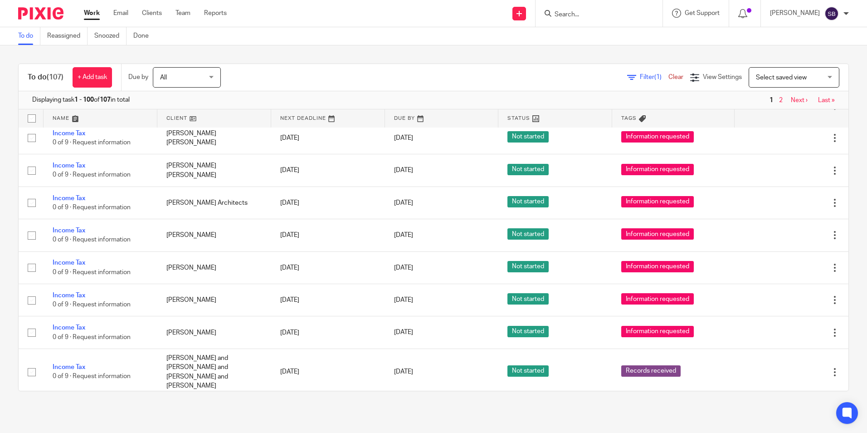
scroll to position [1637, 0]
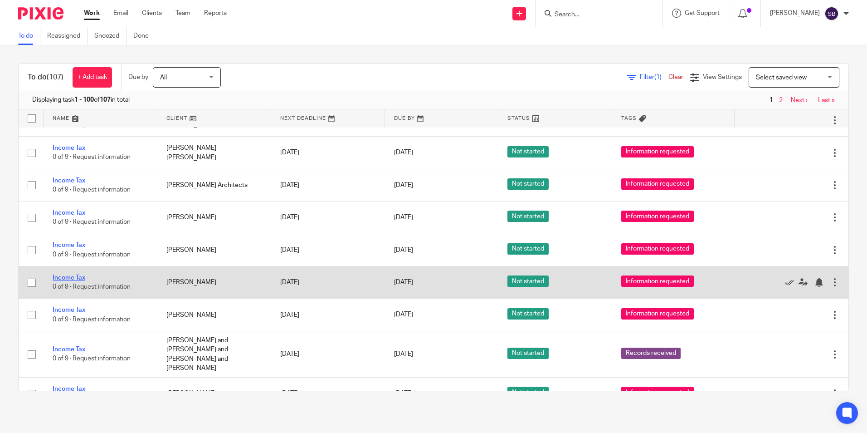
click at [72, 274] on link "Income Tax" at bounding box center [69, 277] width 33 height 6
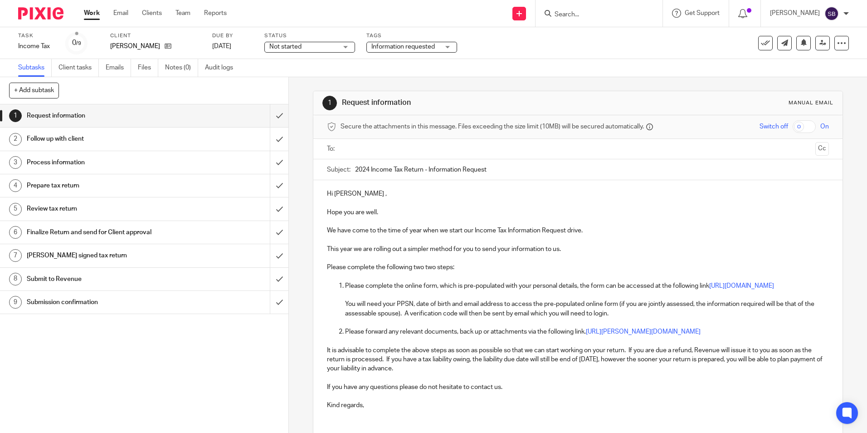
click at [347, 47] on div "Not started Not started" at bounding box center [309, 47] width 91 height 11
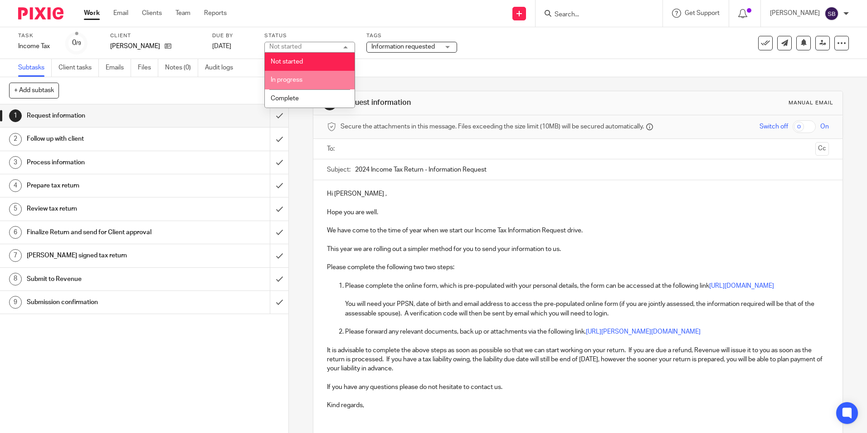
click at [310, 81] on li "In progress" at bounding box center [310, 80] width 90 height 19
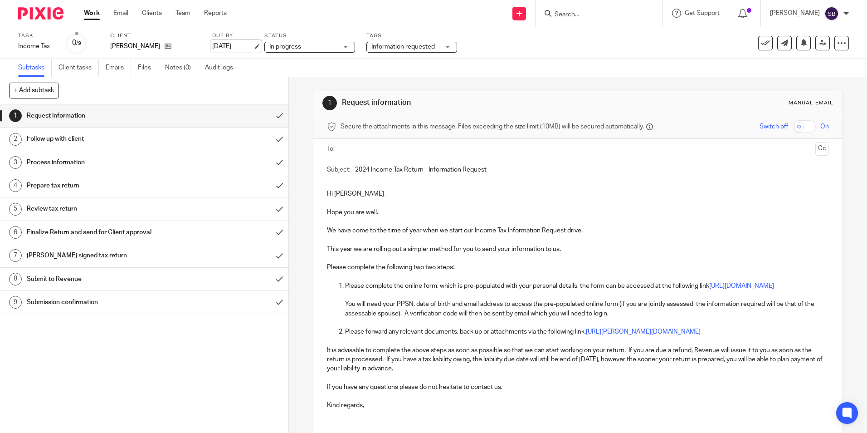
click at [253, 43] on link "[DATE]" at bounding box center [232, 47] width 41 height 10
click at [88, 10] on link "Work" at bounding box center [92, 13] width 16 height 9
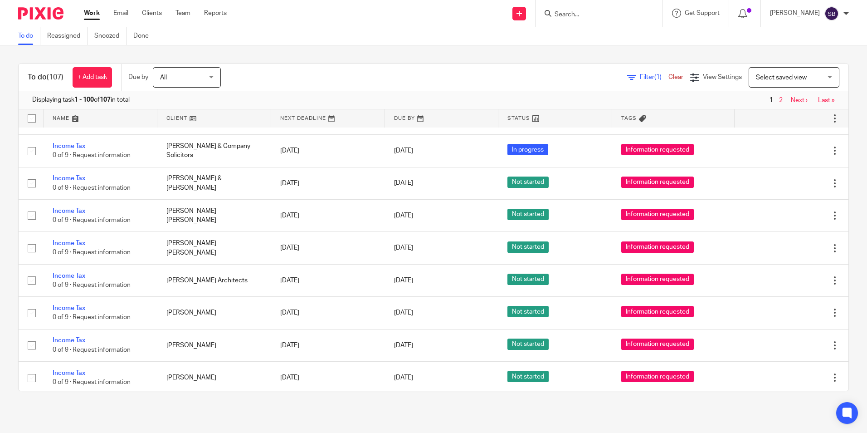
scroll to position [1548, 0]
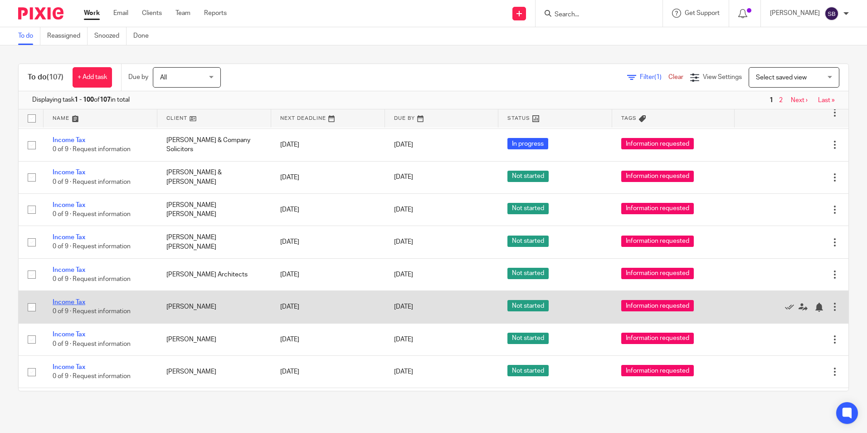
click at [74, 299] on link "Income Tax" at bounding box center [69, 302] width 33 height 6
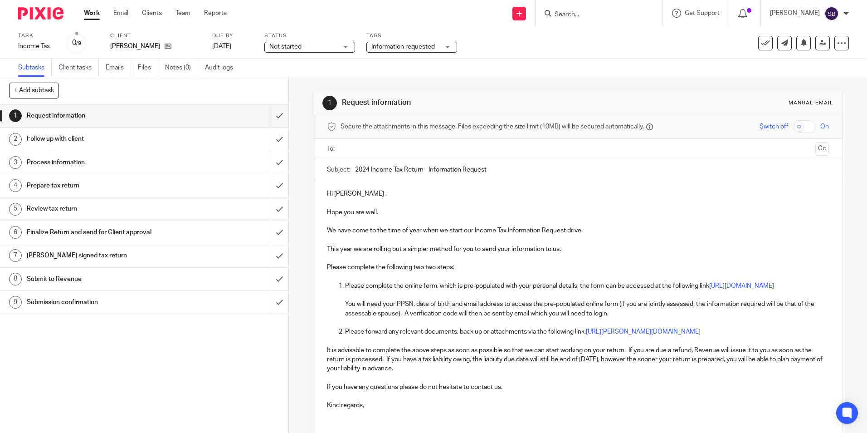
click at [346, 48] on div "Not started Not started" at bounding box center [309, 47] width 91 height 11
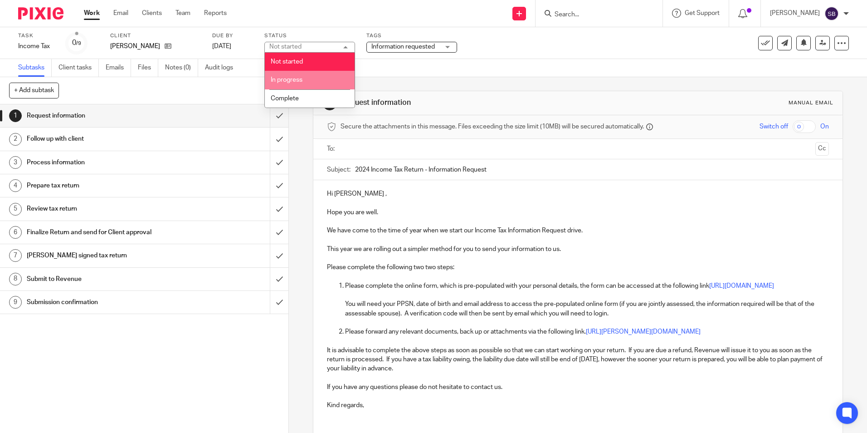
click at [297, 77] on span "In progress" at bounding box center [287, 80] width 32 height 6
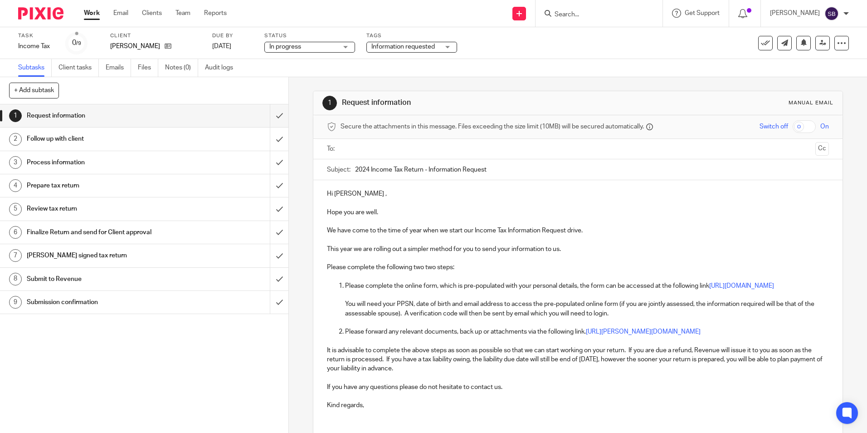
click at [255, 46] on div "Task Income Tax Save Income Tax 0 /9 Client [PERSON_NAME] Due by [DATE] Status …" at bounding box center [364, 43] width 693 height 22
click at [253, 47] on link "[DATE]" at bounding box center [232, 47] width 41 height 10
click at [96, 13] on link "Work" at bounding box center [92, 13] width 16 height 9
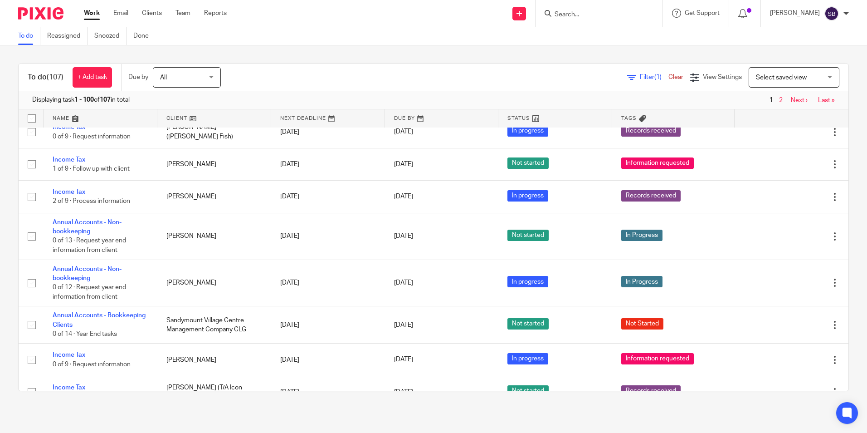
scroll to position [2421, 0]
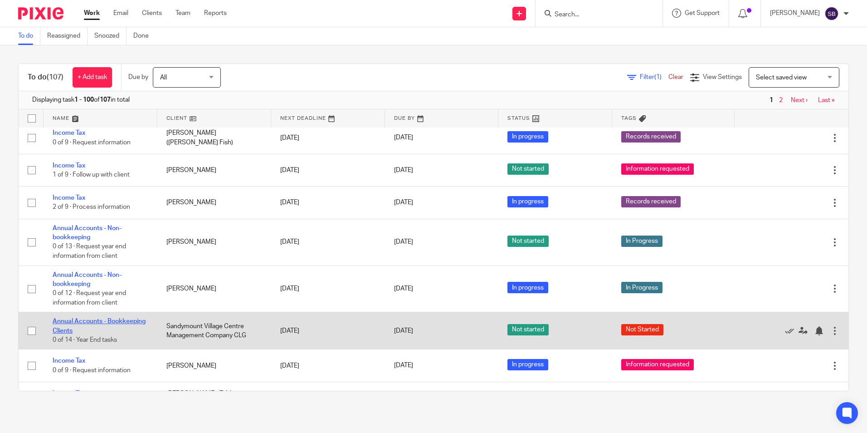
click at [87, 318] on link "Annual Accounts - Bookkeeping Clients" at bounding box center [99, 325] width 93 height 15
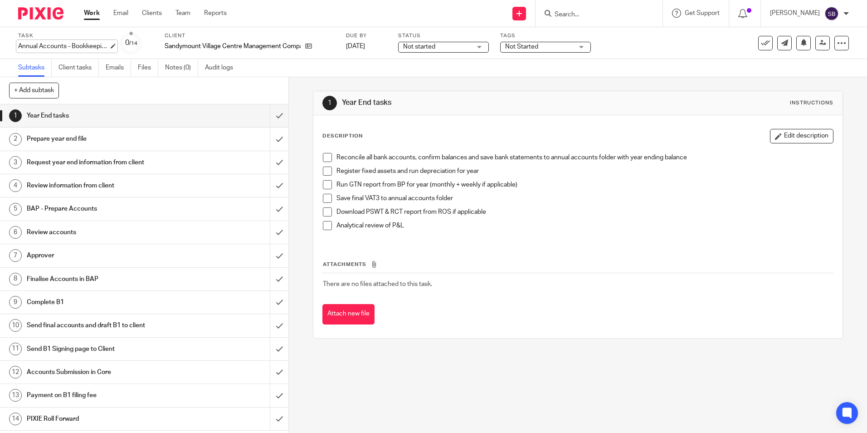
click at [90, 45] on div "Annual Accounts - Bookkeeping Clients Save Annual Accounts - Bookkeeping Clients" at bounding box center [63, 46] width 91 height 9
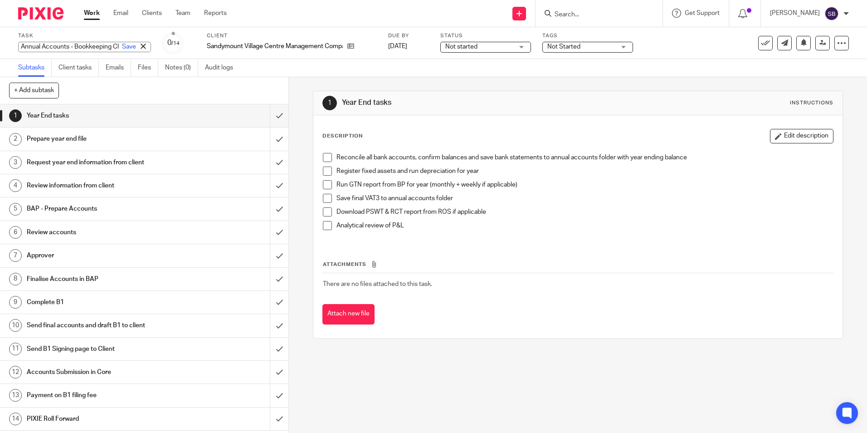
click at [141, 47] on icon at bounding box center [143, 46] width 5 height 5
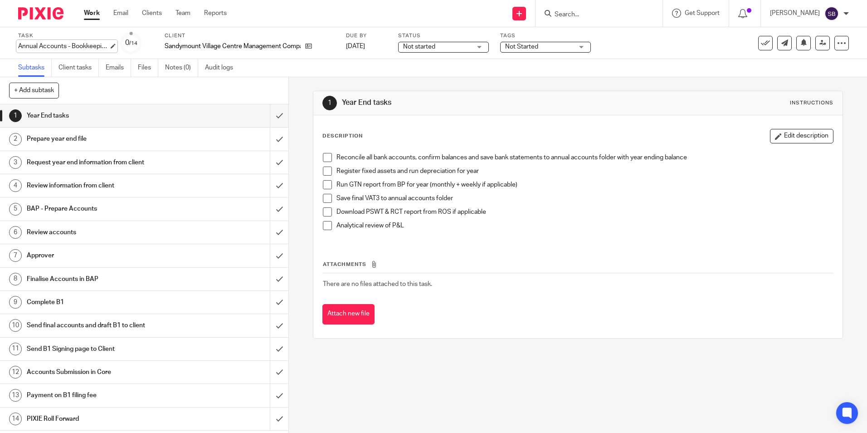
click at [107, 47] on div "Annual Accounts - Bookkeeping Clients Save Annual Accounts - Bookkeeping Clients" at bounding box center [63, 46] width 91 height 9
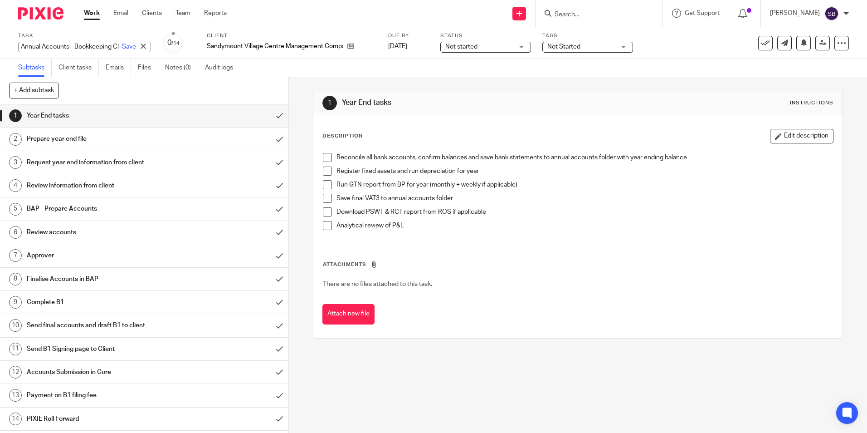
click at [74, 44] on input "Annual Accounts - Bookkeeping Clients" at bounding box center [84, 47] width 133 height 10
click at [77, 46] on input "Annual Accounts - non Bookkeeping Clients" at bounding box center [84, 47] width 133 height 10
type input "Annual Accounts - Non Bookkeeping Clients"
click at [122, 46] on link "Save" at bounding box center [129, 46] width 14 height 9
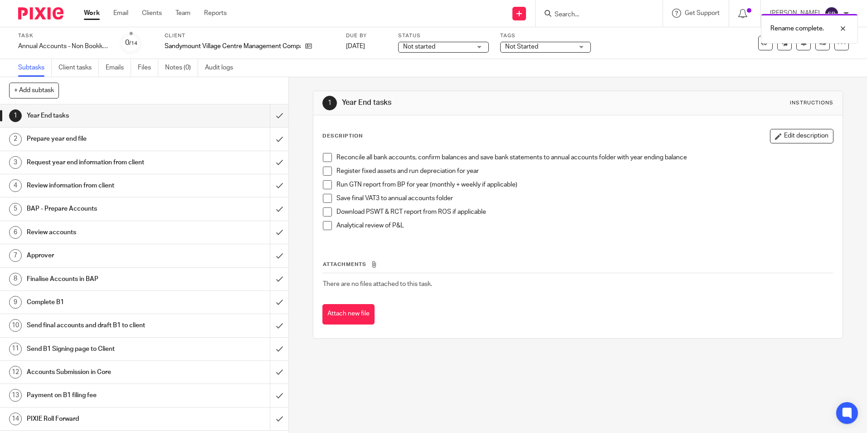
click at [94, 11] on link "Work" at bounding box center [92, 13] width 16 height 9
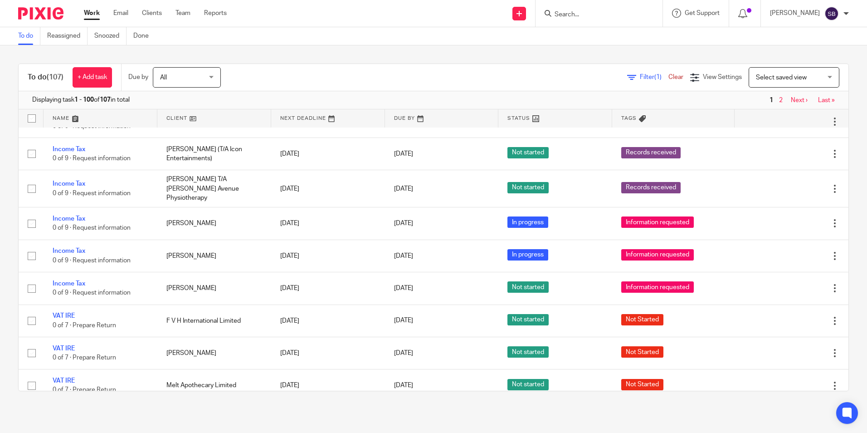
scroll to position [2659, 0]
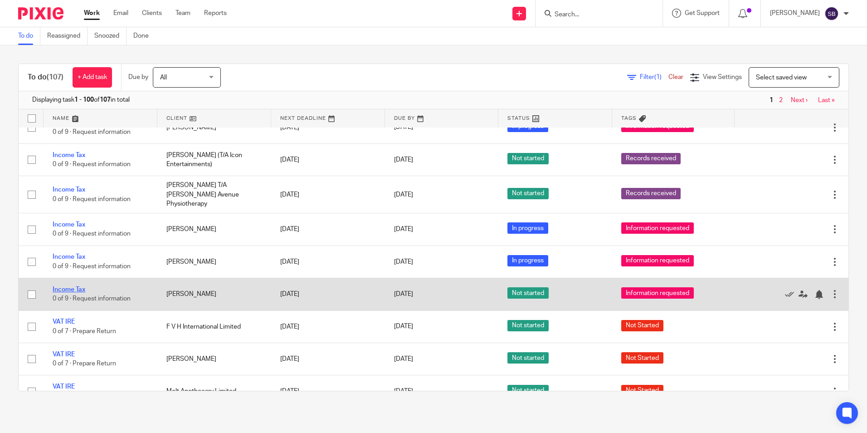
click at [73, 286] on link "Income Tax" at bounding box center [69, 289] width 33 height 6
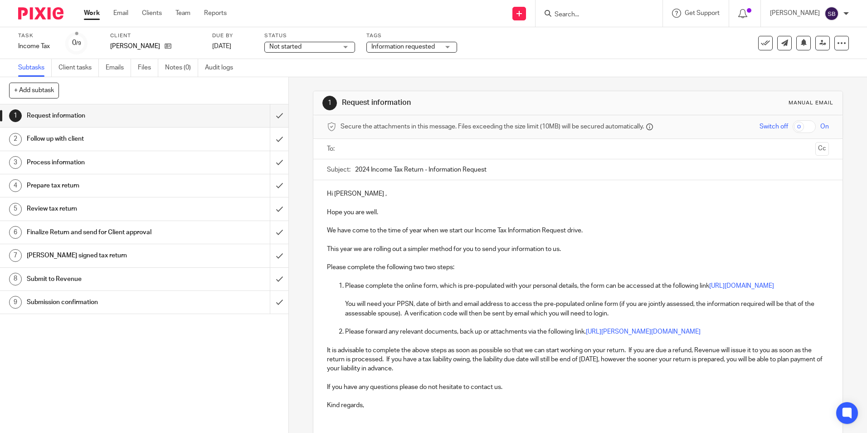
click at [259, 46] on div "Task Income Tax Save Income Tax 0 /9 Client [PERSON_NAME] Due by [DATE] Status …" at bounding box center [364, 43] width 693 height 22
click at [253, 46] on link "[DATE]" at bounding box center [232, 47] width 41 height 10
click at [95, 12] on link "Work" at bounding box center [92, 13] width 16 height 9
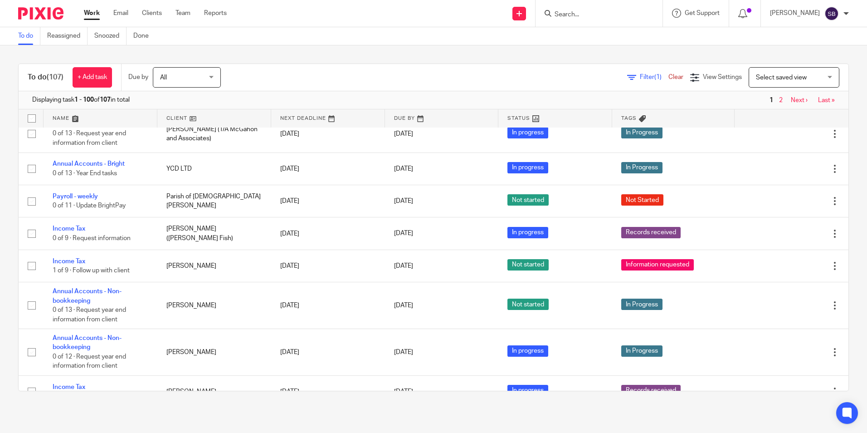
scroll to position [2350, 0]
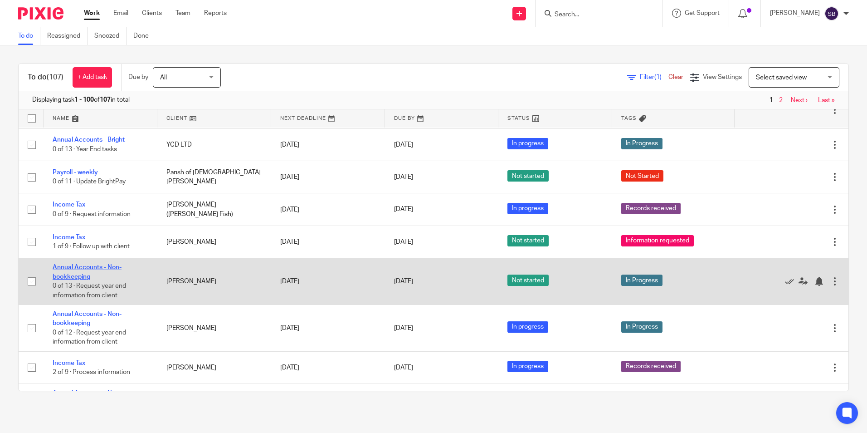
click at [103, 264] on link "Annual Accounts - Non-bookkeeping" at bounding box center [87, 271] width 69 height 15
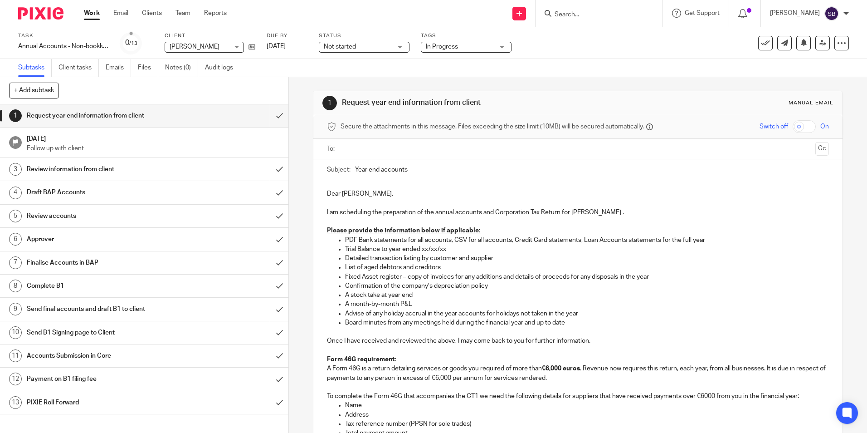
click at [401, 45] on div "Not started Not started" at bounding box center [364, 47] width 91 height 11
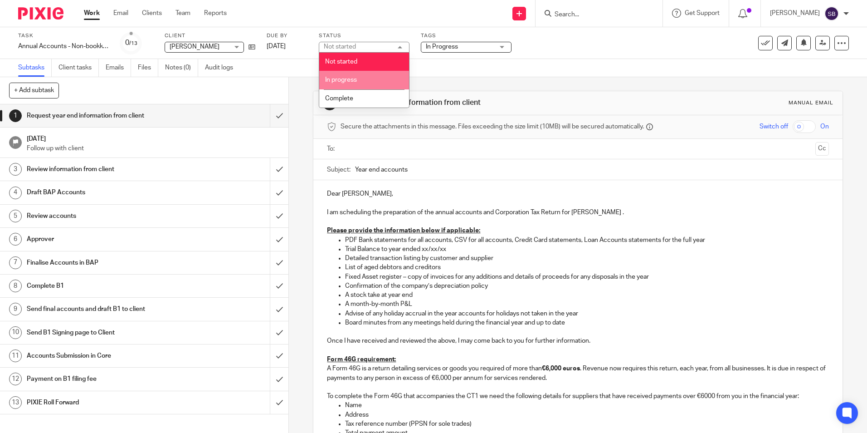
click at [359, 78] on li "In progress" at bounding box center [364, 80] width 90 height 19
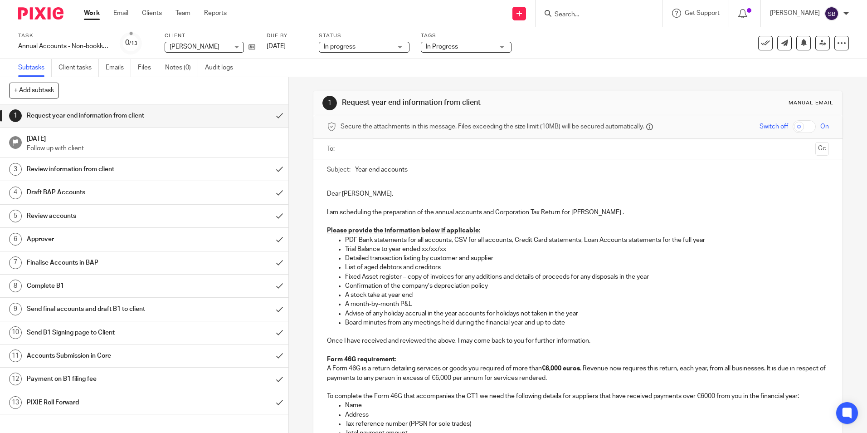
click at [89, 12] on link "Work" at bounding box center [92, 13] width 16 height 9
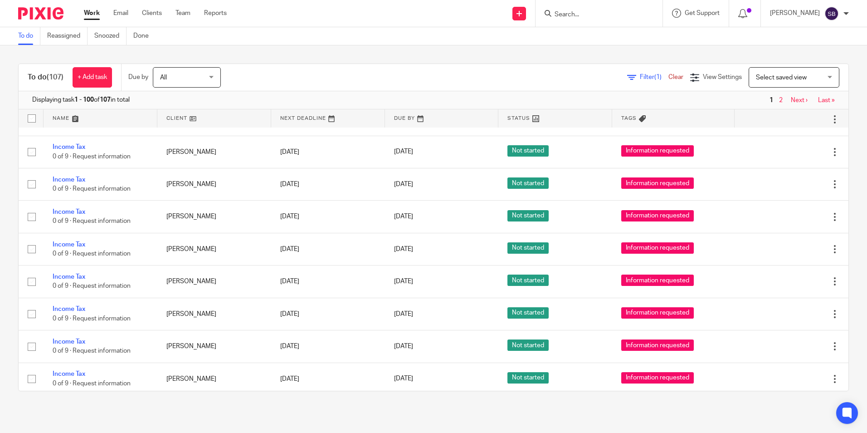
scroll to position [1899, 0]
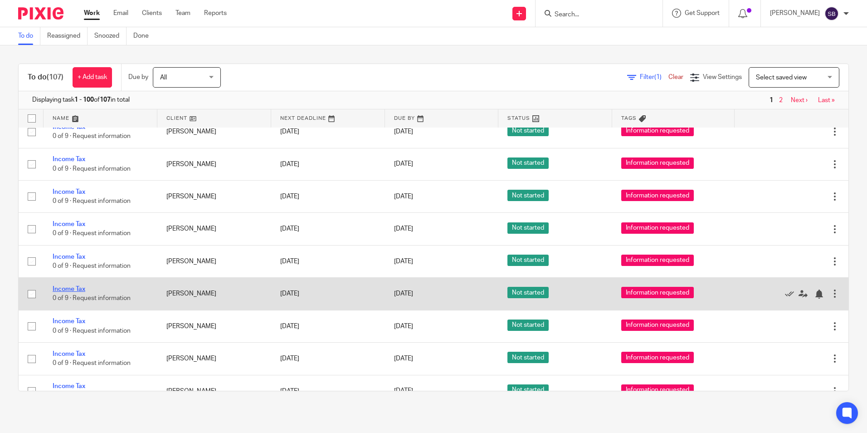
click at [76, 286] on link "Income Tax" at bounding box center [69, 289] width 33 height 6
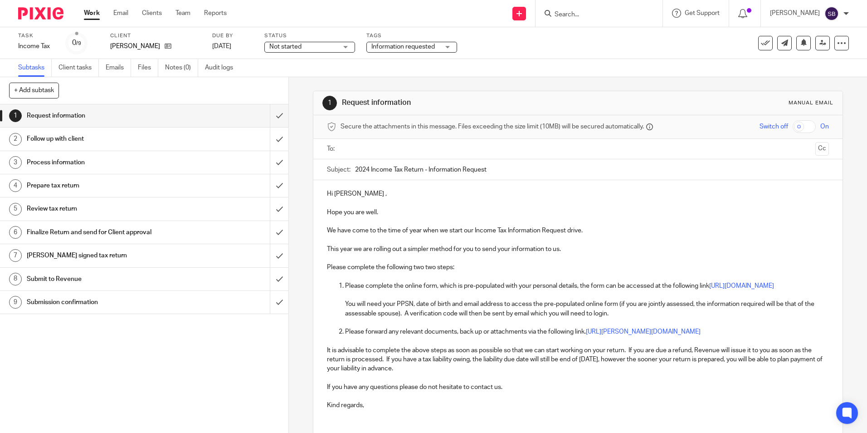
click at [344, 47] on div "Not started Not started" at bounding box center [309, 47] width 91 height 11
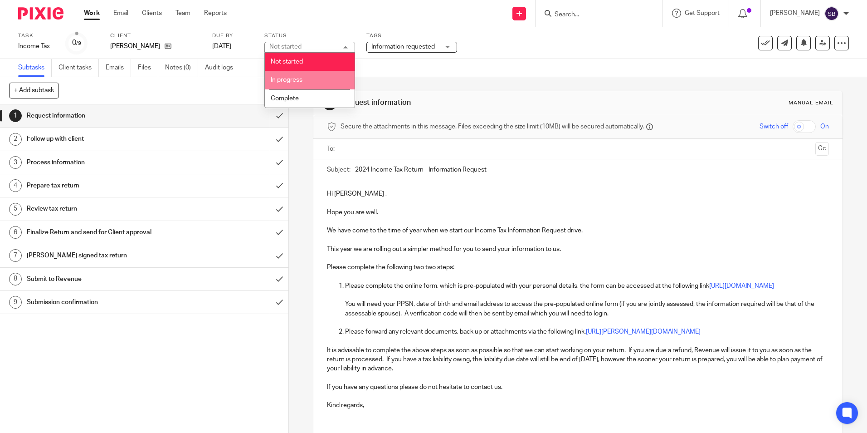
click at [302, 76] on li "In progress" at bounding box center [310, 80] width 90 height 19
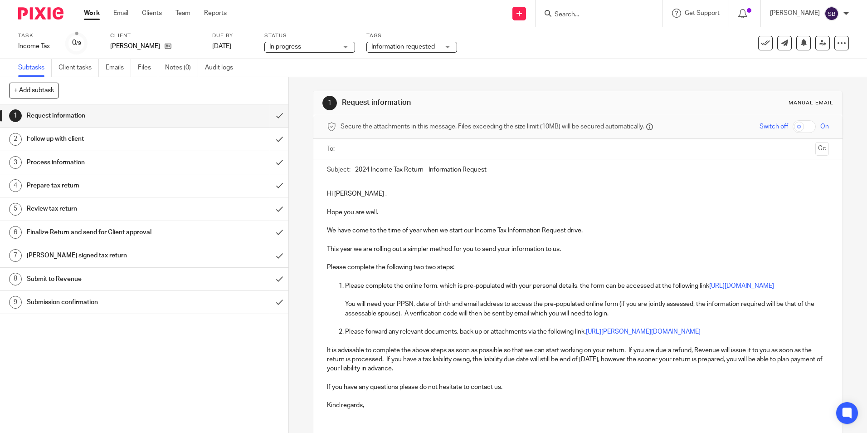
click at [93, 10] on link "Work" at bounding box center [92, 13] width 16 height 9
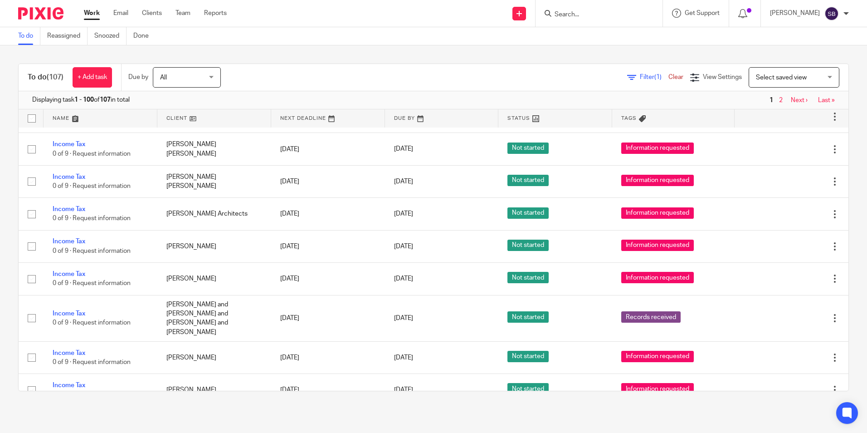
scroll to position [1620, 0]
